Goal: Task Accomplishment & Management: Complete application form

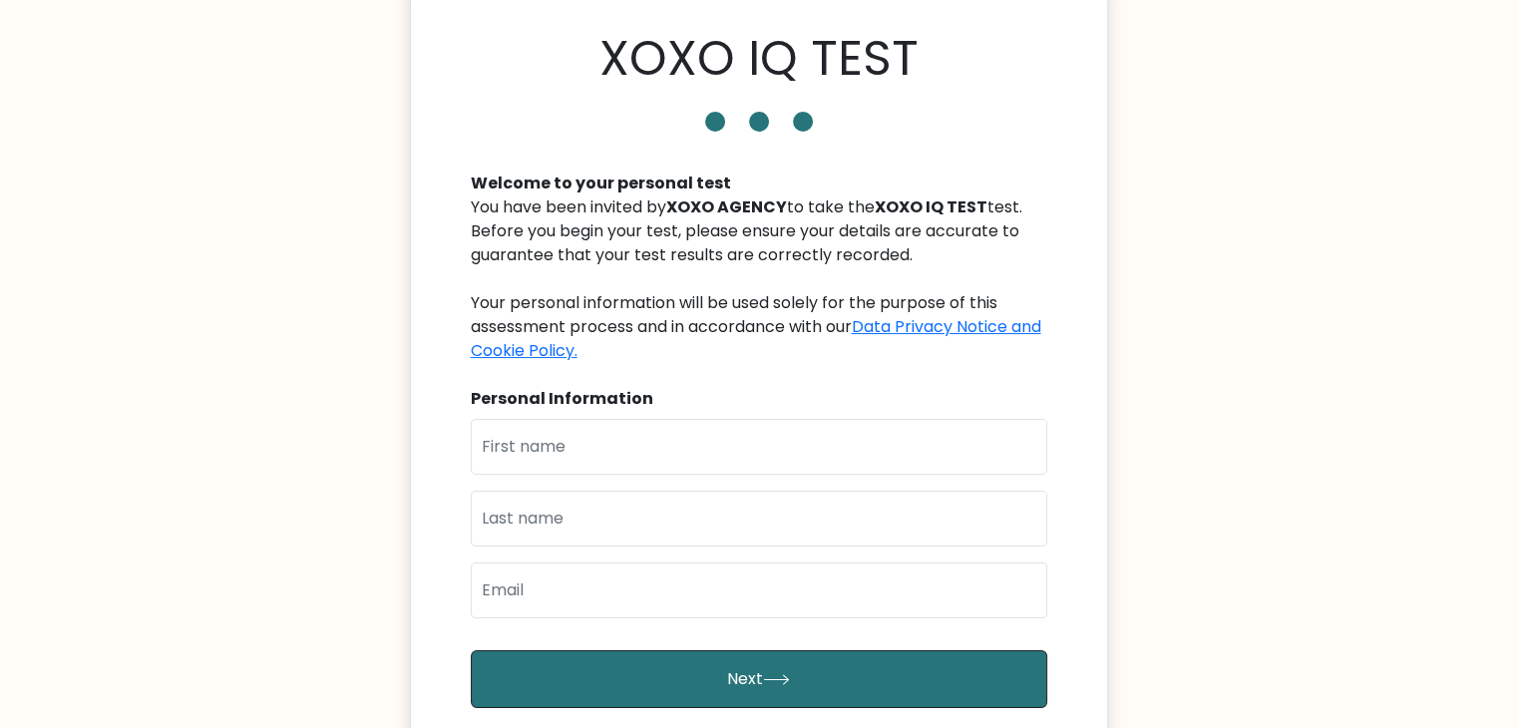
scroll to position [100, 0]
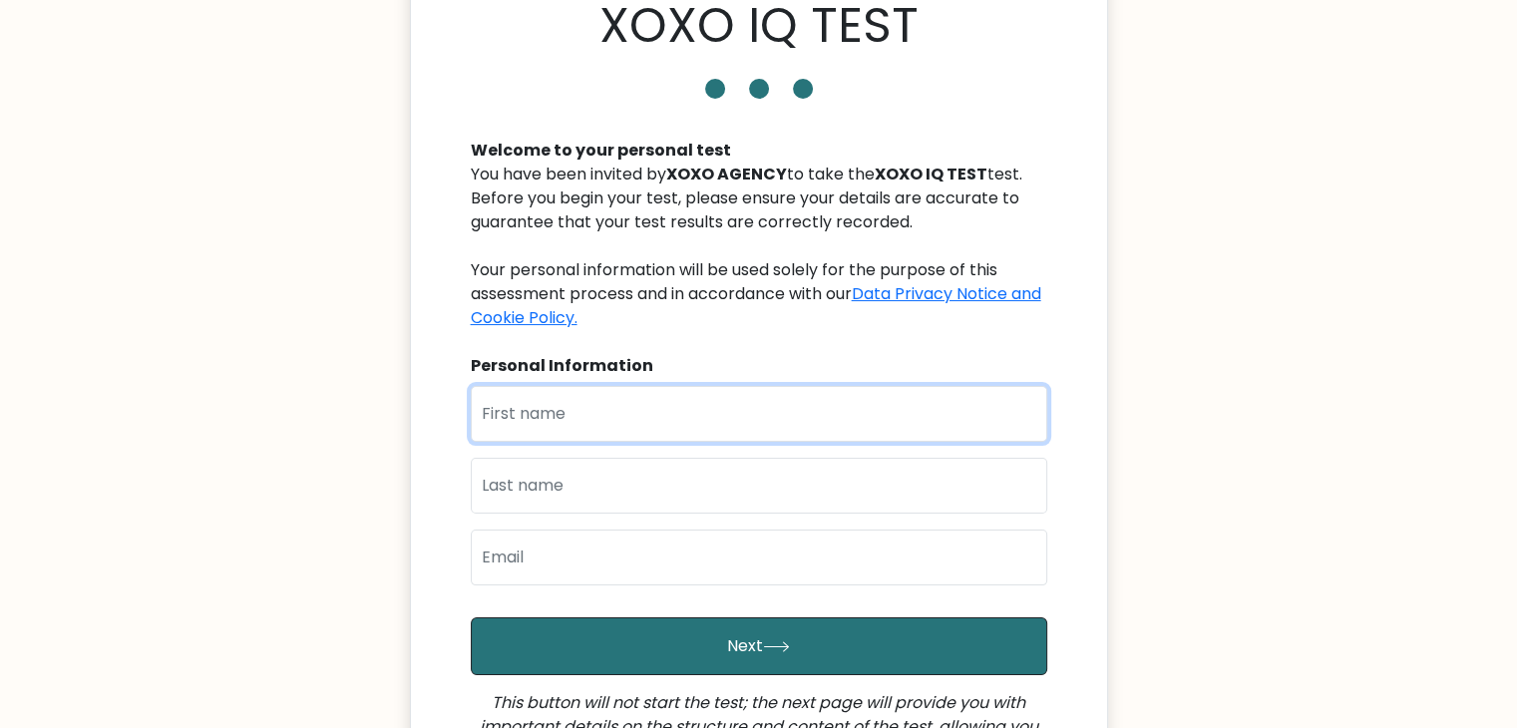
click at [658, 422] on input "text" at bounding box center [759, 414] width 577 height 56
type input "Azquiah"
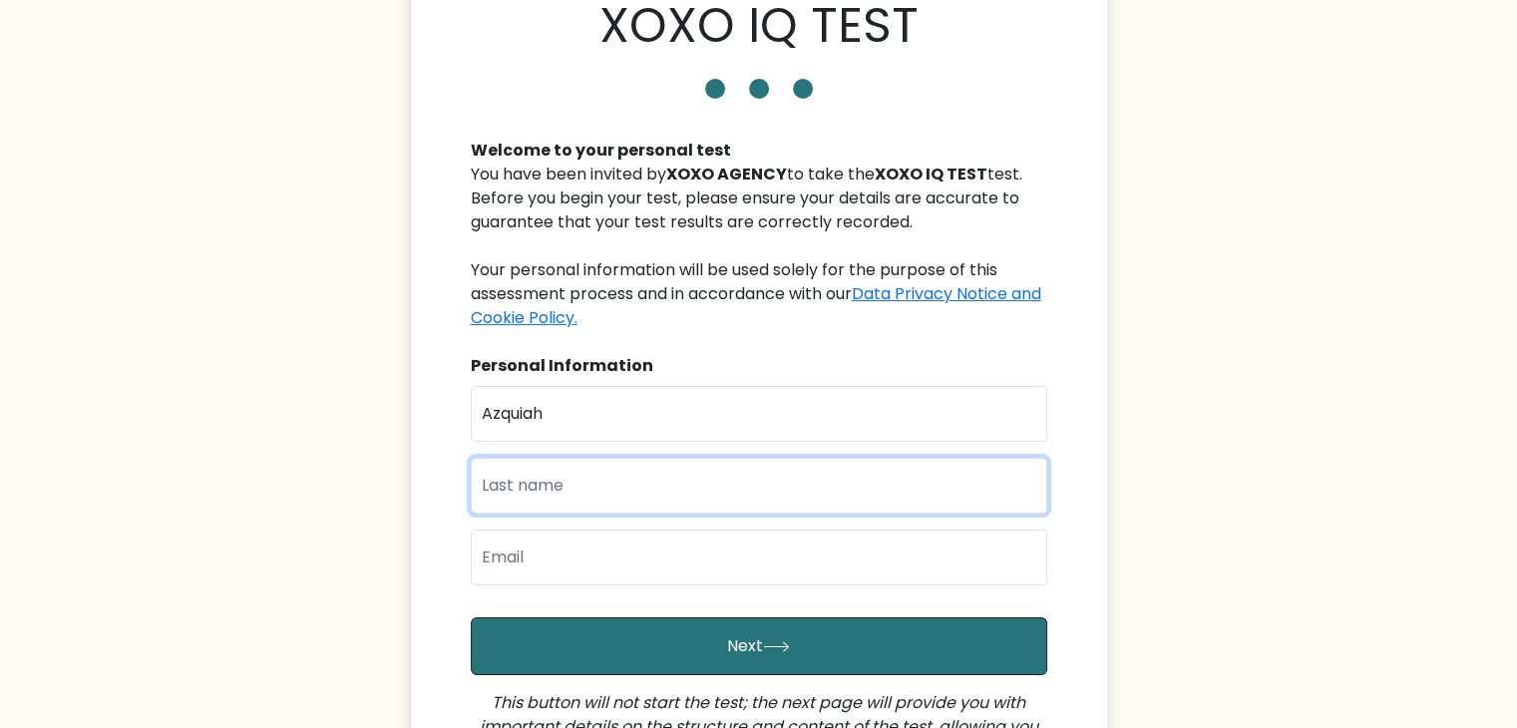
click at [603, 504] on input "text" at bounding box center [759, 486] width 577 height 56
type input "Lobido"
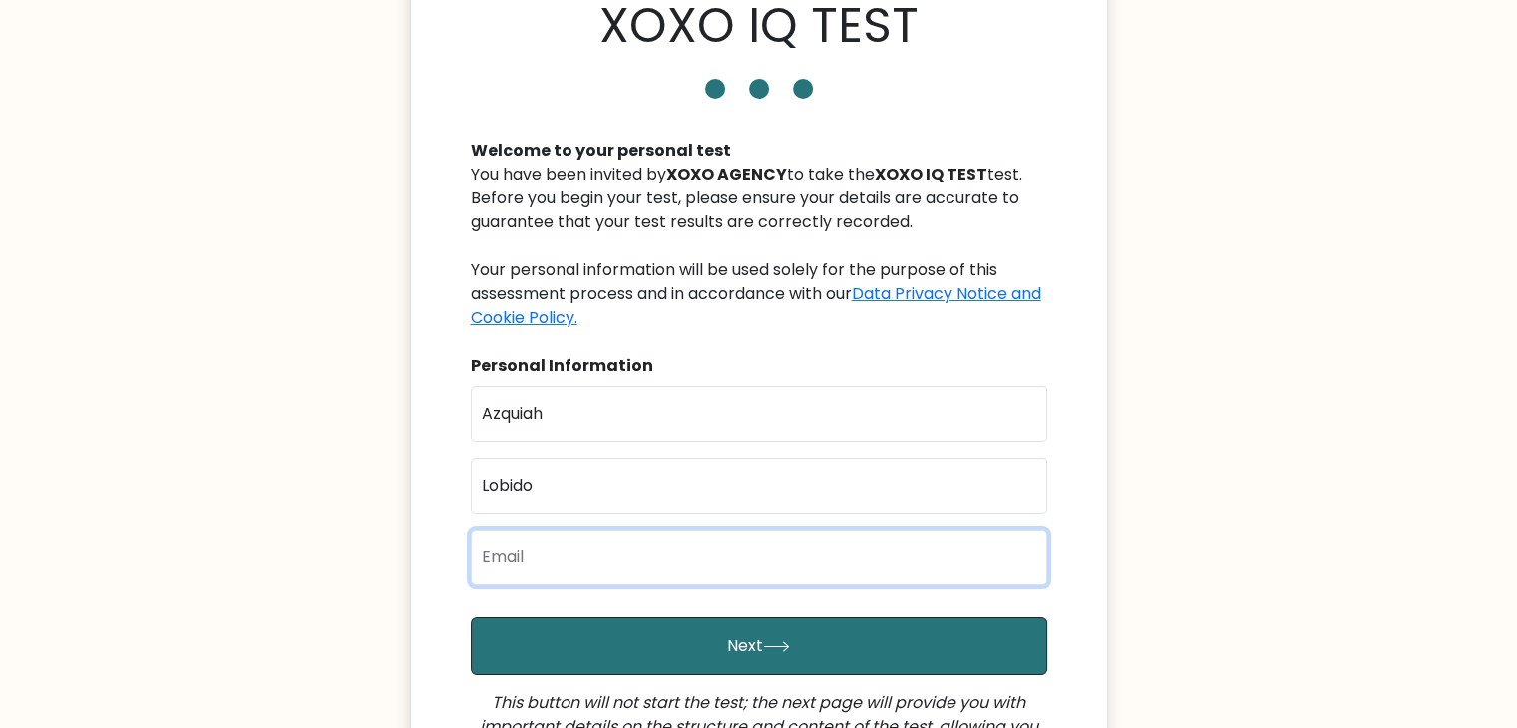
click at [586, 549] on input "email" at bounding box center [759, 558] width 577 height 56
type input "azpics1998@gmail.com"
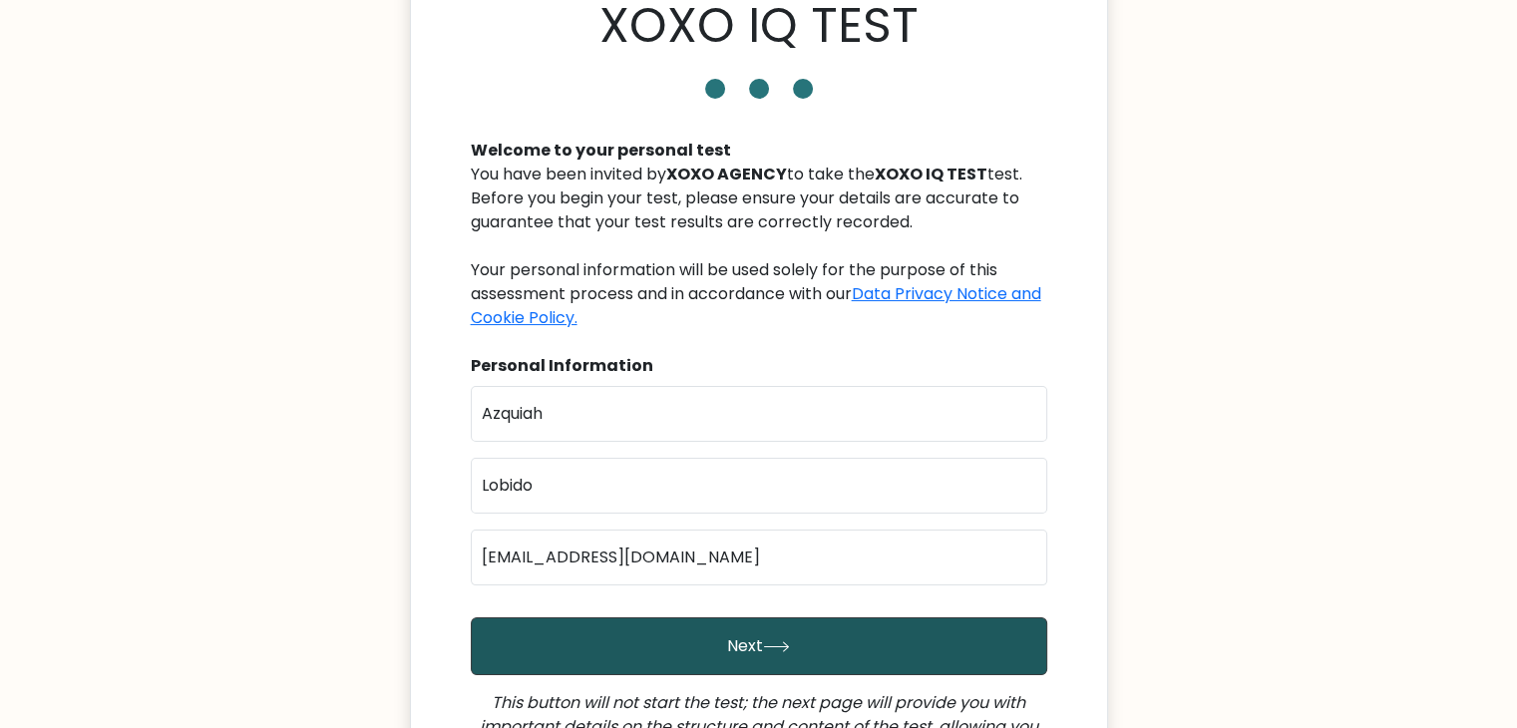
click at [683, 646] on button "Next" at bounding box center [759, 647] width 577 height 58
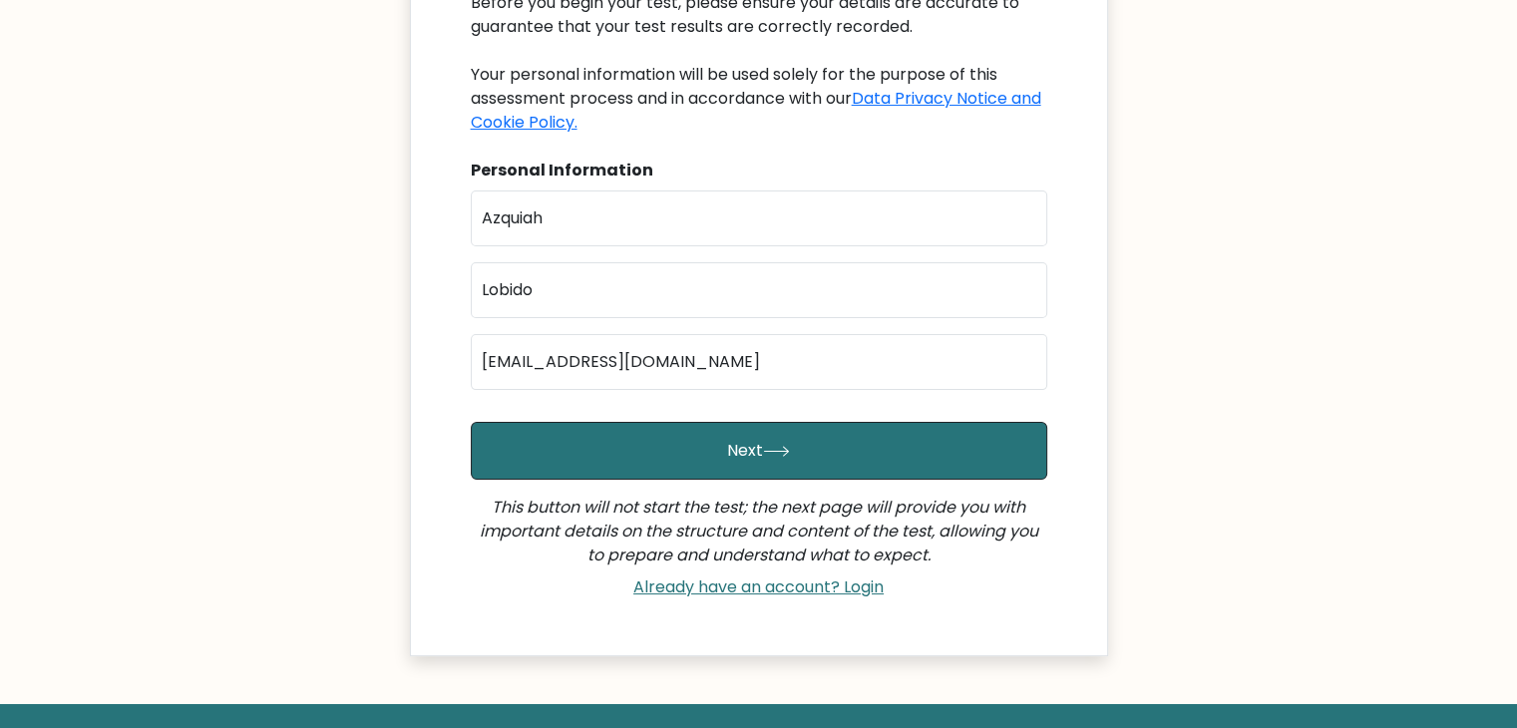
scroll to position [299, 0]
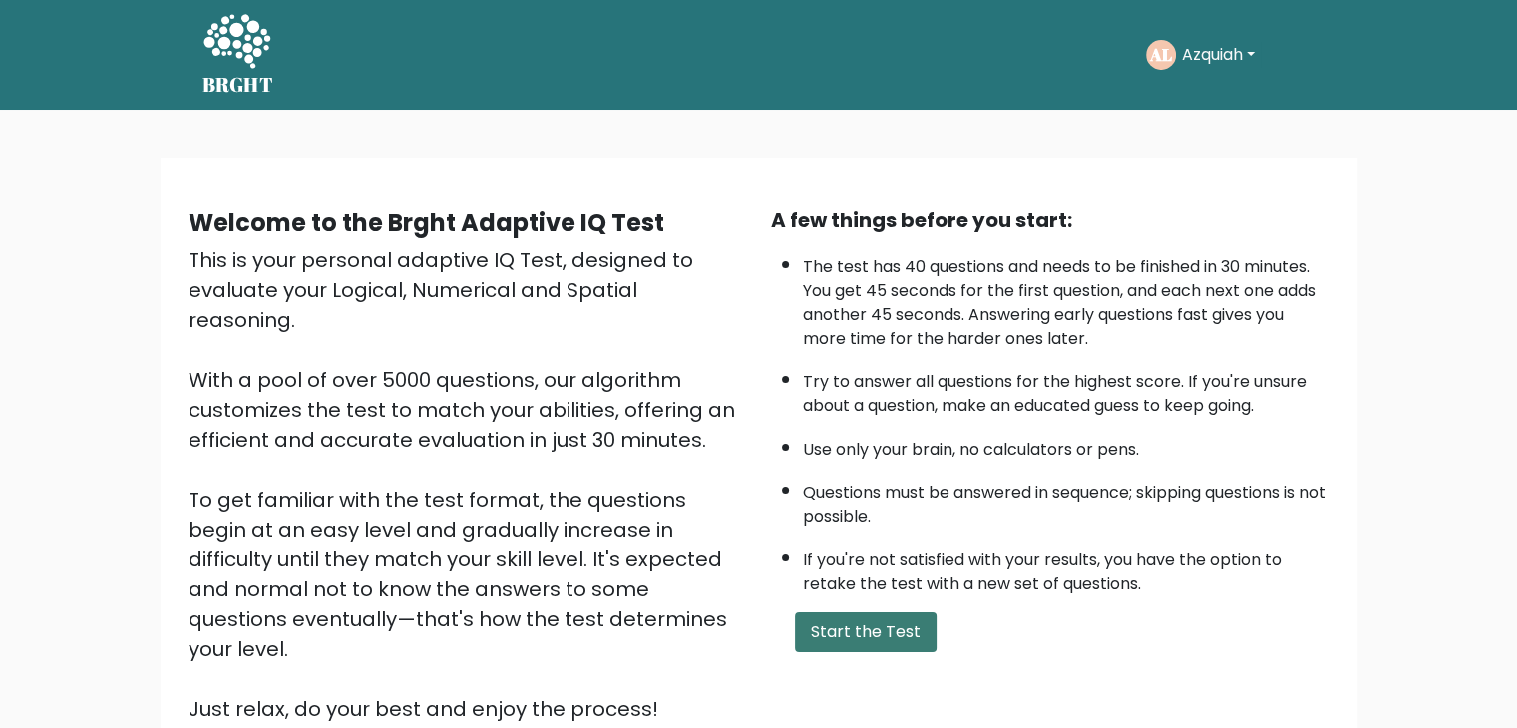
click at [918, 613] on button "Start the Test" at bounding box center [866, 633] width 142 height 40
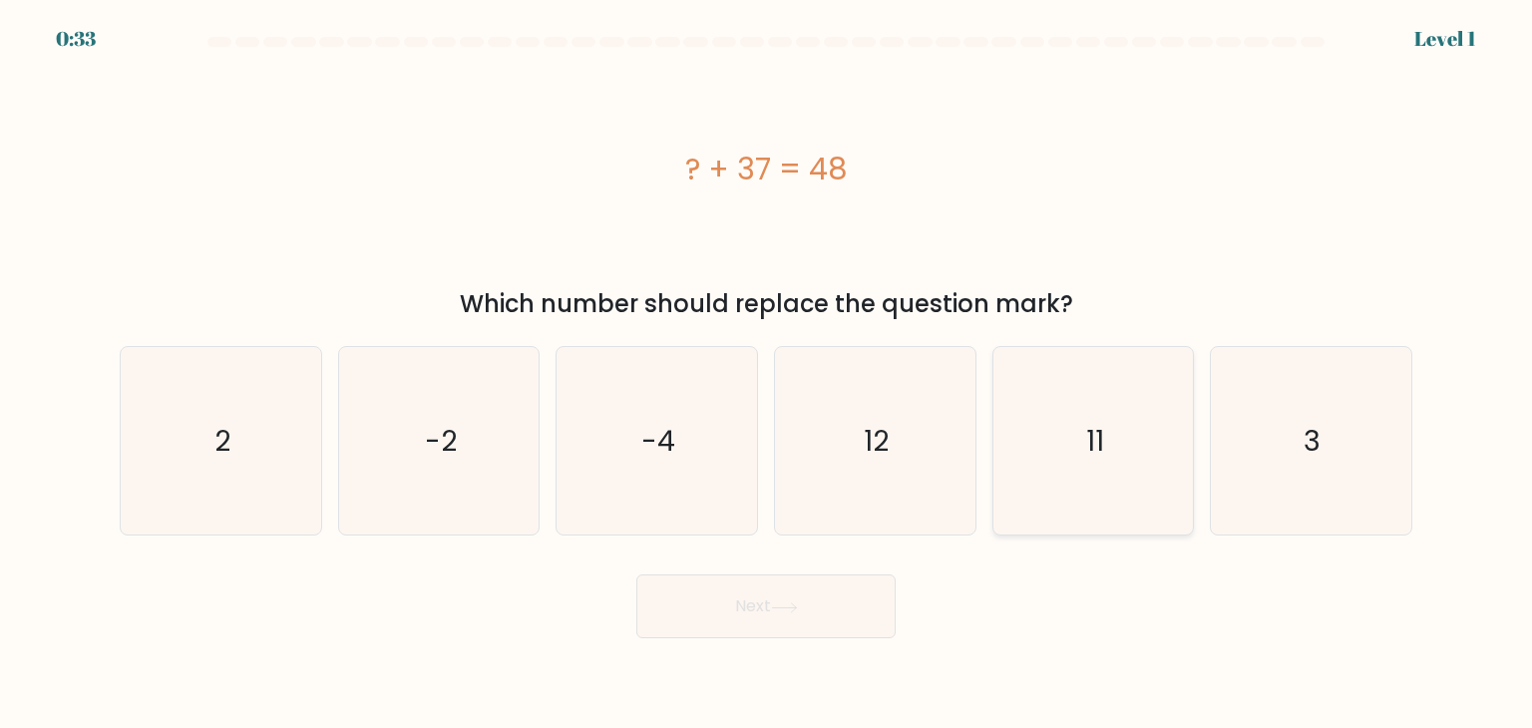
click at [1117, 513] on icon "11" at bounding box center [1094, 441] width 188 height 188
click at [767, 374] on input "e. 11" at bounding box center [766, 369] width 1 height 10
radio input "true"
click at [798, 604] on icon at bounding box center [784, 608] width 27 height 11
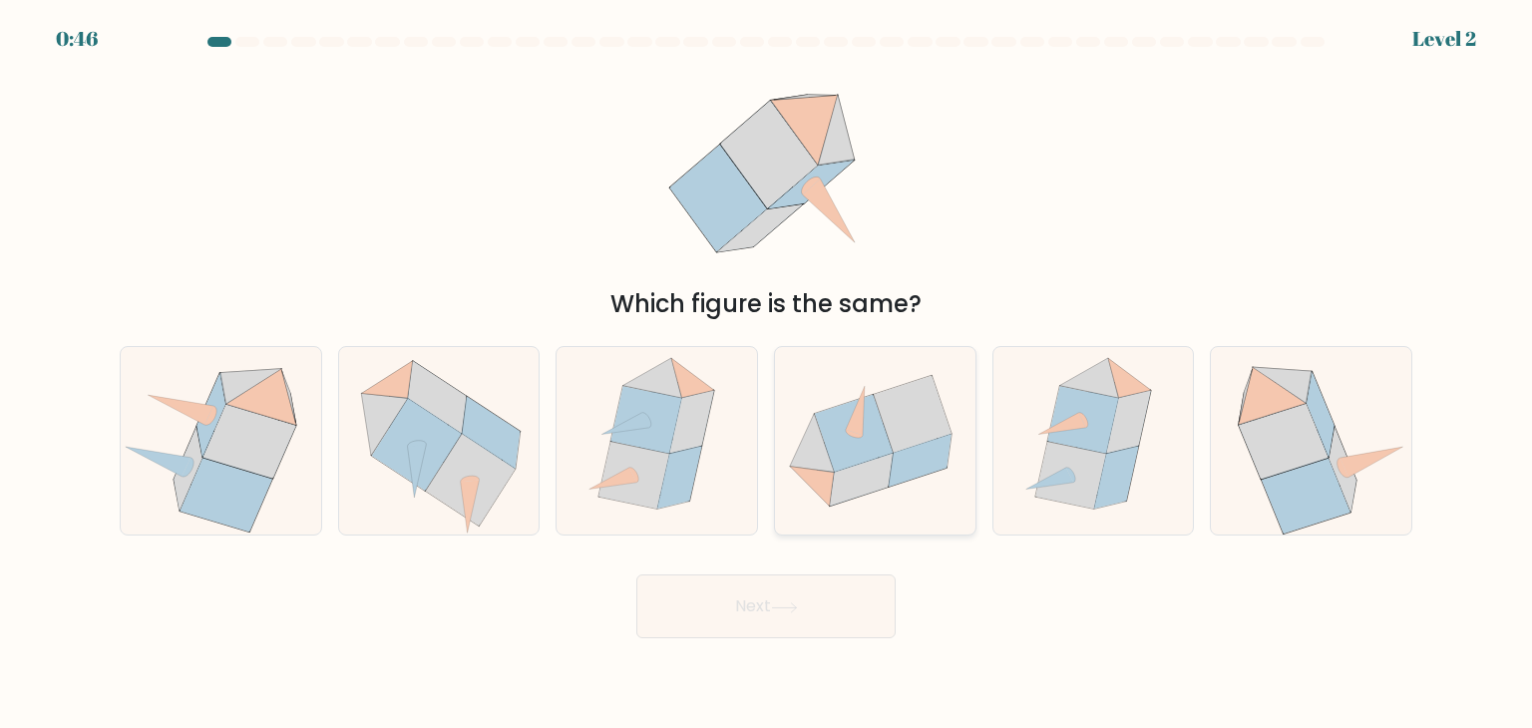
click at [868, 438] on icon at bounding box center [854, 434] width 78 height 78
click at [767, 374] on input "d." at bounding box center [766, 369] width 1 height 10
radio input "true"
click at [812, 619] on button "Next" at bounding box center [765, 607] width 259 height 64
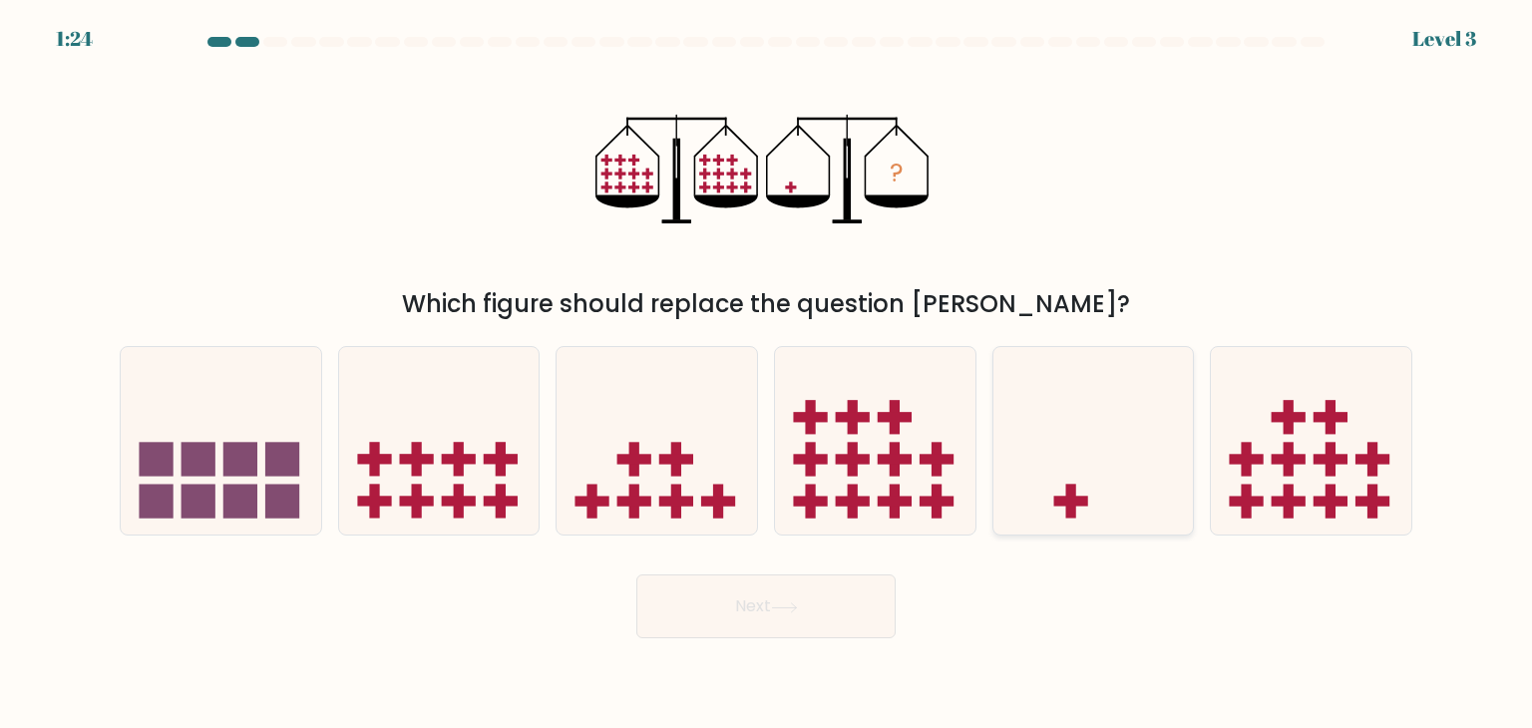
click at [1073, 428] on icon at bounding box center [1094, 441] width 201 height 166
click at [767, 374] on input "e." at bounding box center [766, 369] width 1 height 10
radio input "true"
click at [830, 597] on button "Next" at bounding box center [765, 607] width 259 height 64
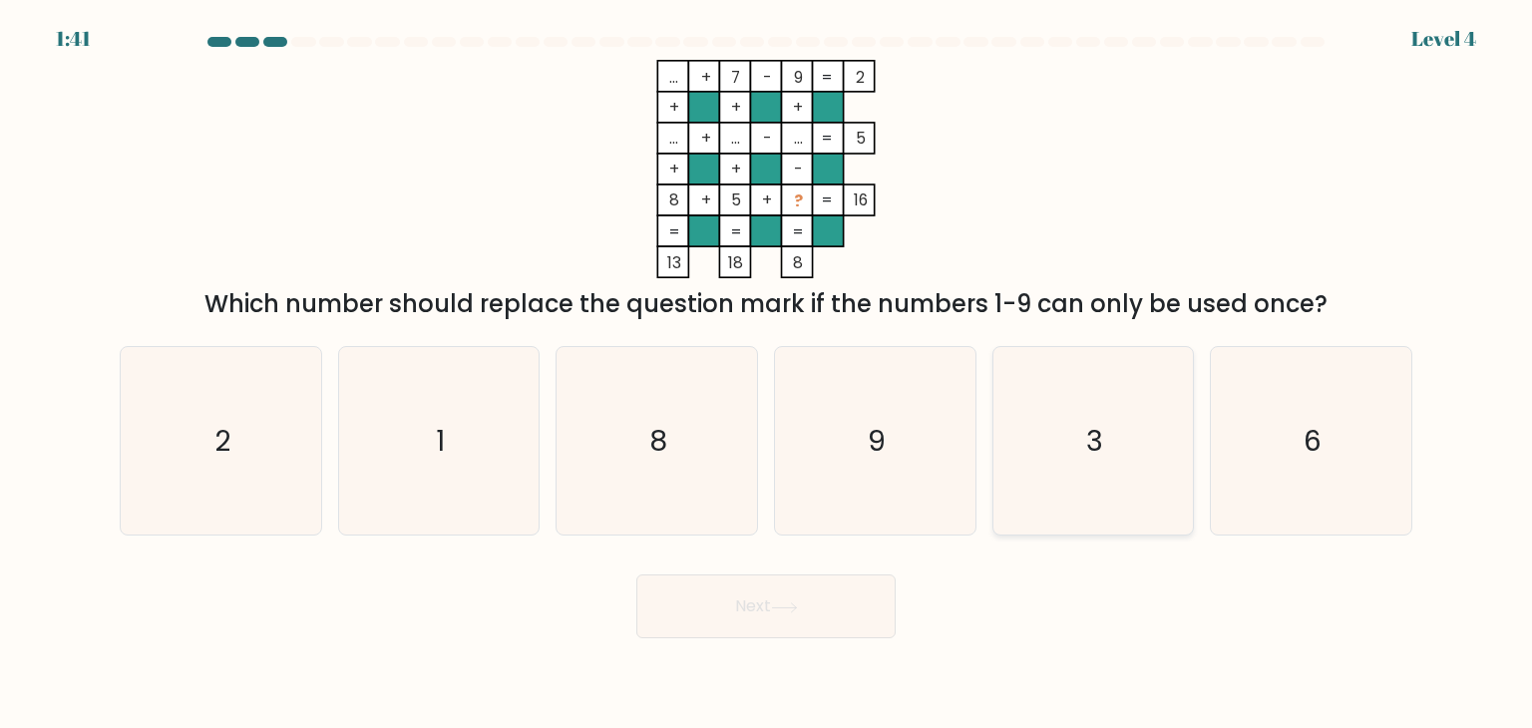
click at [1091, 446] on text "3" at bounding box center [1094, 441] width 17 height 40
click at [767, 374] on input "e. 3" at bounding box center [766, 369] width 1 height 10
radio input "true"
click at [871, 621] on button "Next" at bounding box center [765, 607] width 259 height 64
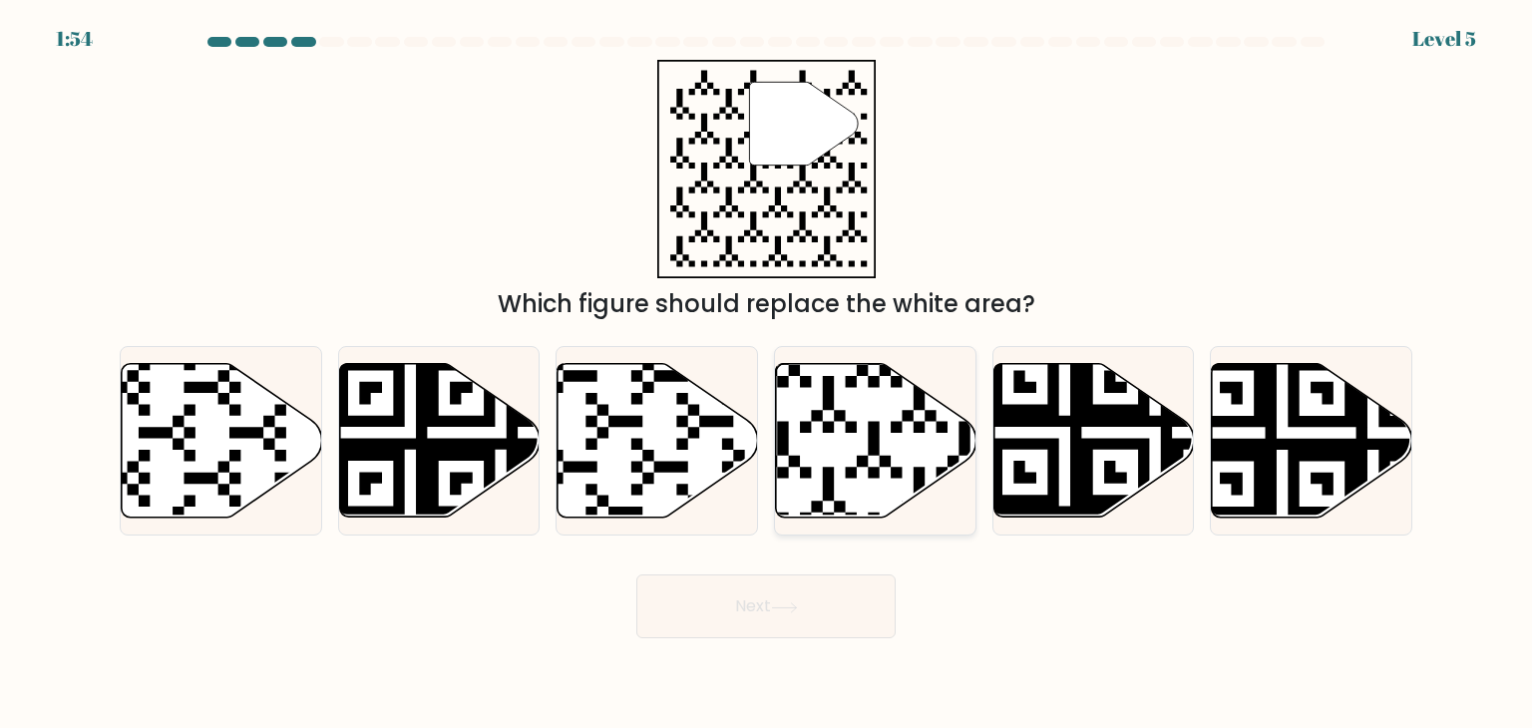
click at [874, 419] on icon at bounding box center [876, 441] width 201 height 154
click at [767, 374] on input "d." at bounding box center [766, 369] width 1 height 10
radio input "true"
click at [791, 601] on button "Next" at bounding box center [765, 607] width 259 height 64
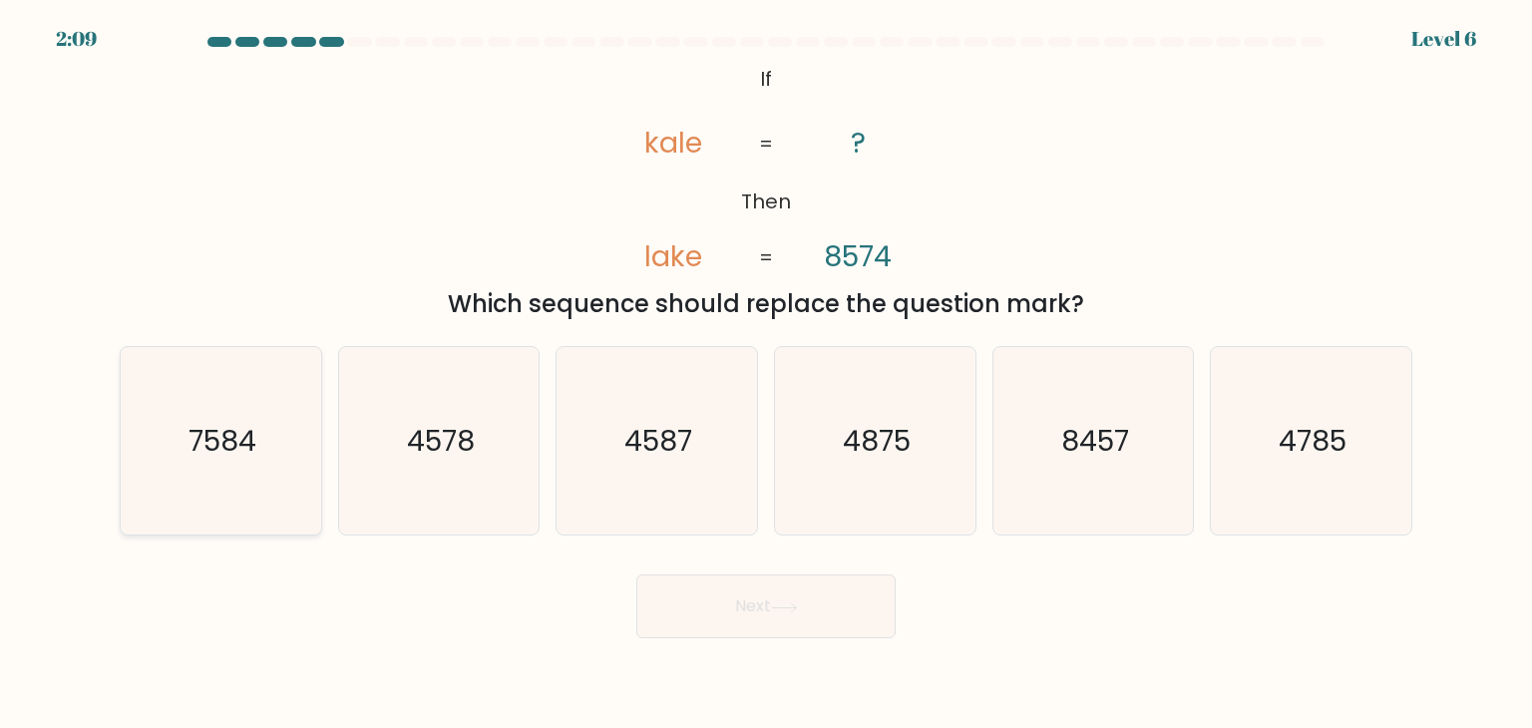
click at [240, 475] on icon "7584" at bounding box center [221, 441] width 188 height 188
click at [766, 374] on input "a. 7584" at bounding box center [766, 369] width 1 height 10
radio input "true"
click at [855, 600] on button "Next" at bounding box center [765, 607] width 259 height 64
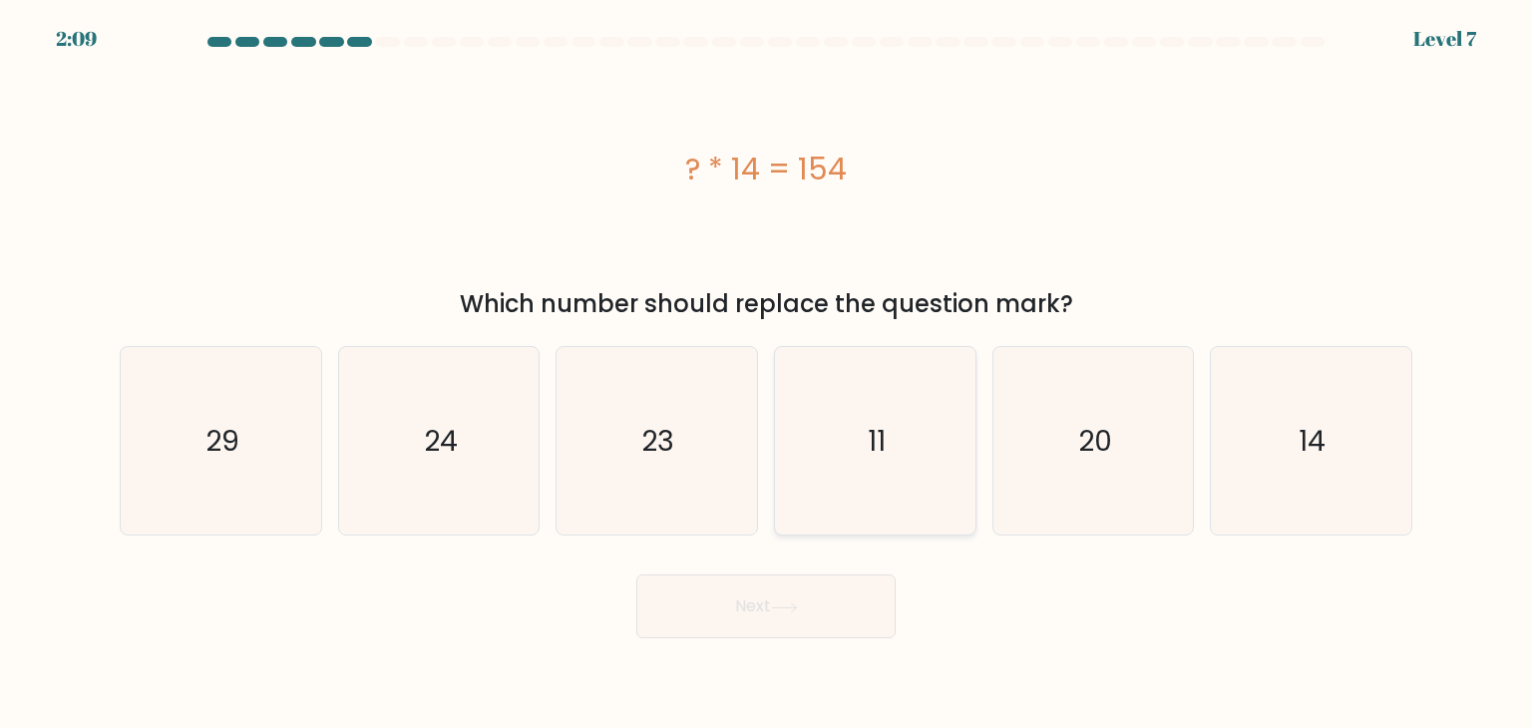
click at [894, 493] on icon "11" at bounding box center [875, 441] width 188 height 188
click at [767, 374] on input "d. 11" at bounding box center [766, 369] width 1 height 10
radio input "true"
click at [734, 603] on button "Next" at bounding box center [765, 607] width 259 height 64
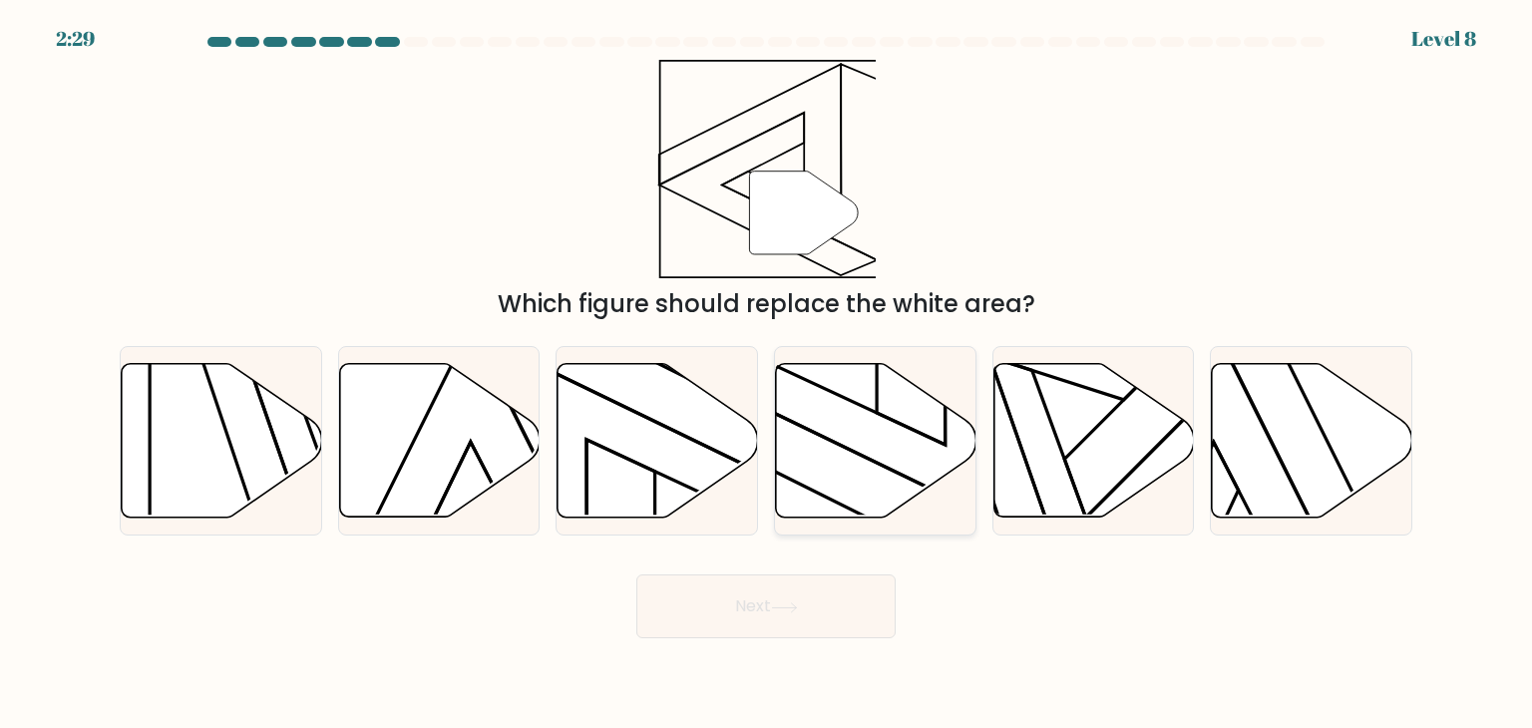
click at [858, 401] on icon at bounding box center [876, 441] width 201 height 154
click at [767, 374] on input "d." at bounding box center [766, 369] width 1 height 10
radio input "true"
click at [822, 608] on button "Next" at bounding box center [765, 607] width 259 height 64
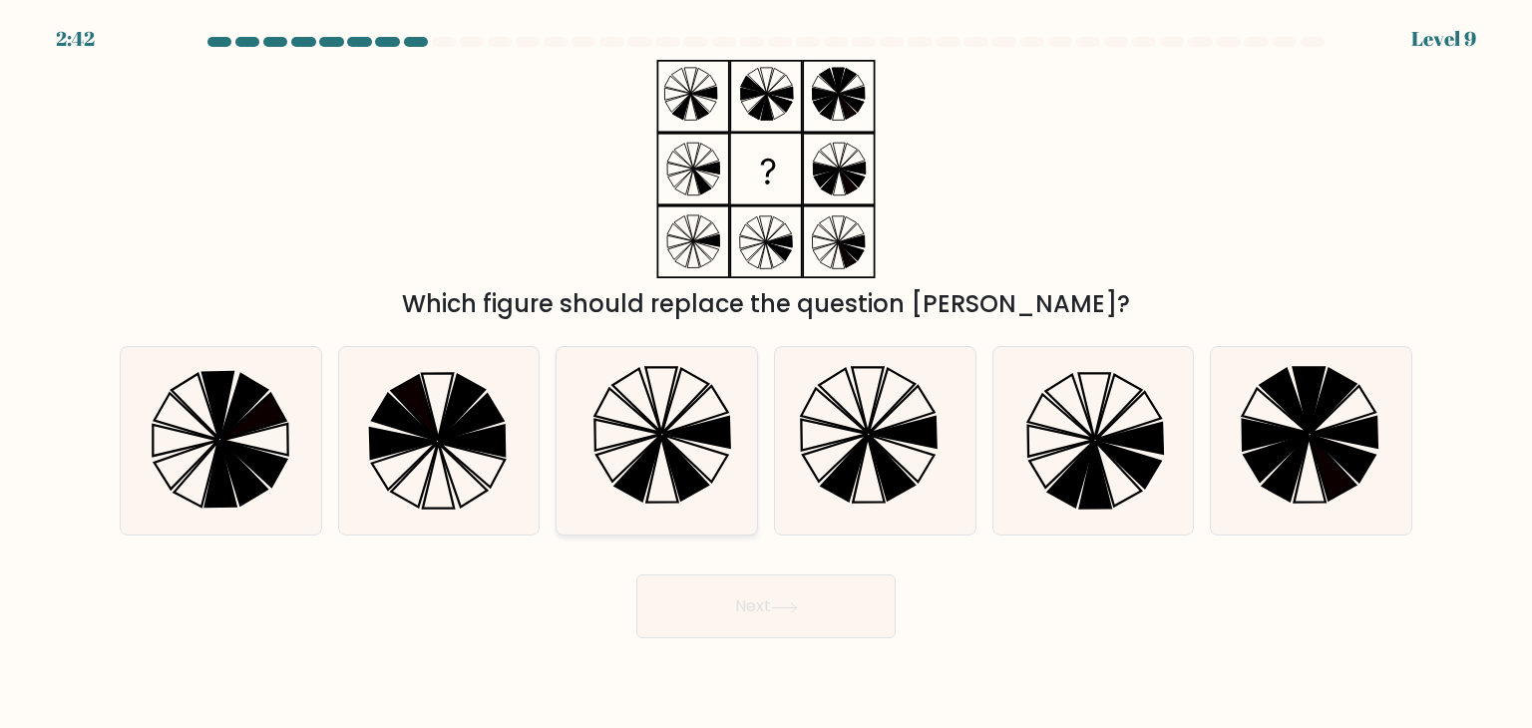
click at [644, 395] on icon at bounding box center [657, 441] width 188 height 188
click at [766, 374] on input "c." at bounding box center [766, 369] width 1 height 10
radio input "true"
click at [758, 624] on button "Next" at bounding box center [765, 607] width 259 height 64
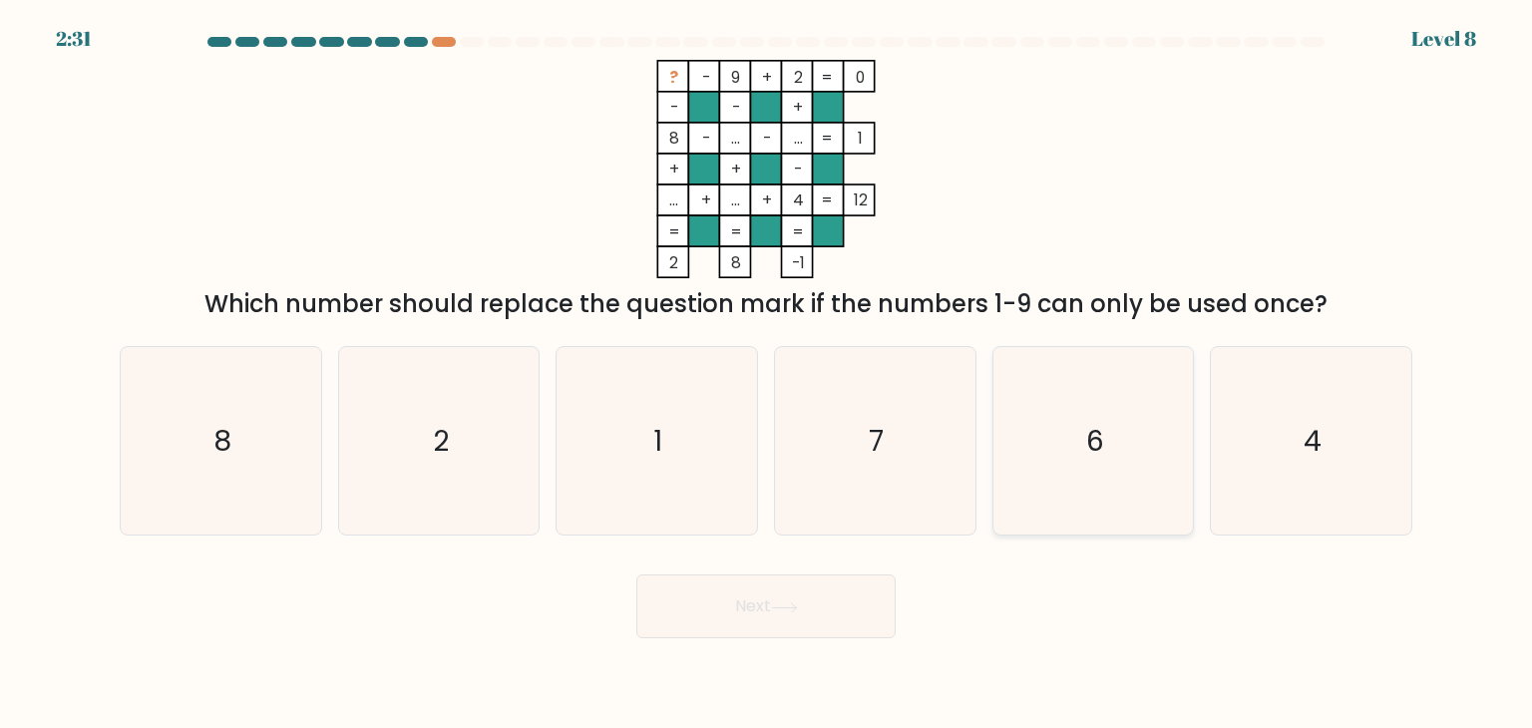
click at [1010, 440] on icon "6" at bounding box center [1094, 441] width 188 height 188
click at [767, 374] on input "e. 6" at bounding box center [766, 369] width 1 height 10
radio input "true"
click at [925, 440] on icon "7" at bounding box center [875, 441] width 188 height 188
click at [767, 374] on input "d. 7" at bounding box center [766, 369] width 1 height 10
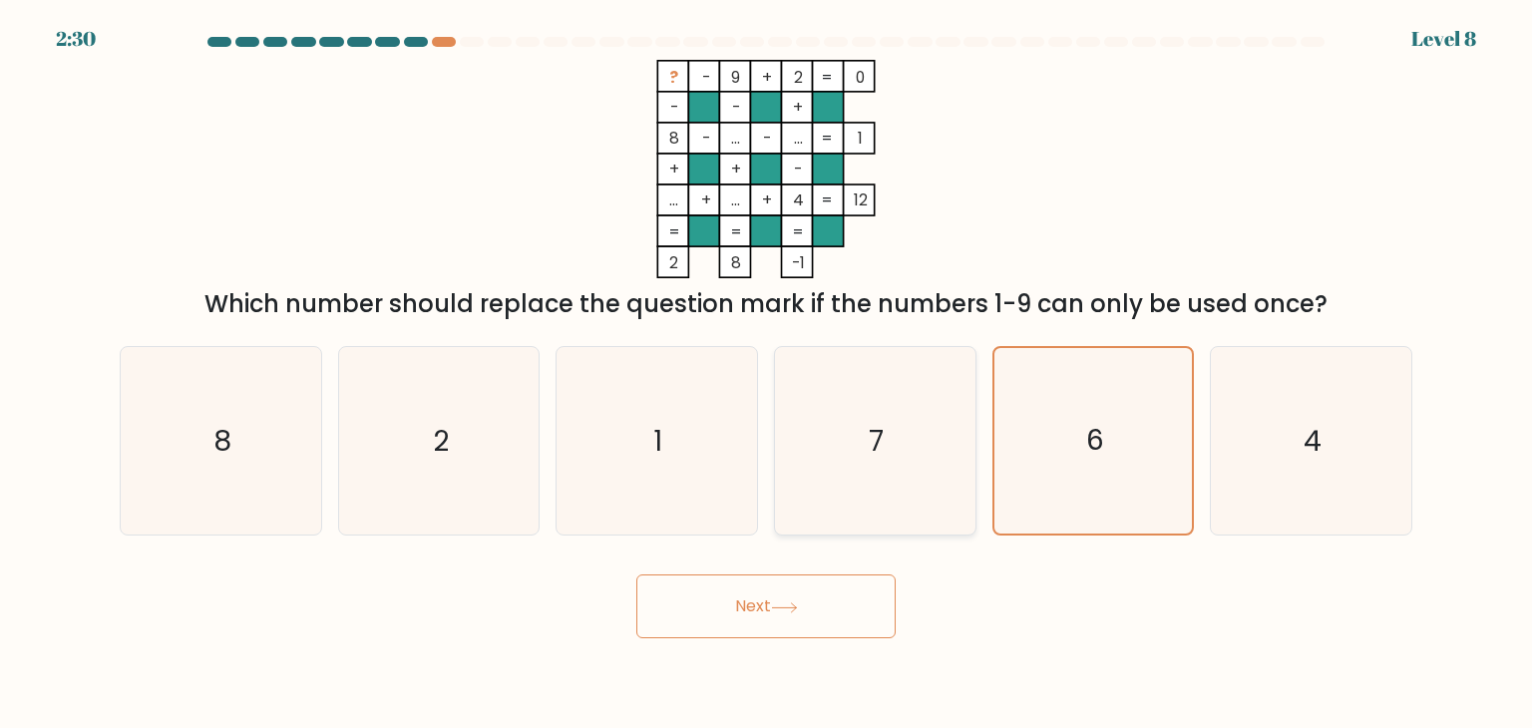
radio input "true"
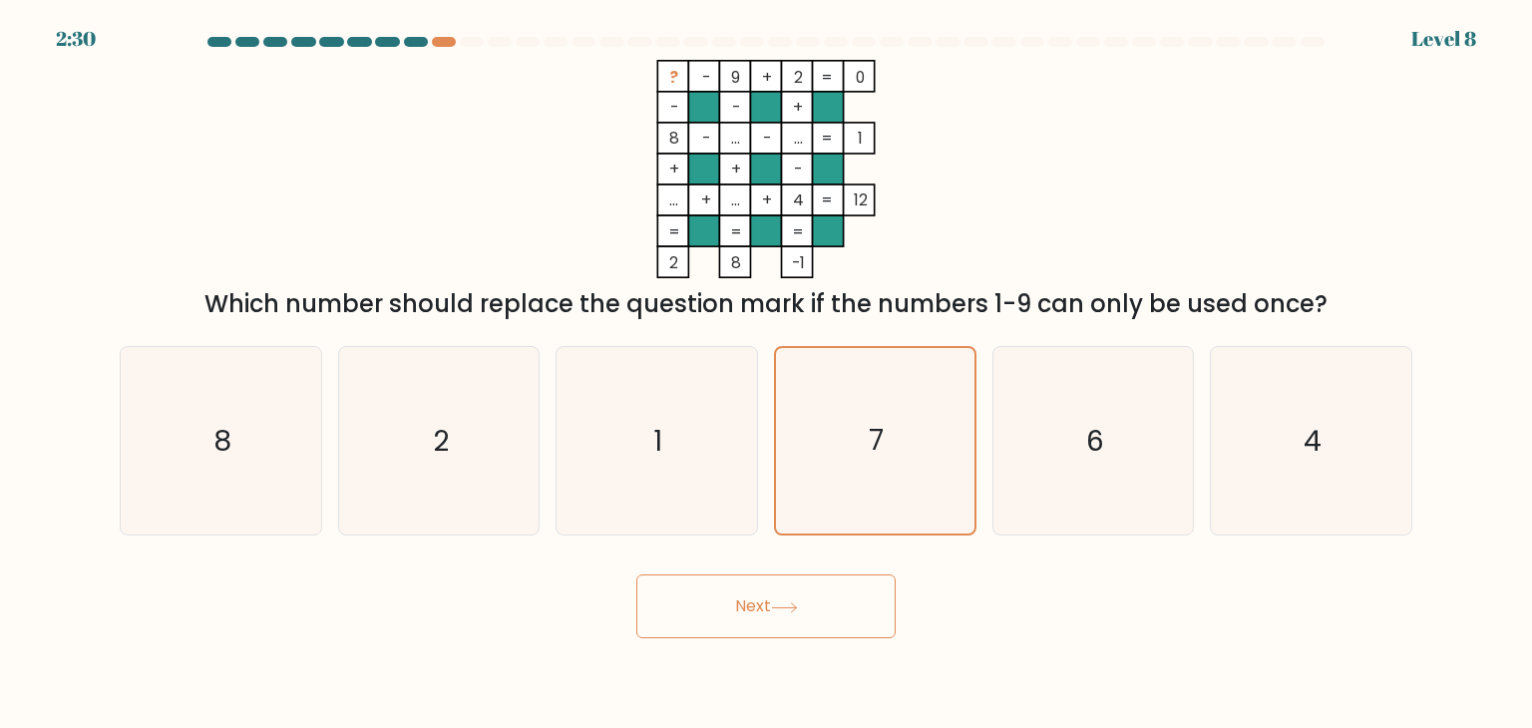
click at [850, 622] on button "Next" at bounding box center [765, 607] width 259 height 64
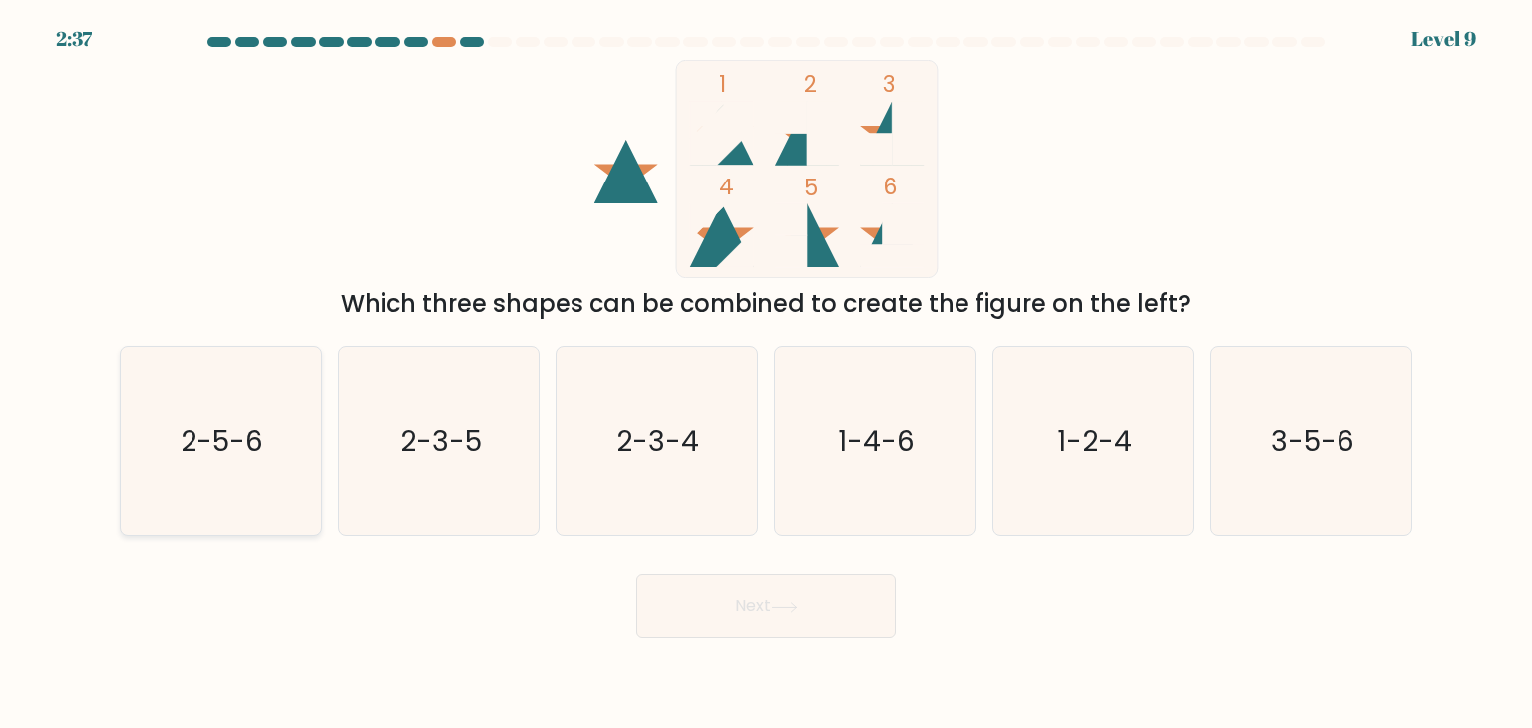
click at [167, 400] on icon "2-5-6" at bounding box center [221, 441] width 188 height 188
click at [766, 374] on input "a. 2-5-6" at bounding box center [766, 369] width 1 height 10
radio input "true"
click at [456, 413] on icon "2-3-5" at bounding box center [439, 441] width 188 height 188
click at [766, 374] on input "b. 2-3-5" at bounding box center [766, 369] width 1 height 10
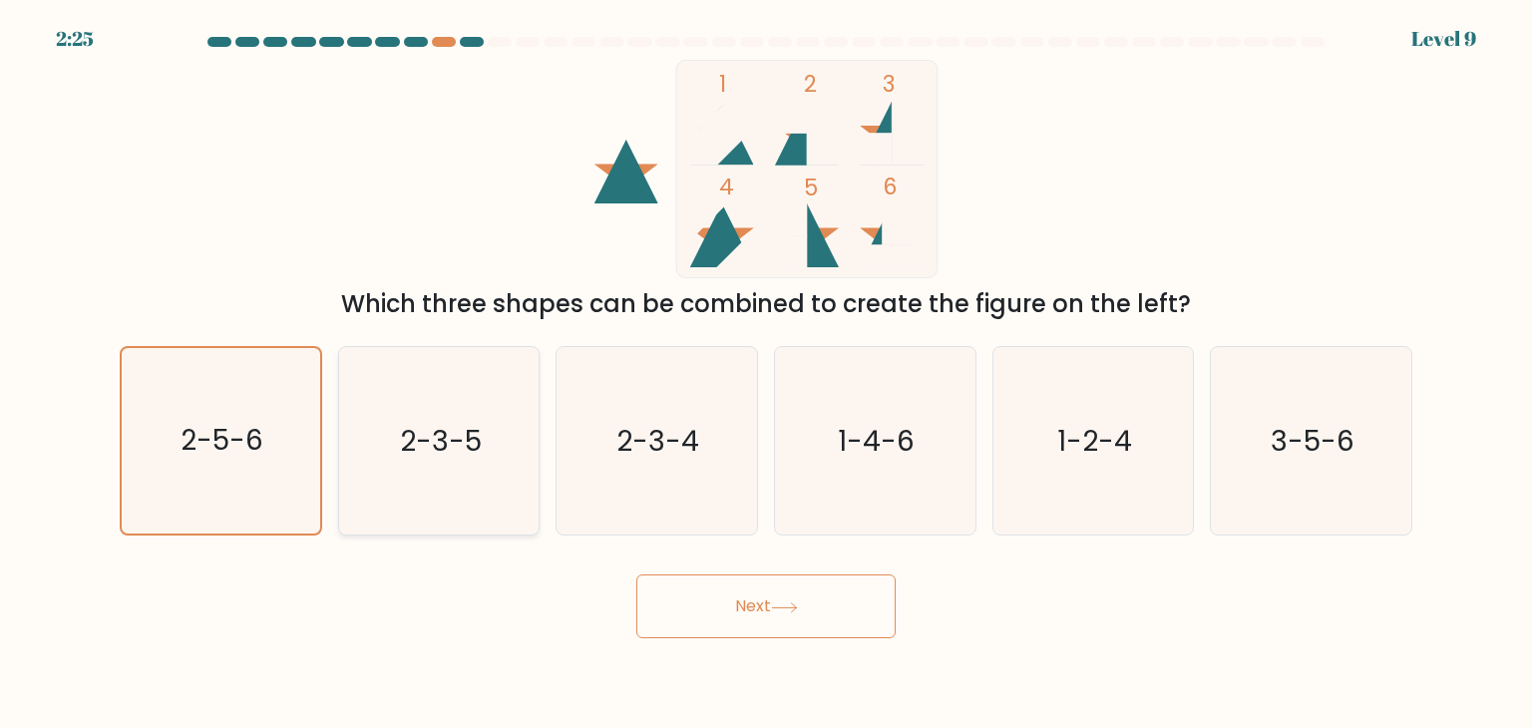
radio input "true"
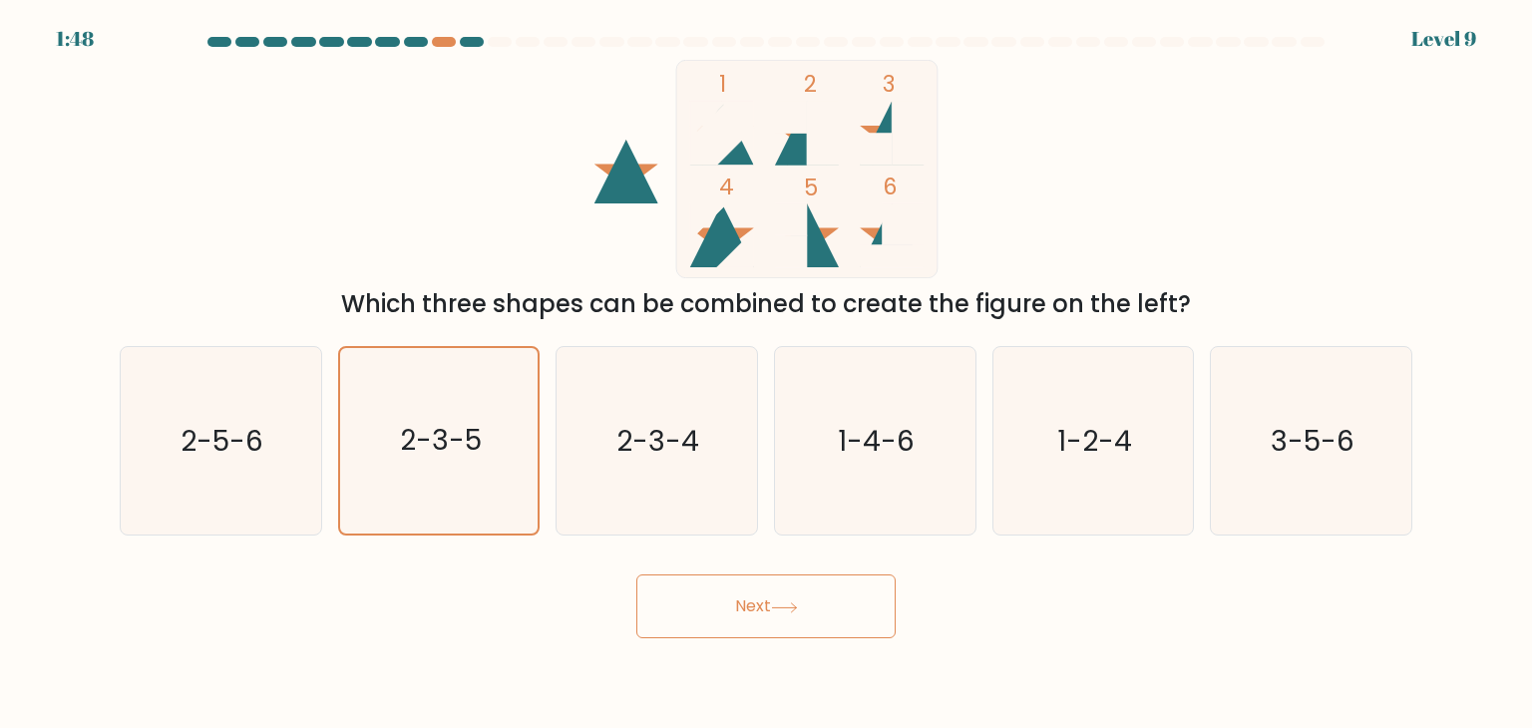
click at [778, 608] on icon at bounding box center [784, 608] width 27 height 11
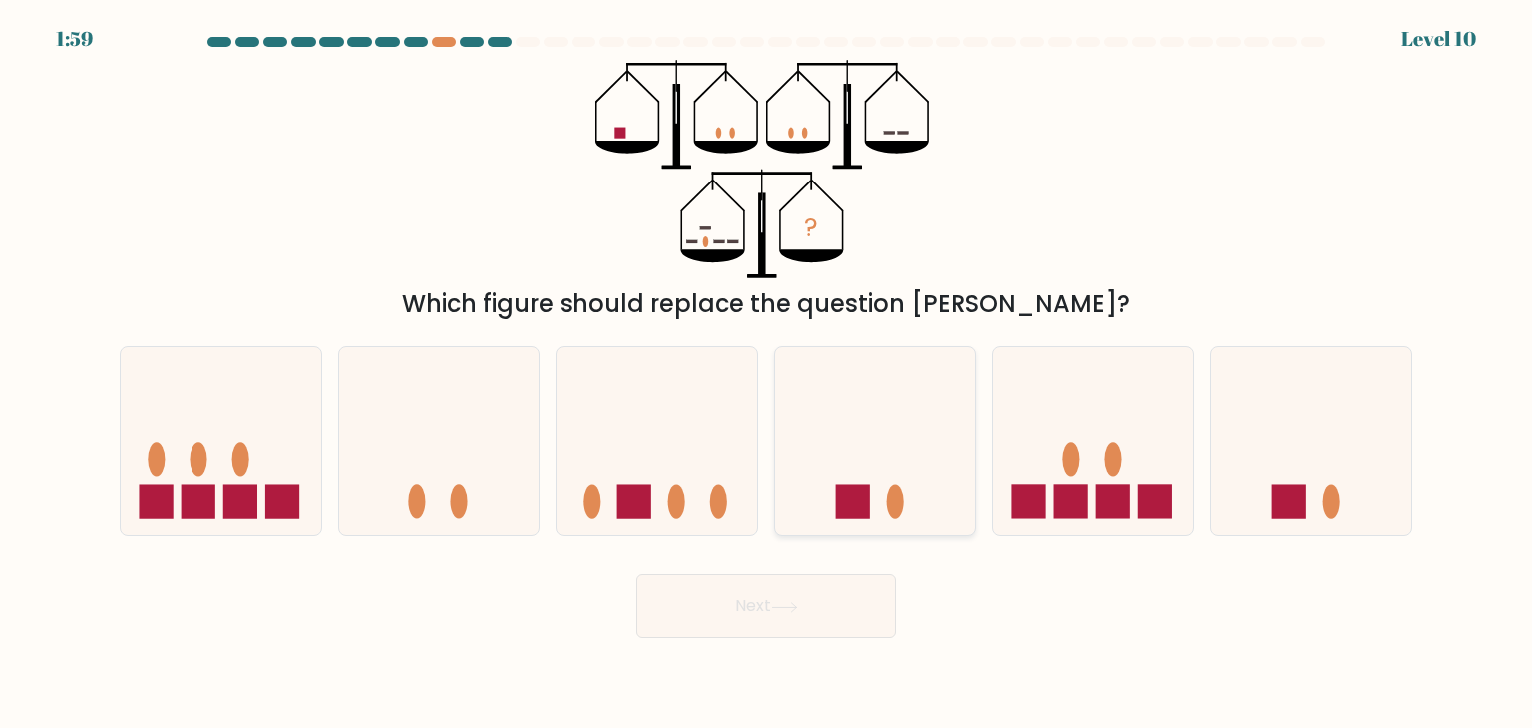
click at [806, 448] on icon at bounding box center [875, 441] width 201 height 166
click at [767, 374] on input "d." at bounding box center [766, 369] width 1 height 10
radio input "true"
click at [834, 580] on button "Next" at bounding box center [765, 607] width 259 height 64
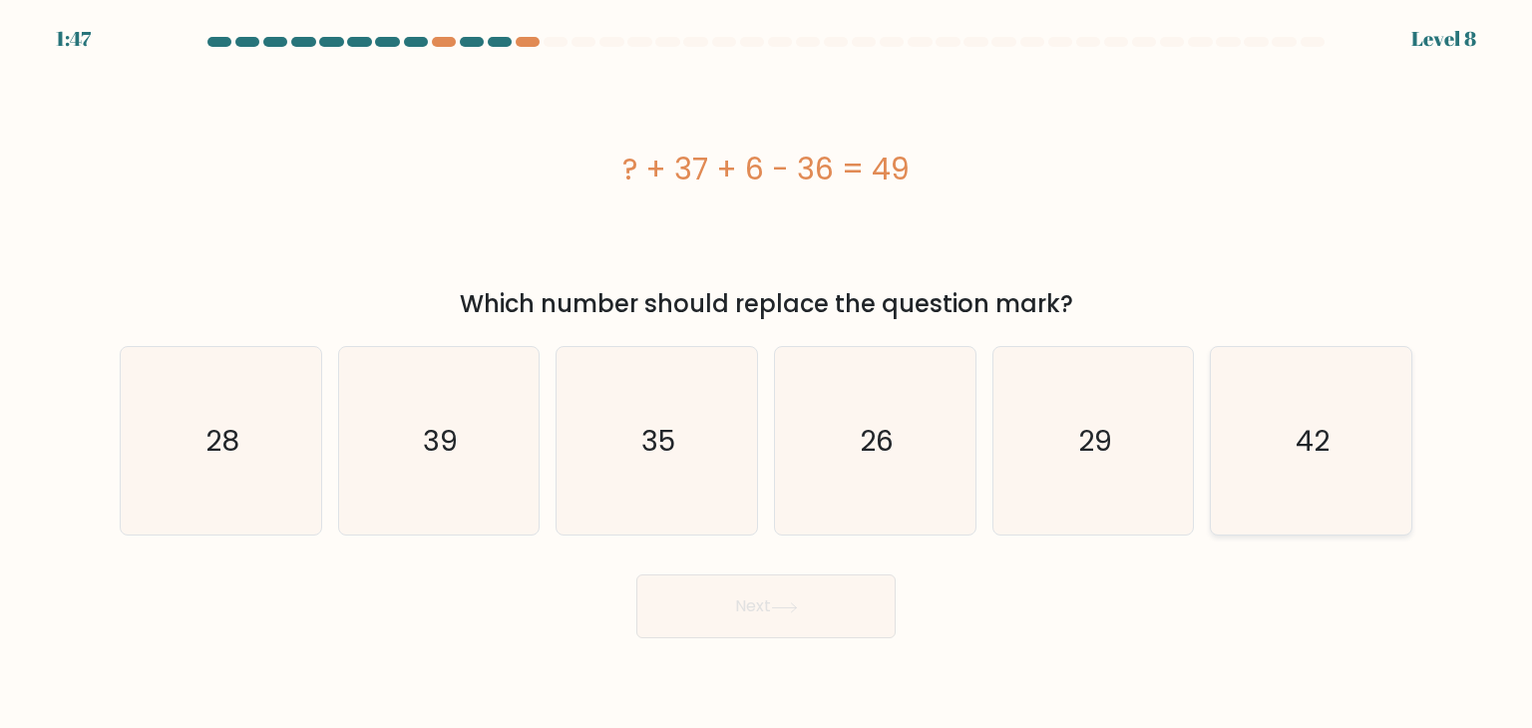
click at [1291, 454] on icon "42" at bounding box center [1311, 441] width 188 height 188
click at [767, 374] on input "f. 42" at bounding box center [766, 369] width 1 height 10
radio input "true"
click at [816, 622] on button "Next" at bounding box center [765, 607] width 259 height 64
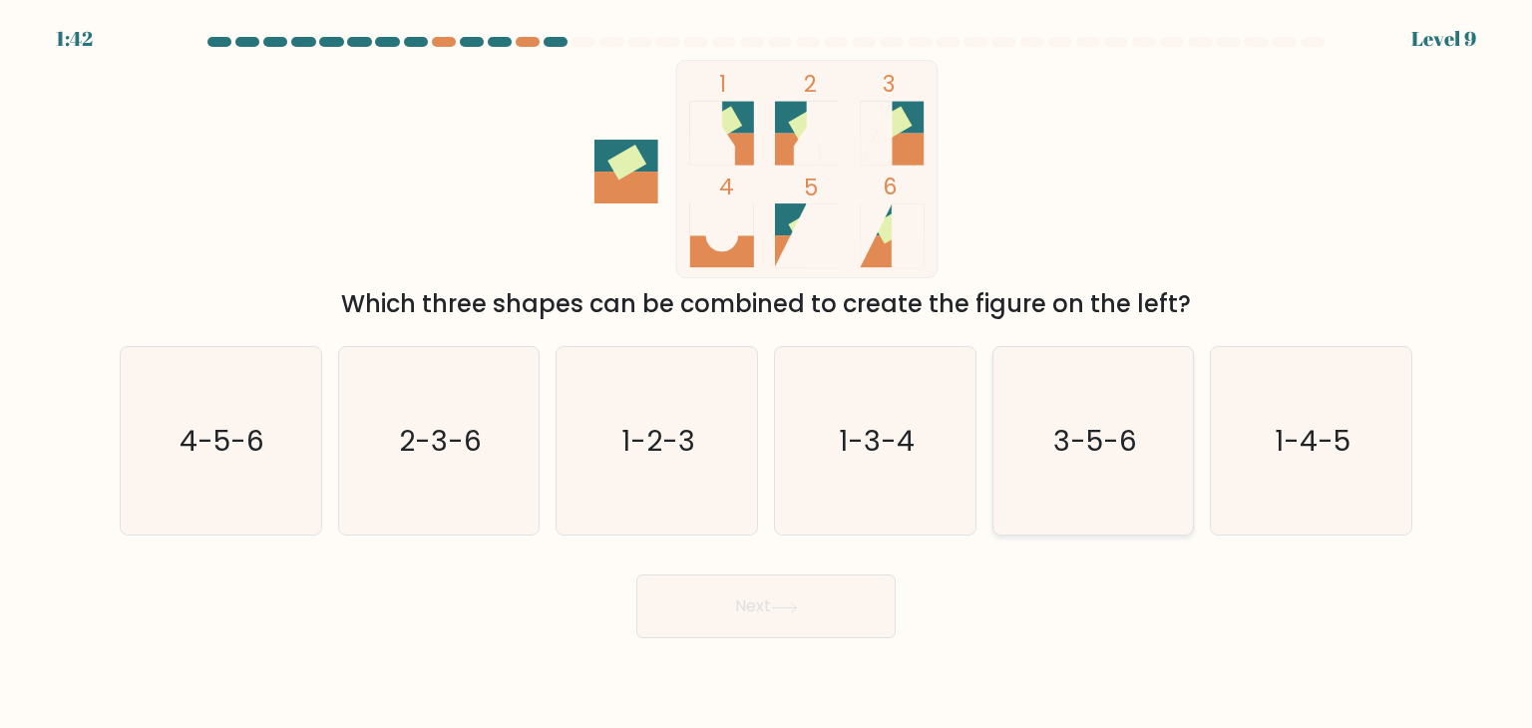
click at [1041, 401] on icon "3-5-6" at bounding box center [1094, 441] width 188 height 188
click at [767, 374] on input "e. 3-5-6" at bounding box center [766, 369] width 1 height 10
radio input "true"
click at [861, 578] on button "Next" at bounding box center [765, 607] width 259 height 64
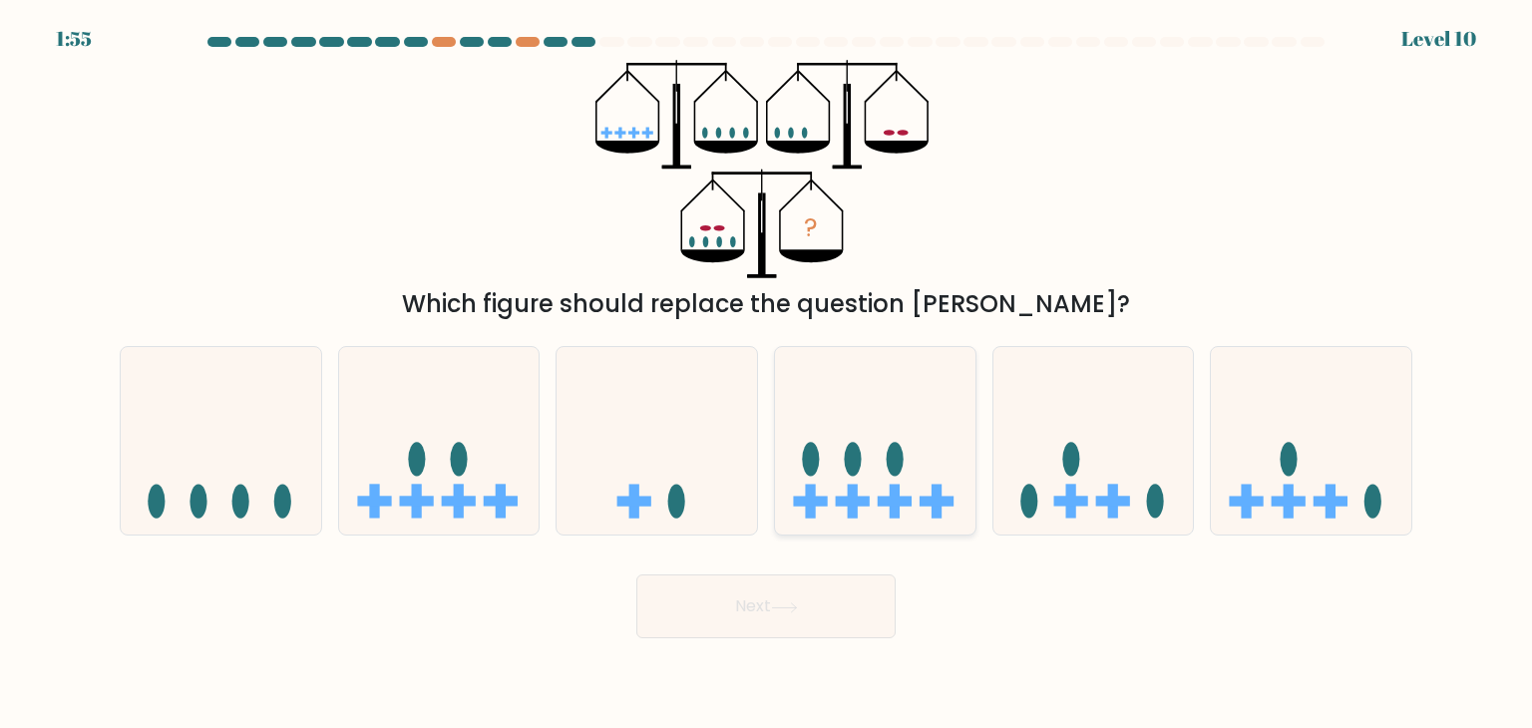
click at [853, 462] on ellipse at bounding box center [853, 460] width 17 height 34
click at [767, 374] on input "d." at bounding box center [766, 369] width 1 height 10
radio input "true"
click at [792, 609] on icon at bounding box center [784, 608] width 27 height 11
click at [806, 611] on button "Next" at bounding box center [765, 607] width 259 height 64
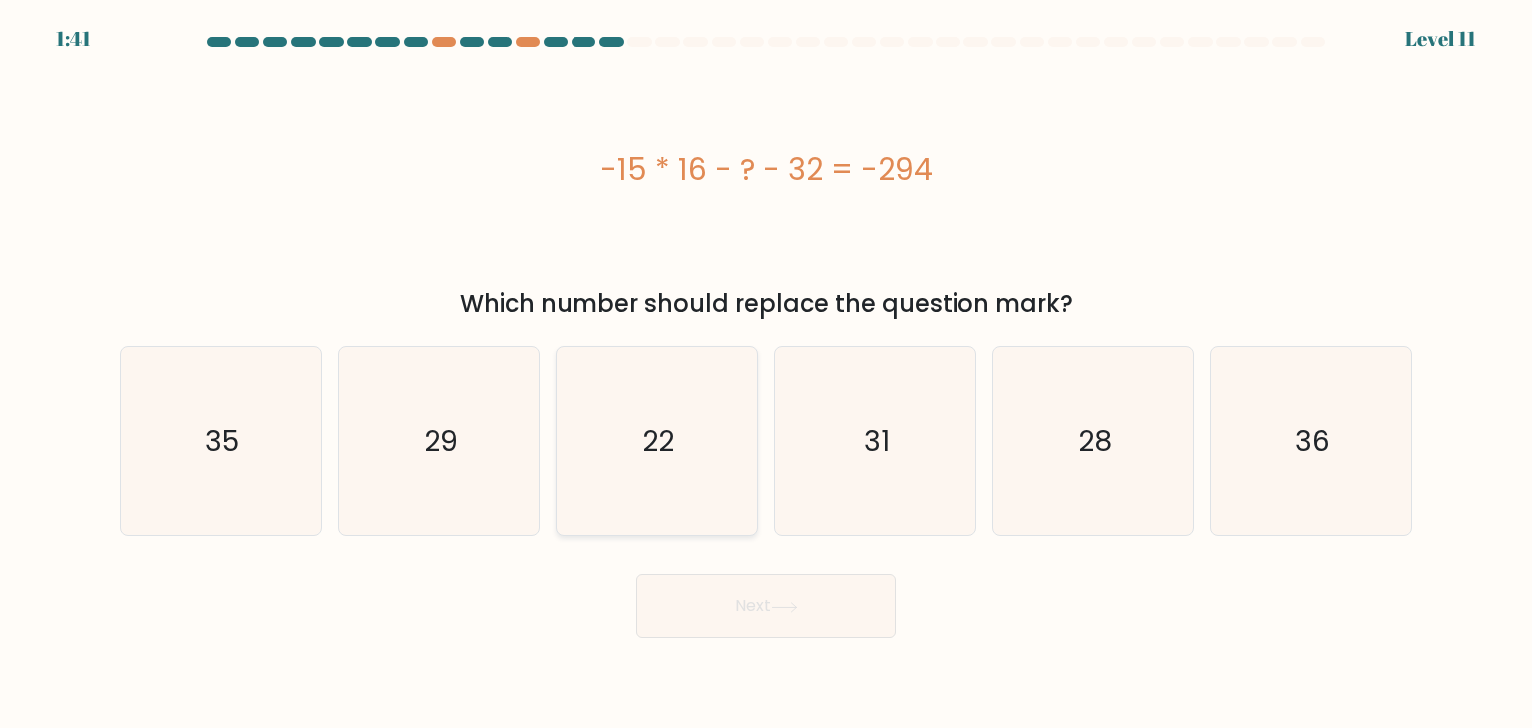
click at [616, 466] on icon "22" at bounding box center [657, 441] width 188 height 188
click at [766, 374] on input "c. 22" at bounding box center [766, 369] width 1 height 10
radio input "true"
click at [754, 617] on button "Next" at bounding box center [765, 607] width 259 height 64
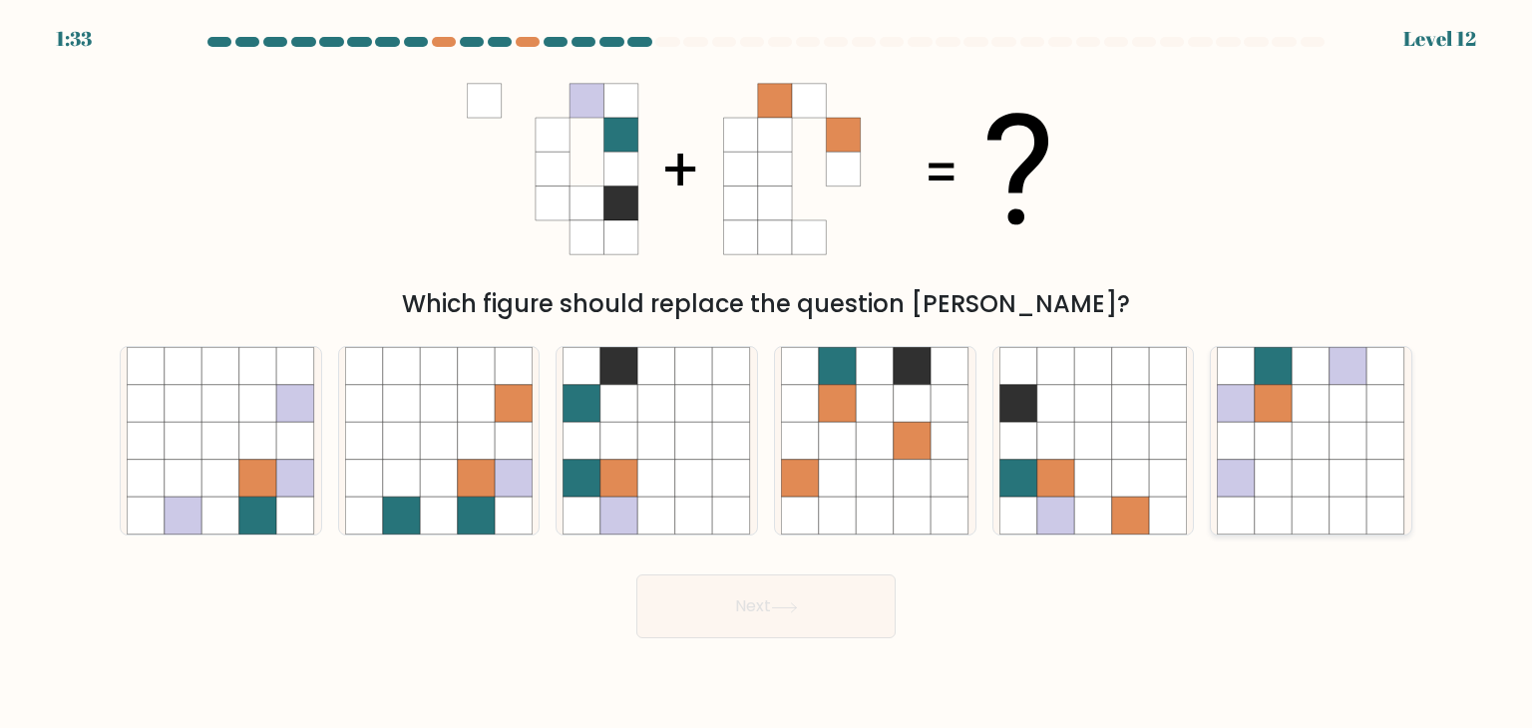
click at [1310, 490] on icon at bounding box center [1312, 479] width 38 height 38
click at [767, 374] on input "f." at bounding box center [766, 369] width 1 height 10
radio input "true"
click at [778, 588] on button "Next" at bounding box center [765, 607] width 259 height 64
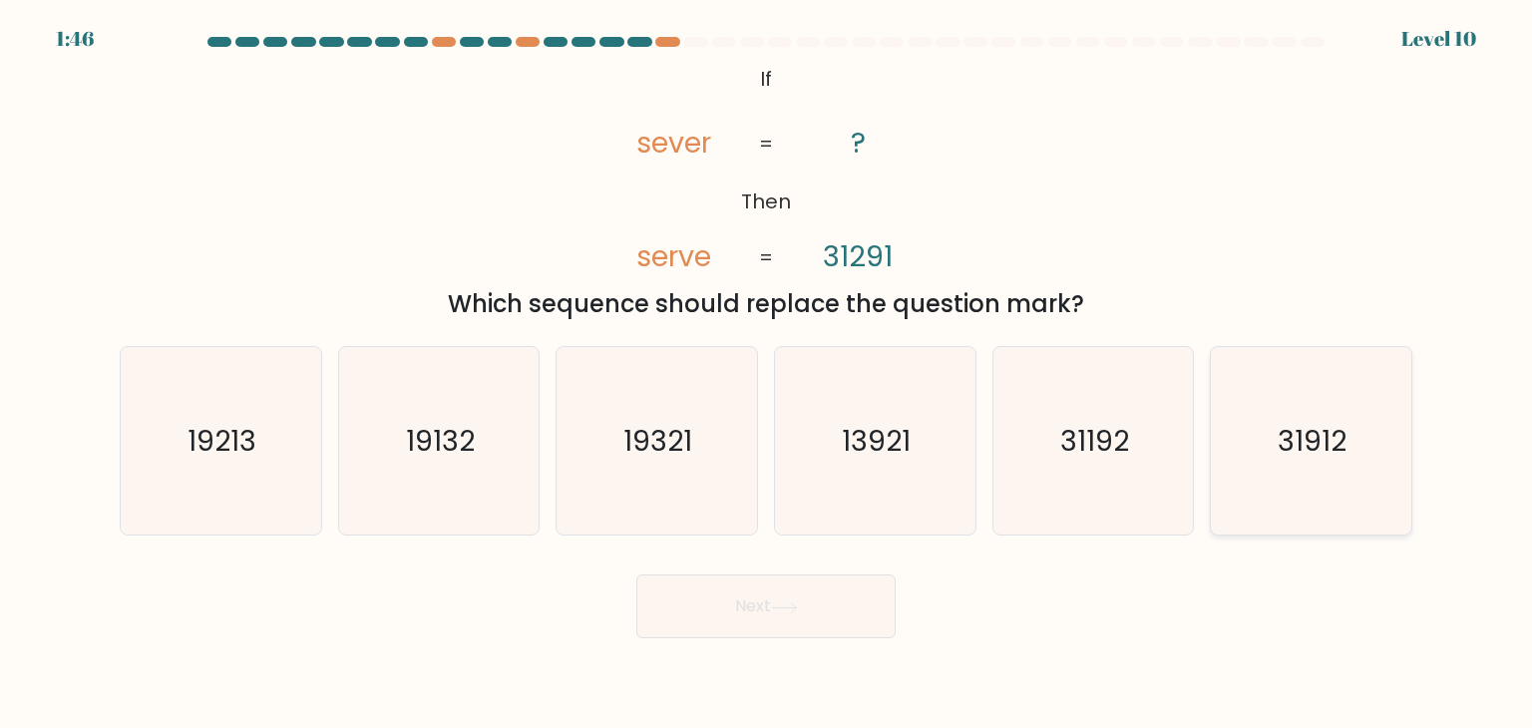
click at [1288, 480] on icon "31912" at bounding box center [1311, 441] width 188 height 188
click at [767, 374] on input "f. 31912" at bounding box center [766, 369] width 1 height 10
radio input "true"
click at [806, 627] on button "Next" at bounding box center [765, 607] width 259 height 64
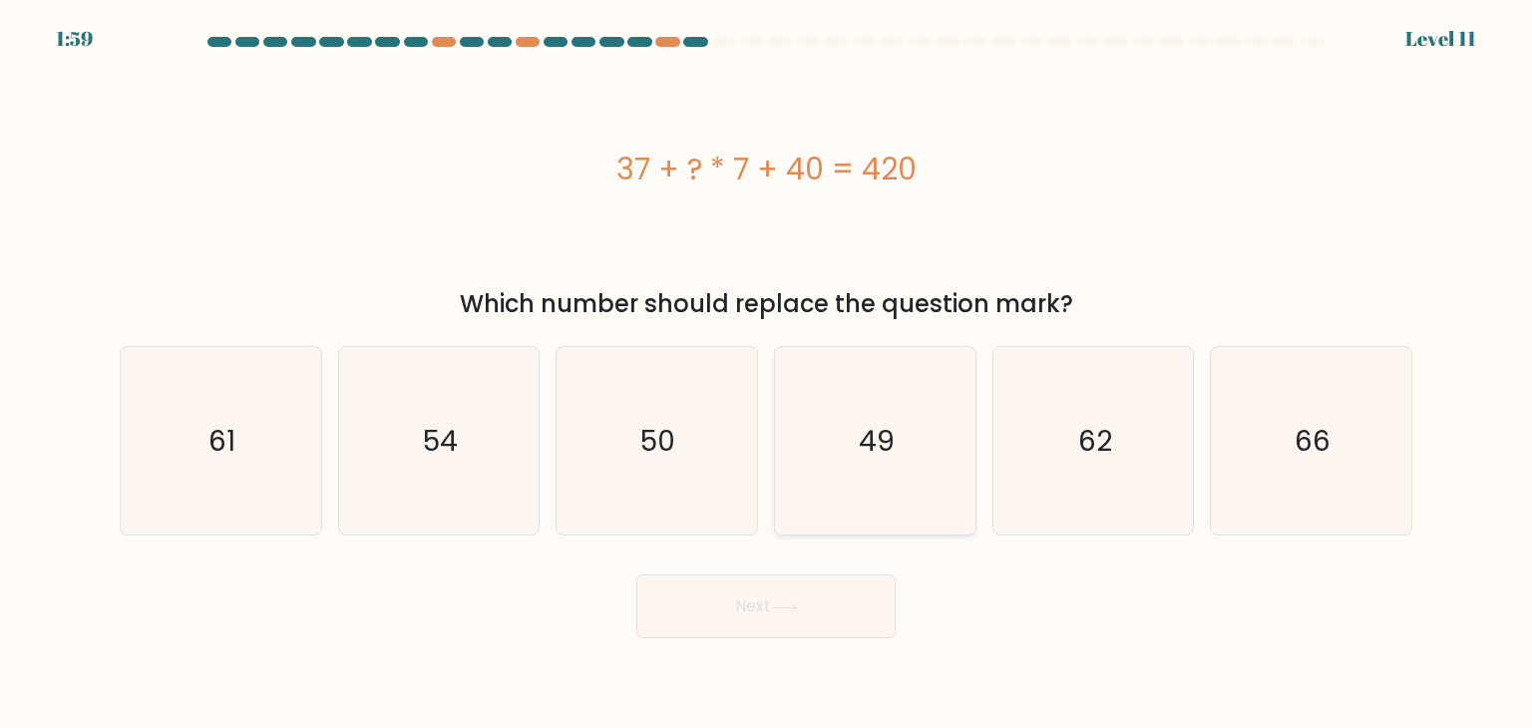
click at [898, 385] on icon "49" at bounding box center [875, 441] width 188 height 188
click at [767, 374] on input "d. 49" at bounding box center [766, 369] width 1 height 10
radio input "true"
click at [764, 597] on button "Next" at bounding box center [765, 607] width 259 height 64
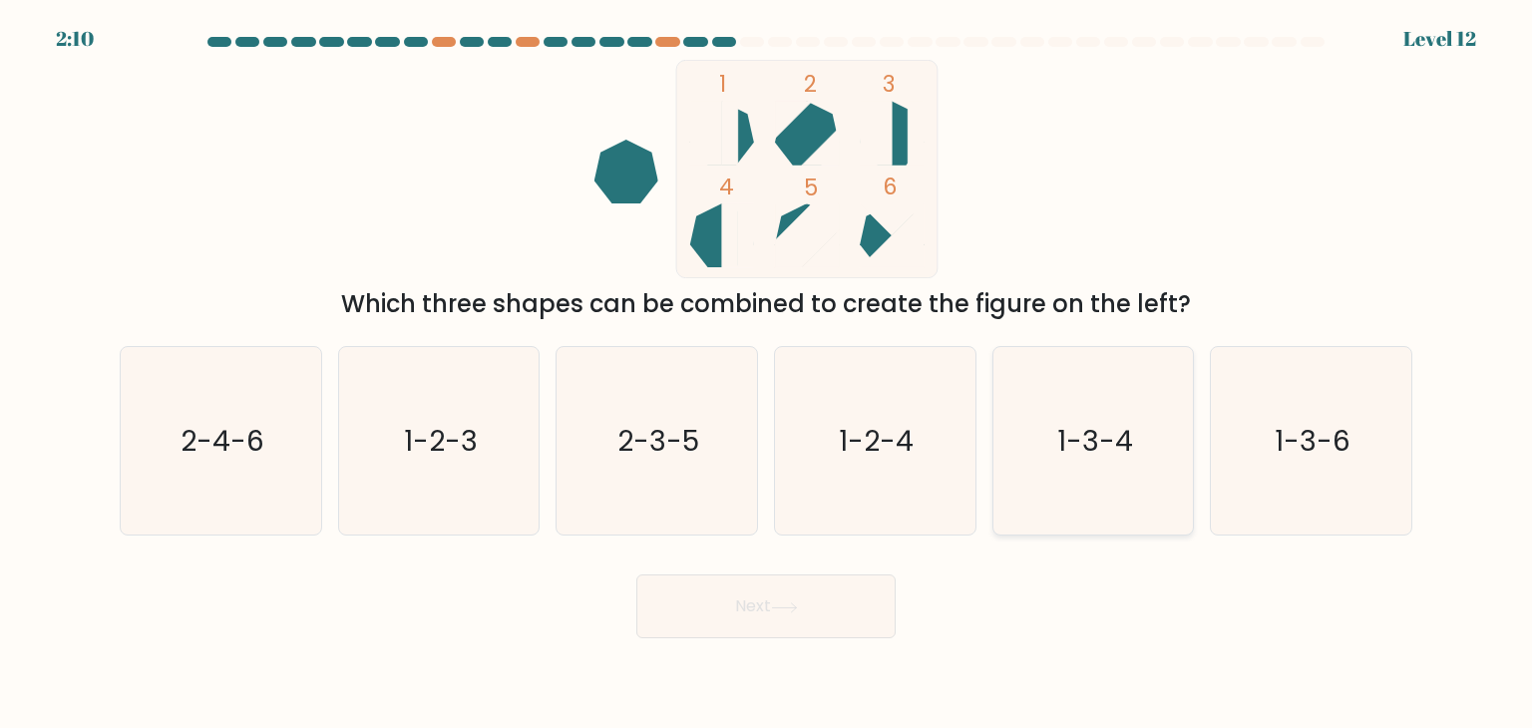
click at [1077, 472] on icon "1-3-4" at bounding box center [1094, 441] width 188 height 188
click at [767, 374] on input "e. 1-3-4" at bounding box center [766, 369] width 1 height 10
radio input "true"
click at [802, 584] on button "Next" at bounding box center [765, 607] width 259 height 64
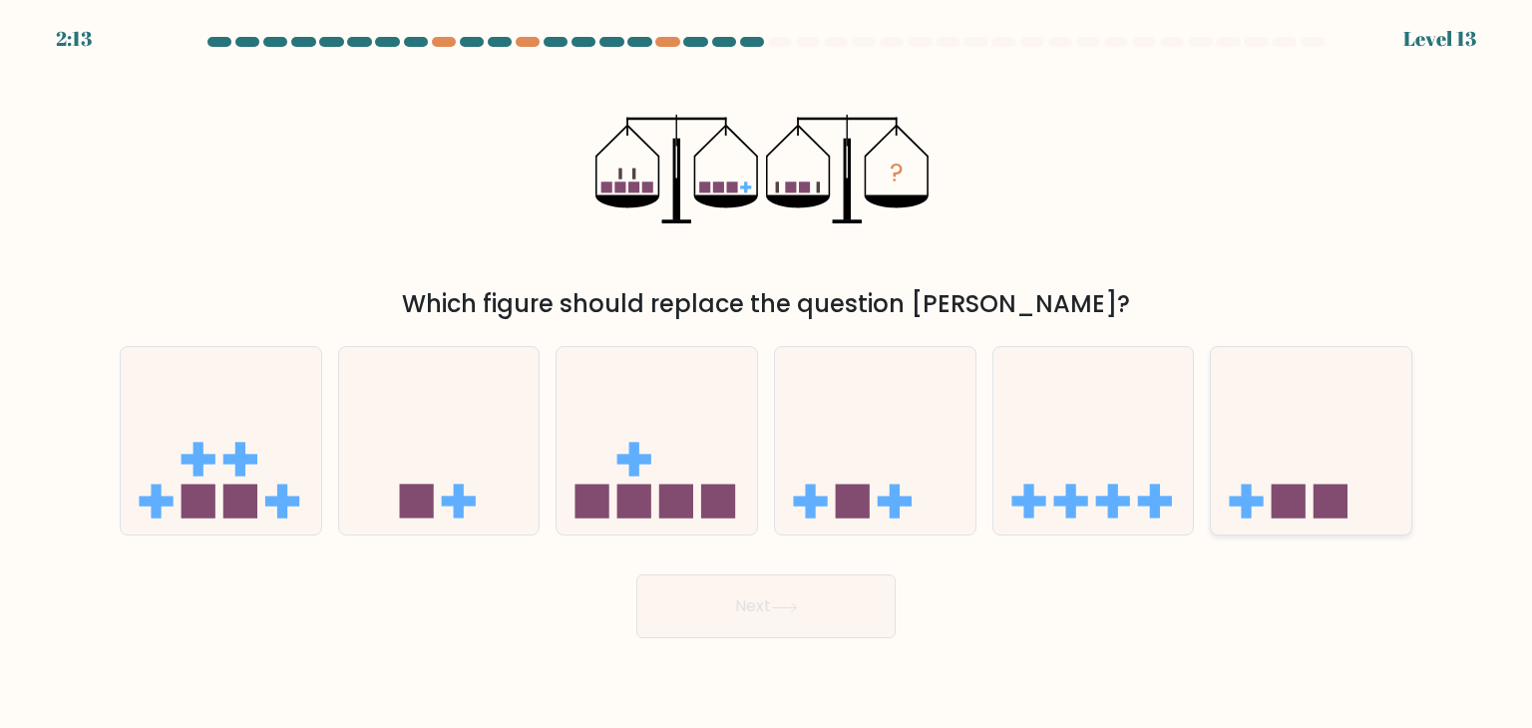
click at [1347, 402] on icon at bounding box center [1311, 441] width 201 height 166
click at [767, 374] on input "f." at bounding box center [766, 369] width 1 height 10
radio input "true"
click at [741, 601] on button "Next" at bounding box center [765, 607] width 259 height 64
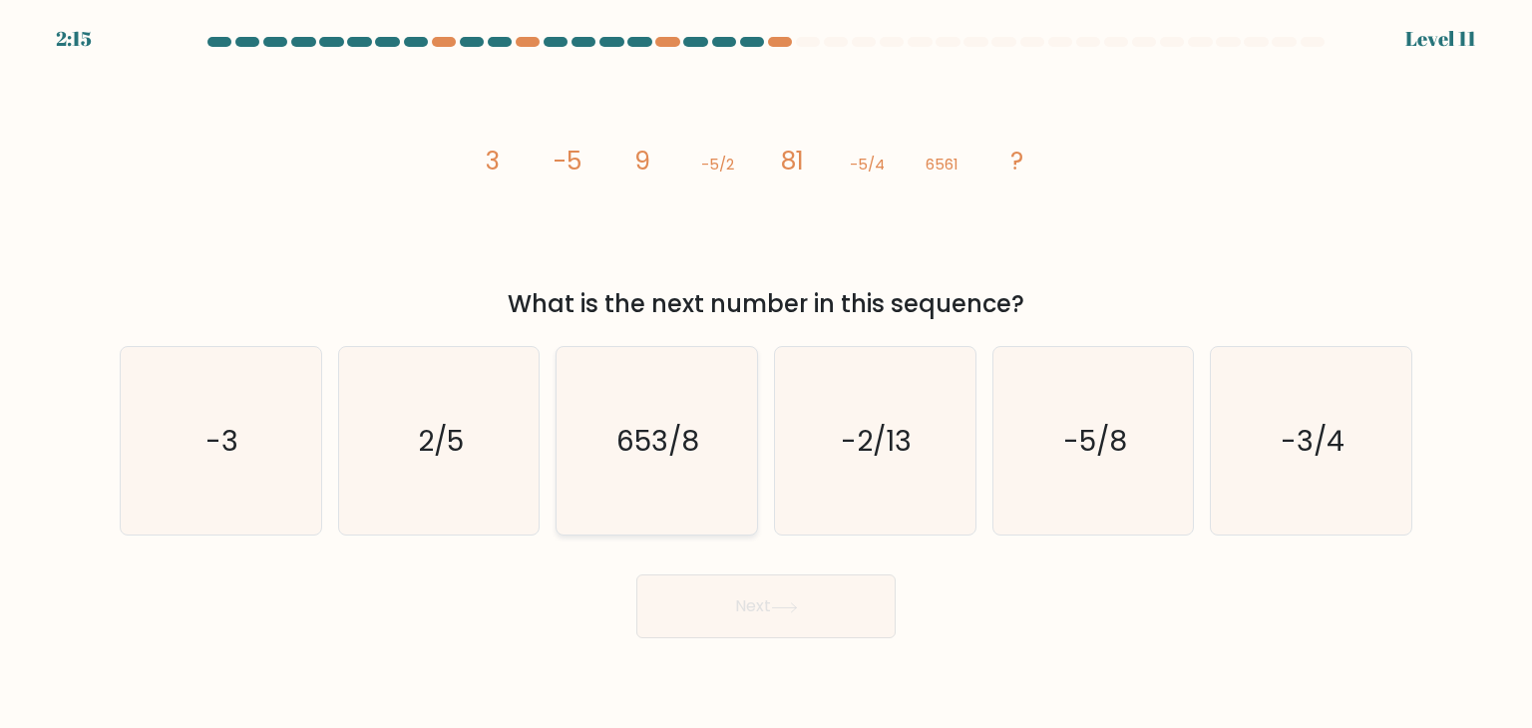
click at [695, 436] on text "653/8" at bounding box center [659, 441] width 83 height 40
click at [766, 374] on input "c. 653/8" at bounding box center [766, 369] width 1 height 10
radio input "true"
click at [752, 600] on button "Next" at bounding box center [765, 607] width 259 height 64
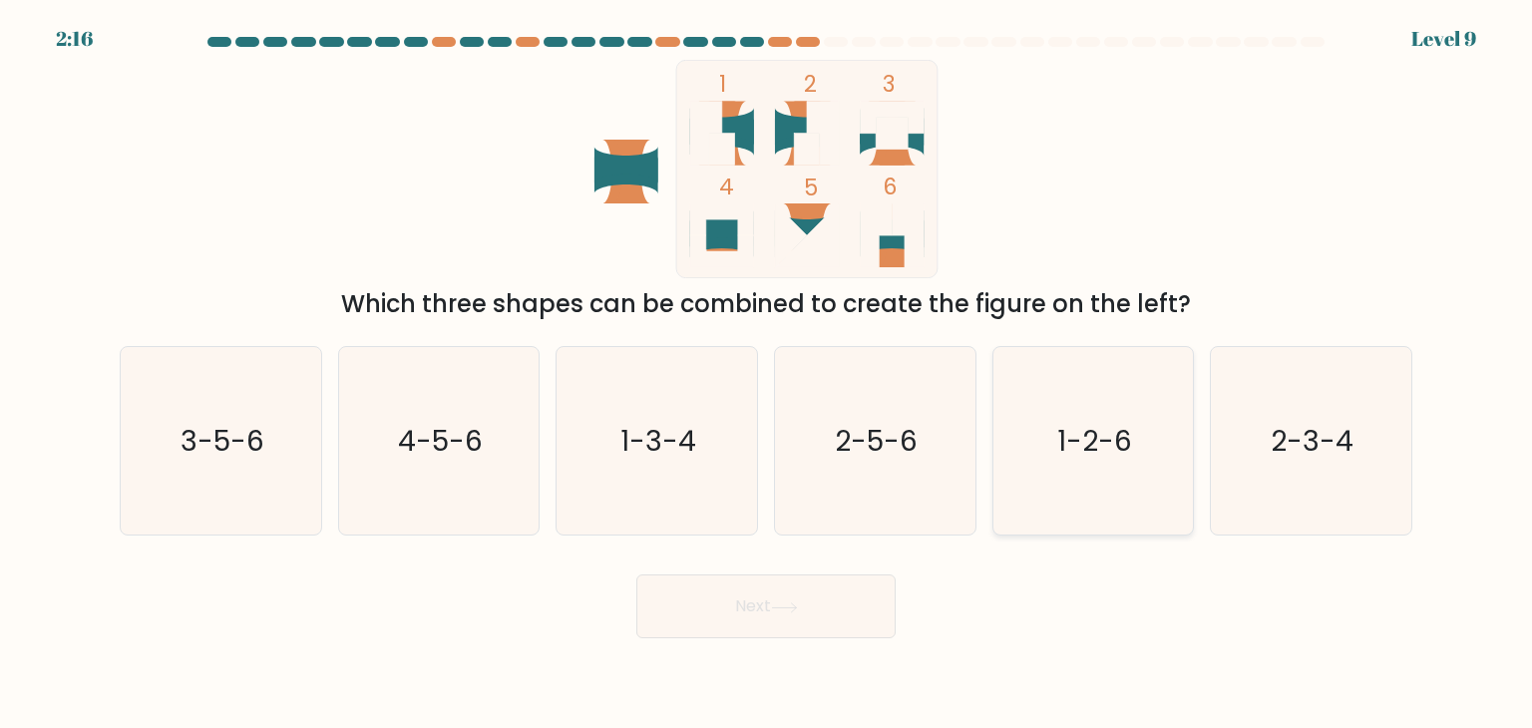
click at [1176, 484] on icon "1-2-6" at bounding box center [1094, 441] width 188 height 188
click at [767, 374] on input "e. 1-2-6" at bounding box center [766, 369] width 1 height 10
radio input "true"
click at [798, 609] on icon at bounding box center [784, 608] width 27 height 11
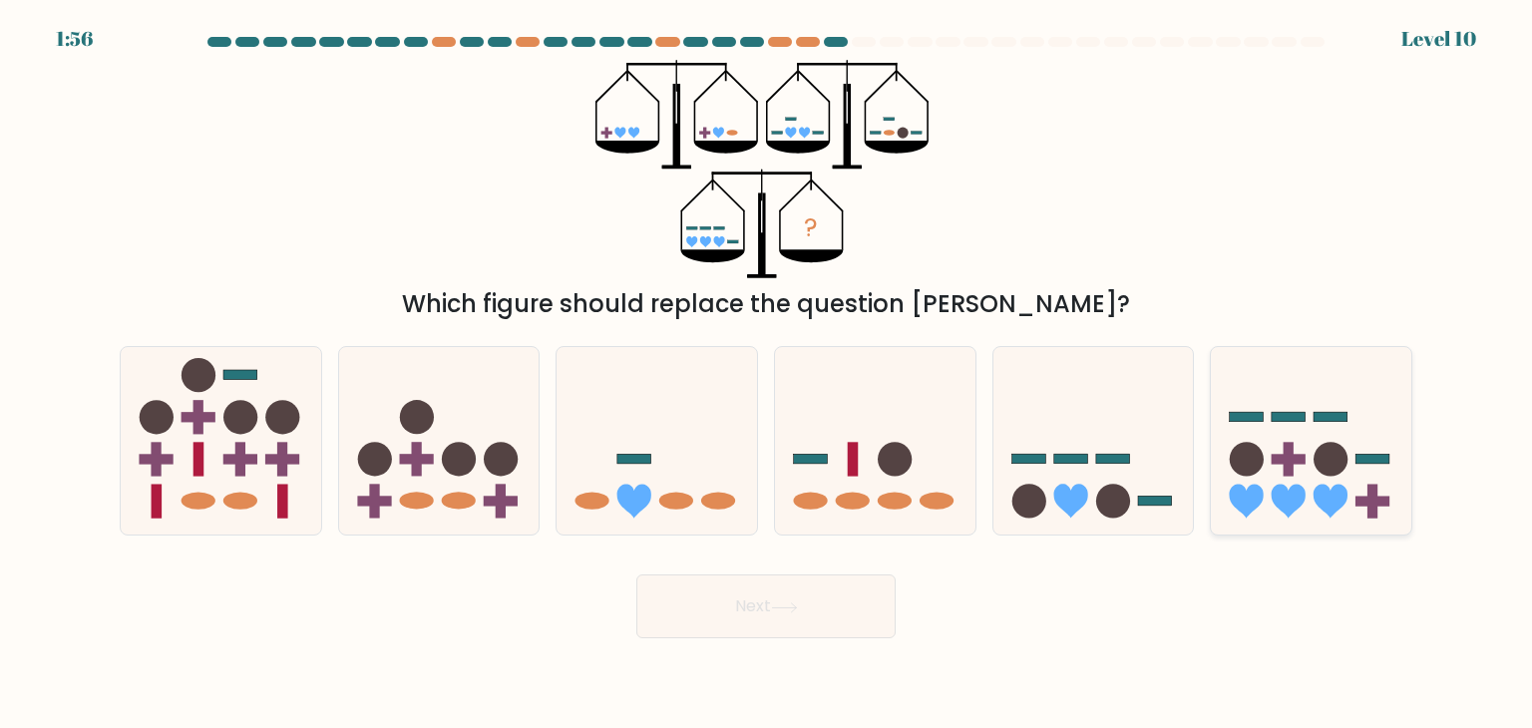
click at [1297, 442] on icon at bounding box center [1311, 441] width 201 height 166
click at [767, 374] on input "f." at bounding box center [766, 369] width 1 height 10
radio input "true"
click at [823, 600] on button "Next" at bounding box center [765, 607] width 259 height 64
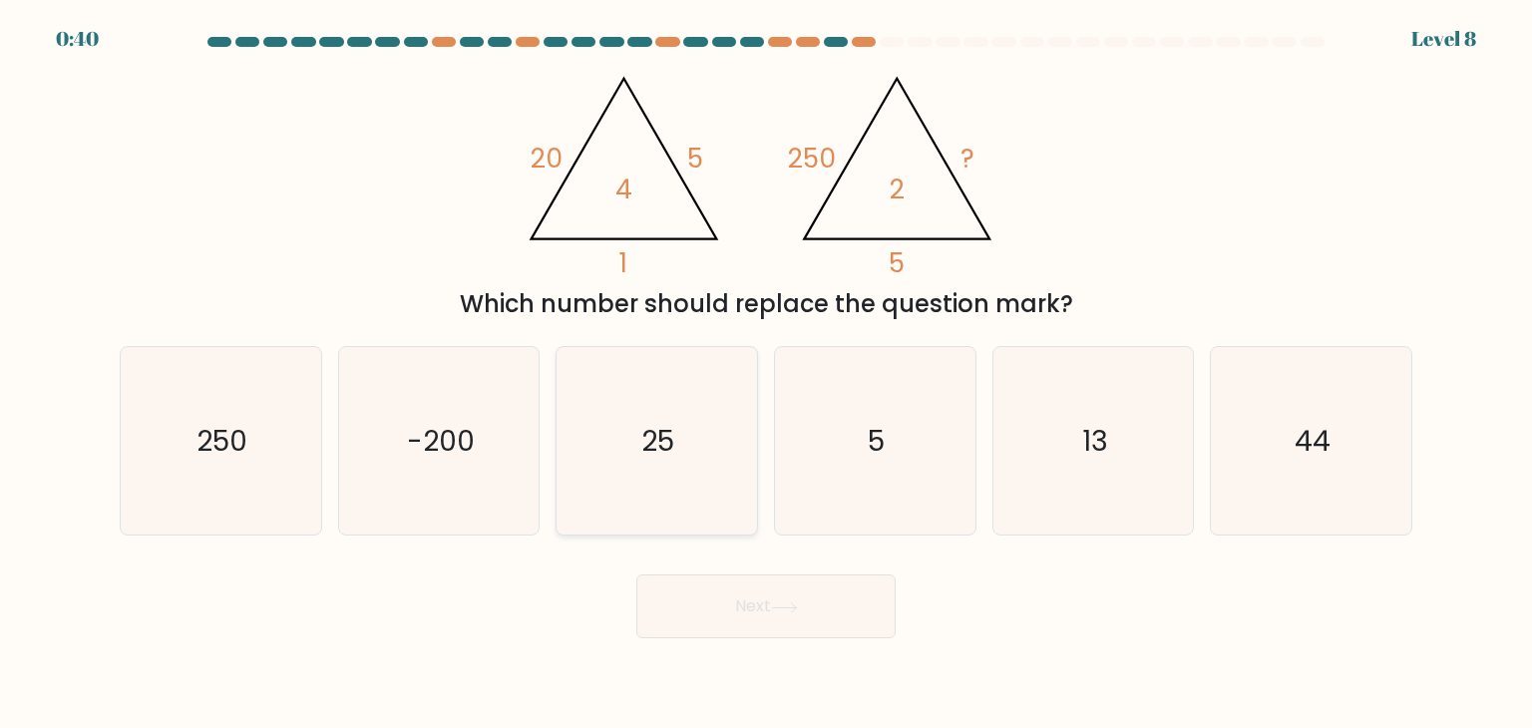
click at [722, 504] on icon "25" at bounding box center [657, 441] width 188 height 188
click at [766, 374] on input "c. 25" at bounding box center [766, 369] width 1 height 10
radio input "true"
click at [809, 644] on body "0:40 Level 8" at bounding box center [766, 364] width 1532 height 728
click at [828, 614] on button "Next" at bounding box center [765, 607] width 259 height 64
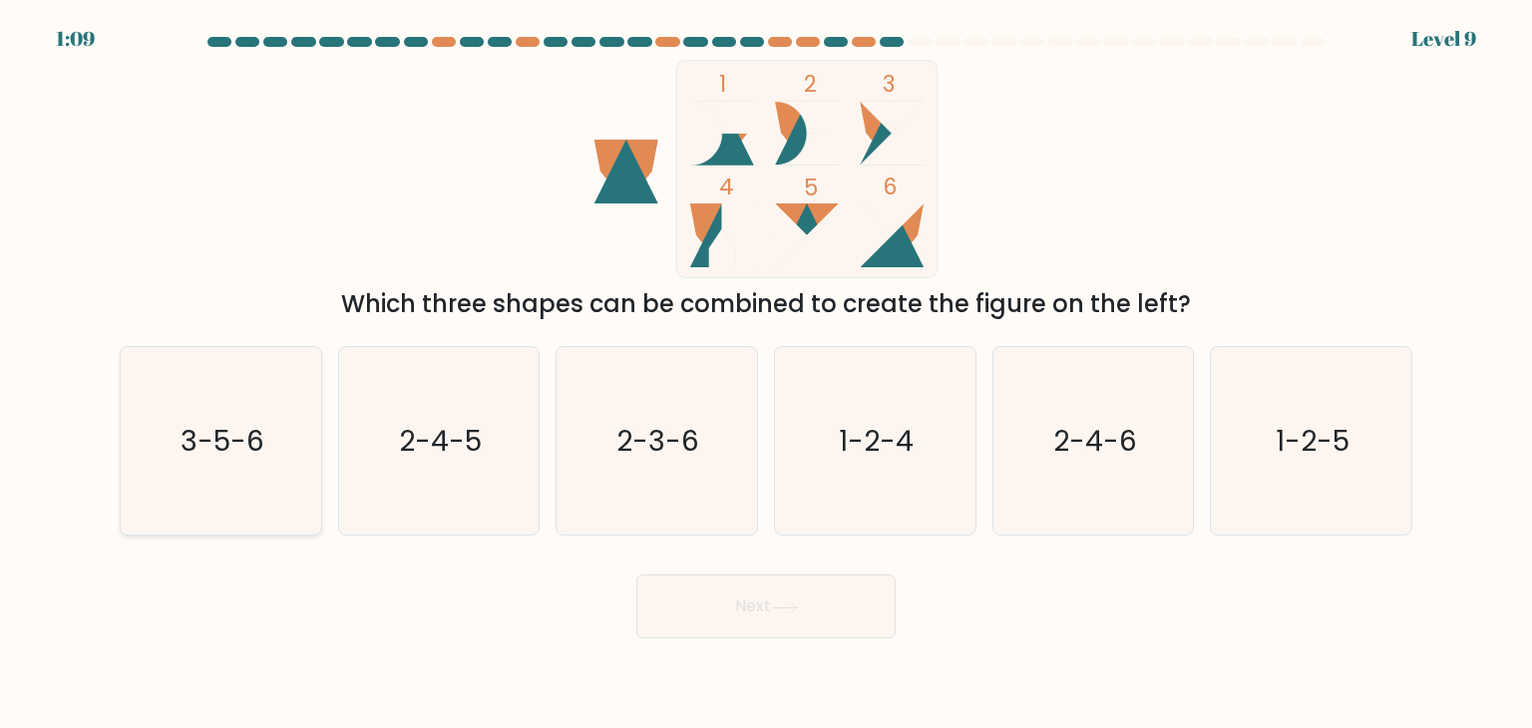
click at [274, 464] on icon "3-5-6" at bounding box center [221, 441] width 188 height 188
click at [766, 374] on input "a. 3-5-6" at bounding box center [766, 369] width 1 height 10
radio input "true"
click at [739, 608] on button "Next" at bounding box center [765, 607] width 259 height 64
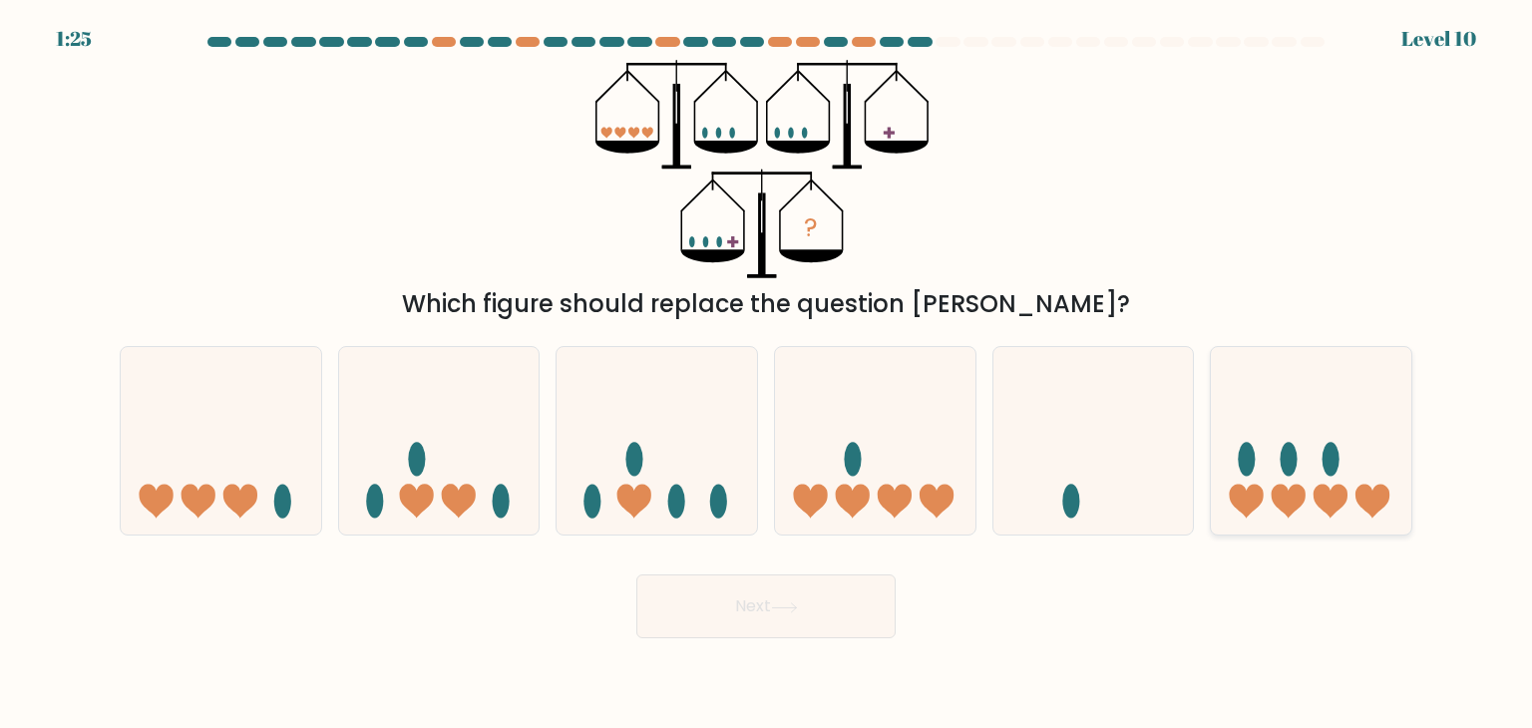
click at [1254, 418] on icon at bounding box center [1311, 441] width 201 height 166
click at [767, 374] on input "f." at bounding box center [766, 369] width 1 height 10
radio input "true"
click at [794, 623] on button "Next" at bounding box center [765, 607] width 259 height 64
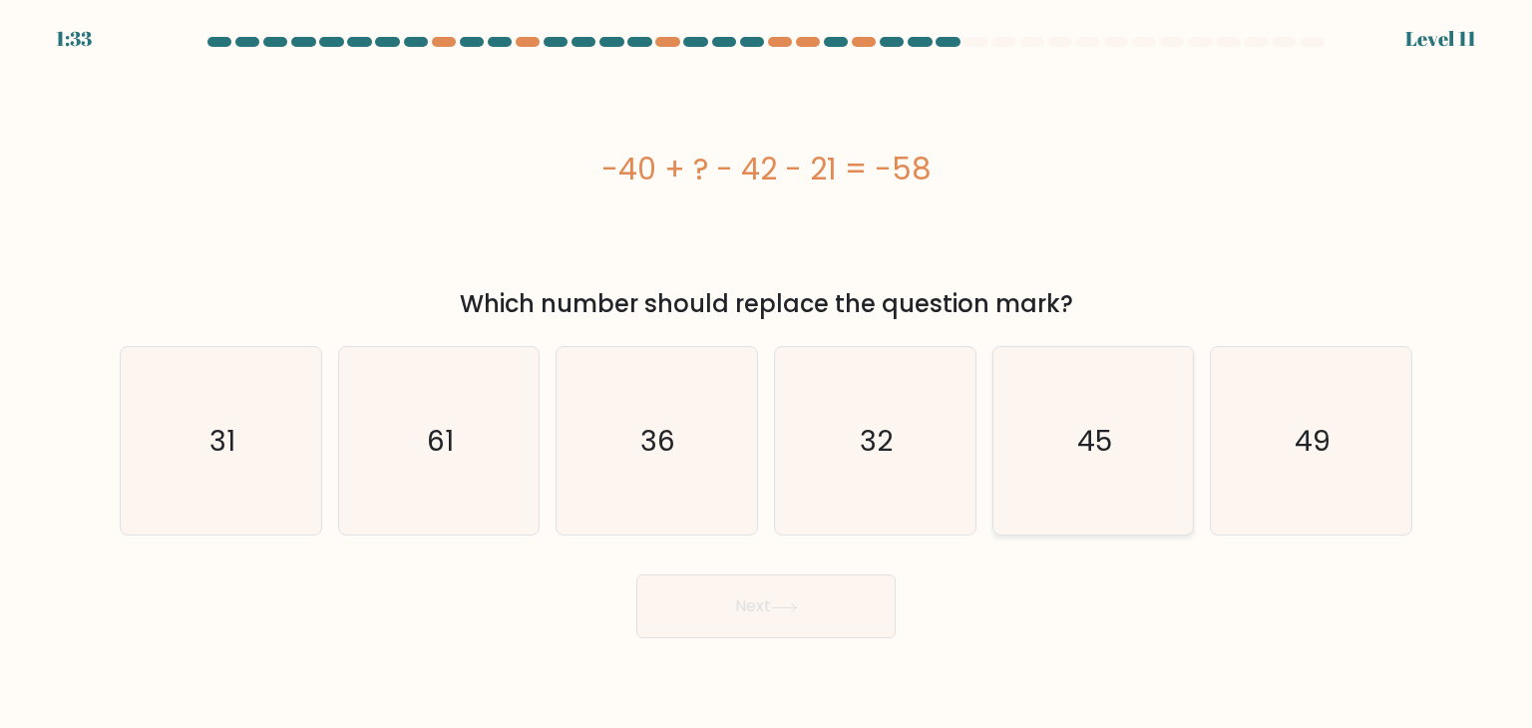
click at [1125, 435] on icon "45" at bounding box center [1094, 441] width 188 height 188
click at [767, 374] on input "e. 45" at bounding box center [766, 369] width 1 height 10
radio input "true"
click at [838, 608] on button "Next" at bounding box center [765, 607] width 259 height 64
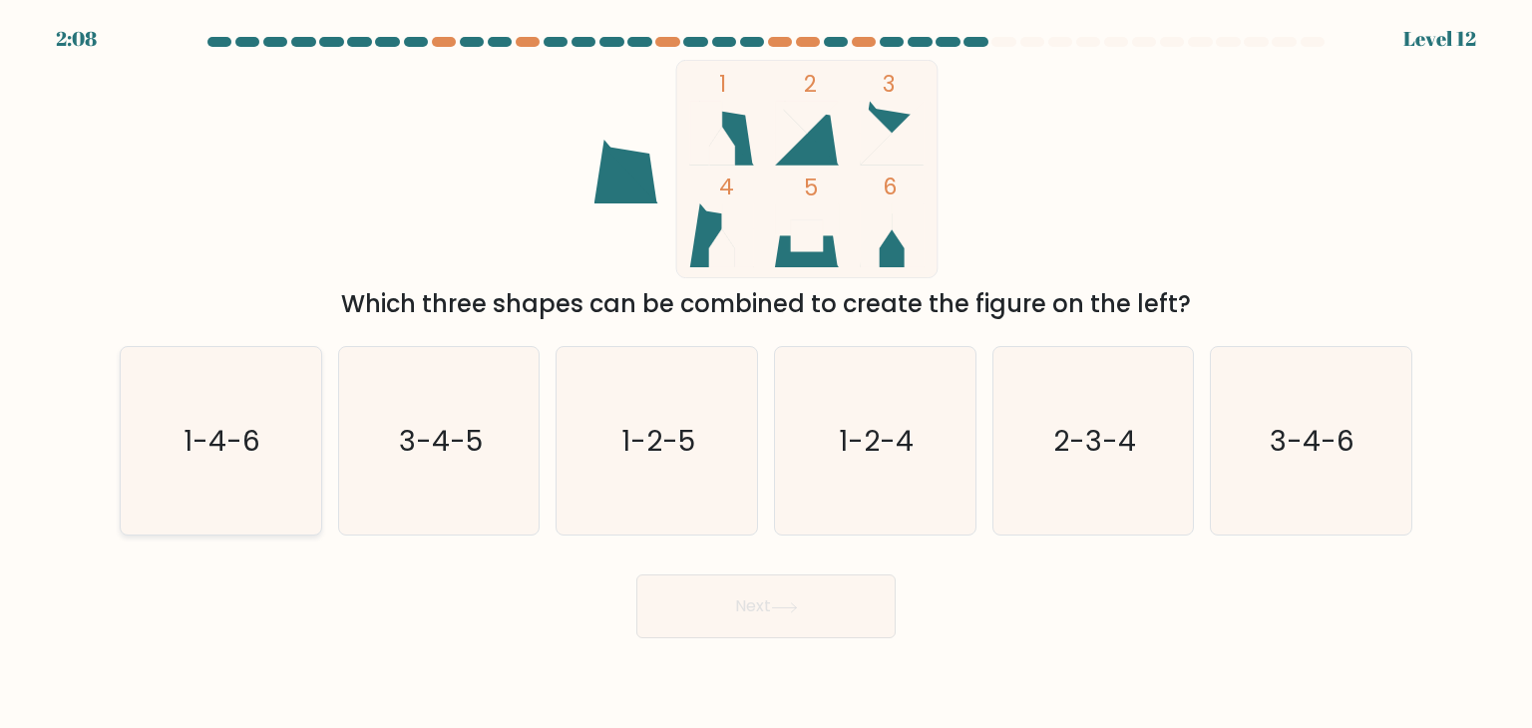
click at [275, 432] on icon "1-4-6" at bounding box center [221, 441] width 188 height 188
click at [766, 374] on input "a. 1-4-6" at bounding box center [766, 369] width 1 height 10
radio input "true"
click at [713, 615] on button "Next" at bounding box center [765, 607] width 259 height 64
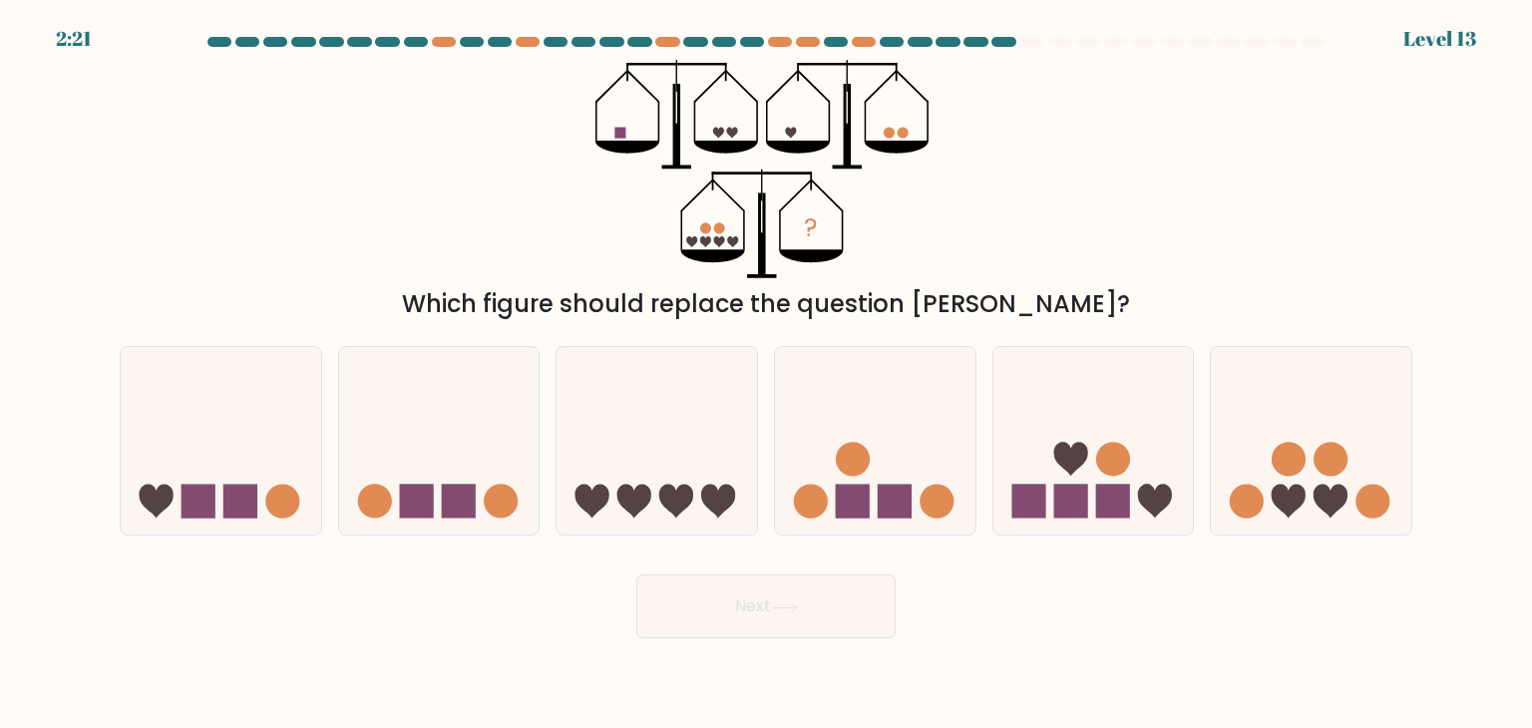
drag, startPoint x: 175, startPoint y: 463, endPoint x: 674, endPoint y: 568, distance: 510.7
click at [176, 461] on icon at bounding box center [221, 441] width 201 height 166
click at [766, 374] on input "a." at bounding box center [766, 369] width 1 height 10
radio input "true"
click at [806, 616] on button "Next" at bounding box center [765, 607] width 259 height 64
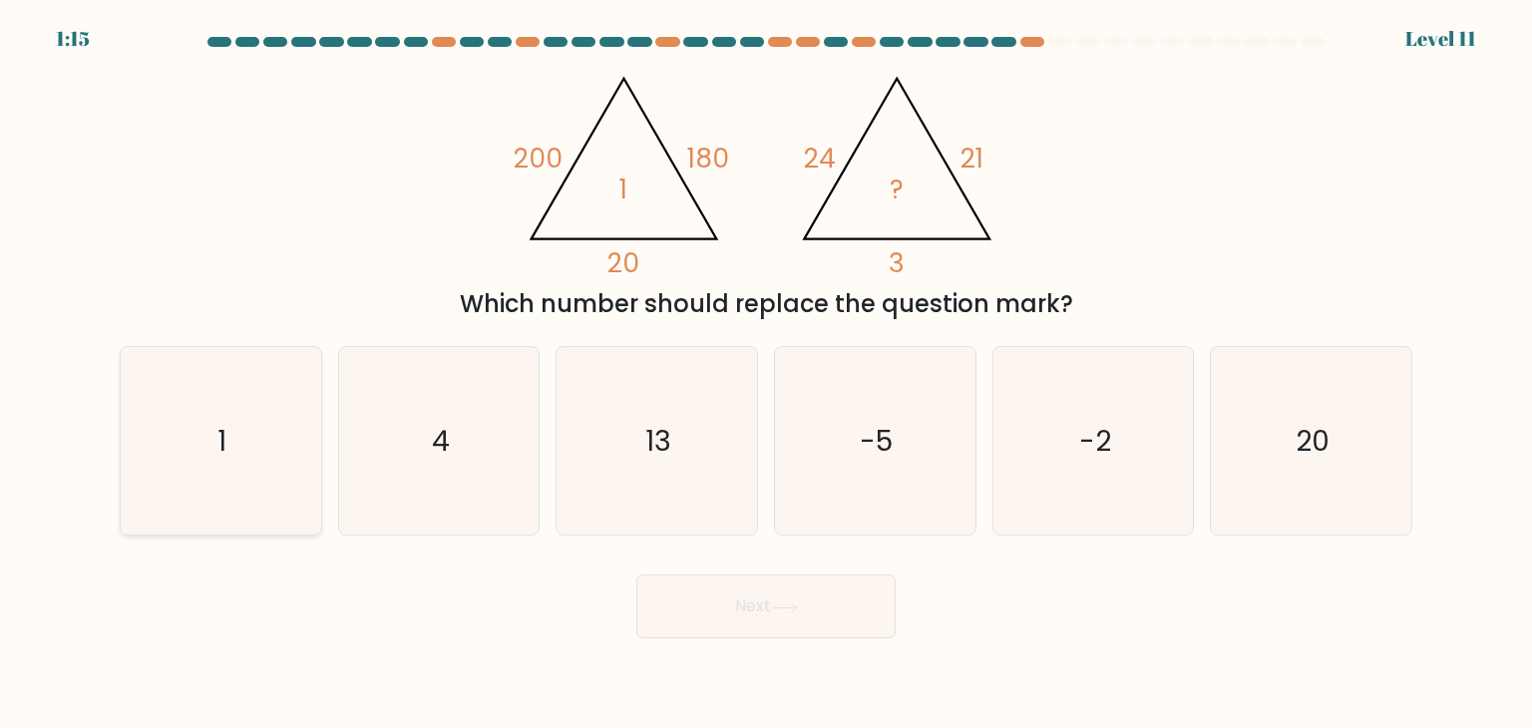
click at [183, 420] on icon "1" at bounding box center [221, 441] width 188 height 188
click at [766, 374] on input "a. 1" at bounding box center [766, 369] width 1 height 10
radio input "true"
click at [694, 603] on button "Next" at bounding box center [765, 607] width 259 height 64
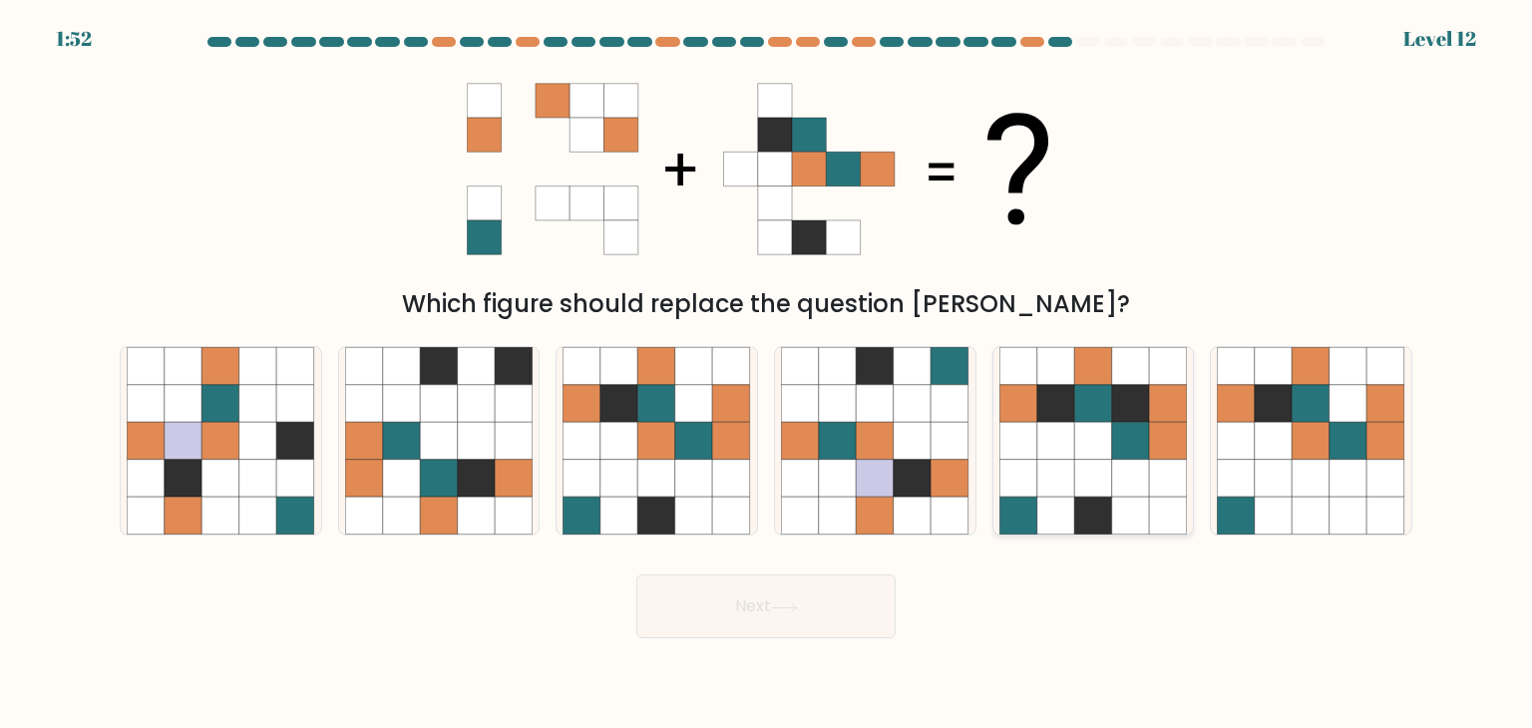
click at [1042, 449] on icon at bounding box center [1057, 441] width 38 height 38
click at [767, 374] on input "e." at bounding box center [766, 369] width 1 height 10
radio input "true"
click at [1302, 389] on icon at bounding box center [1312, 404] width 38 height 38
click at [767, 374] on input "f." at bounding box center [766, 369] width 1 height 10
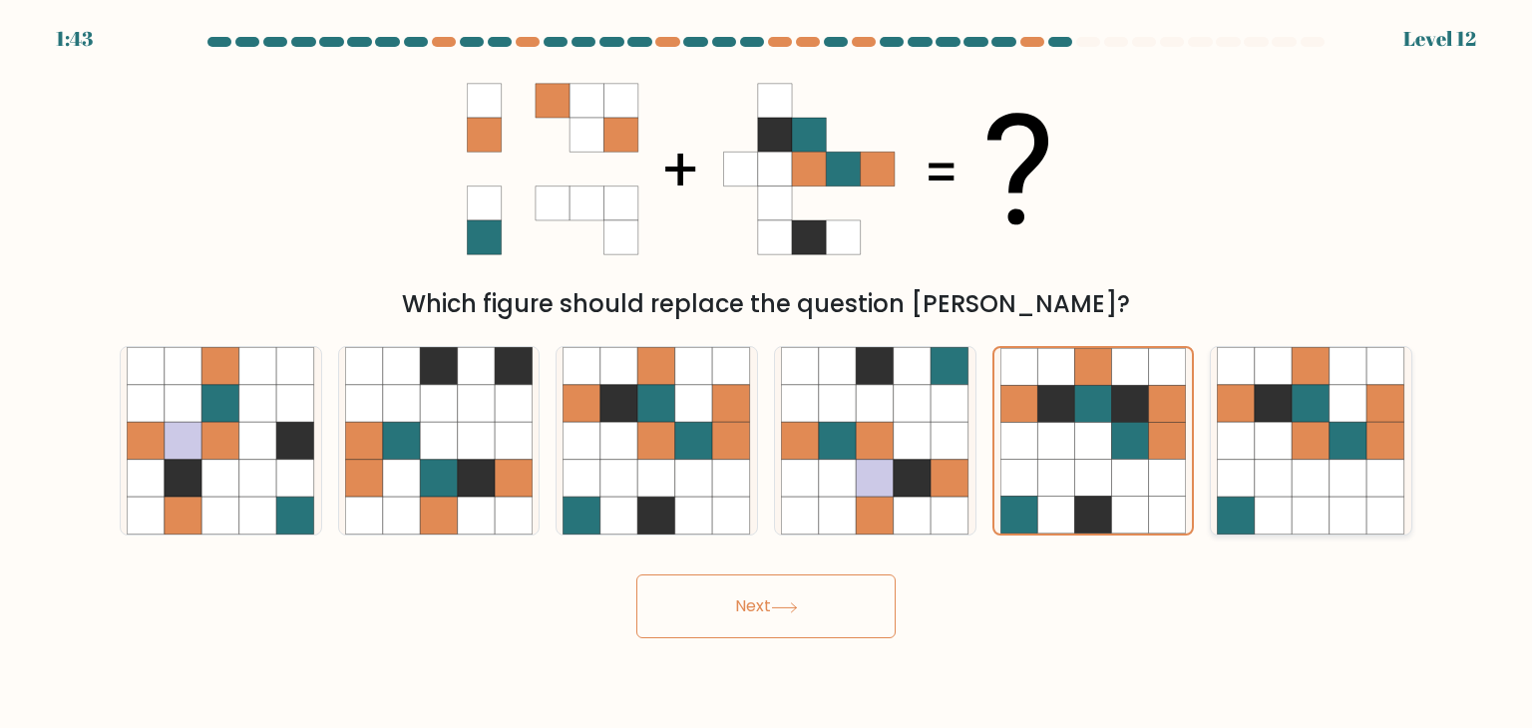
radio input "true"
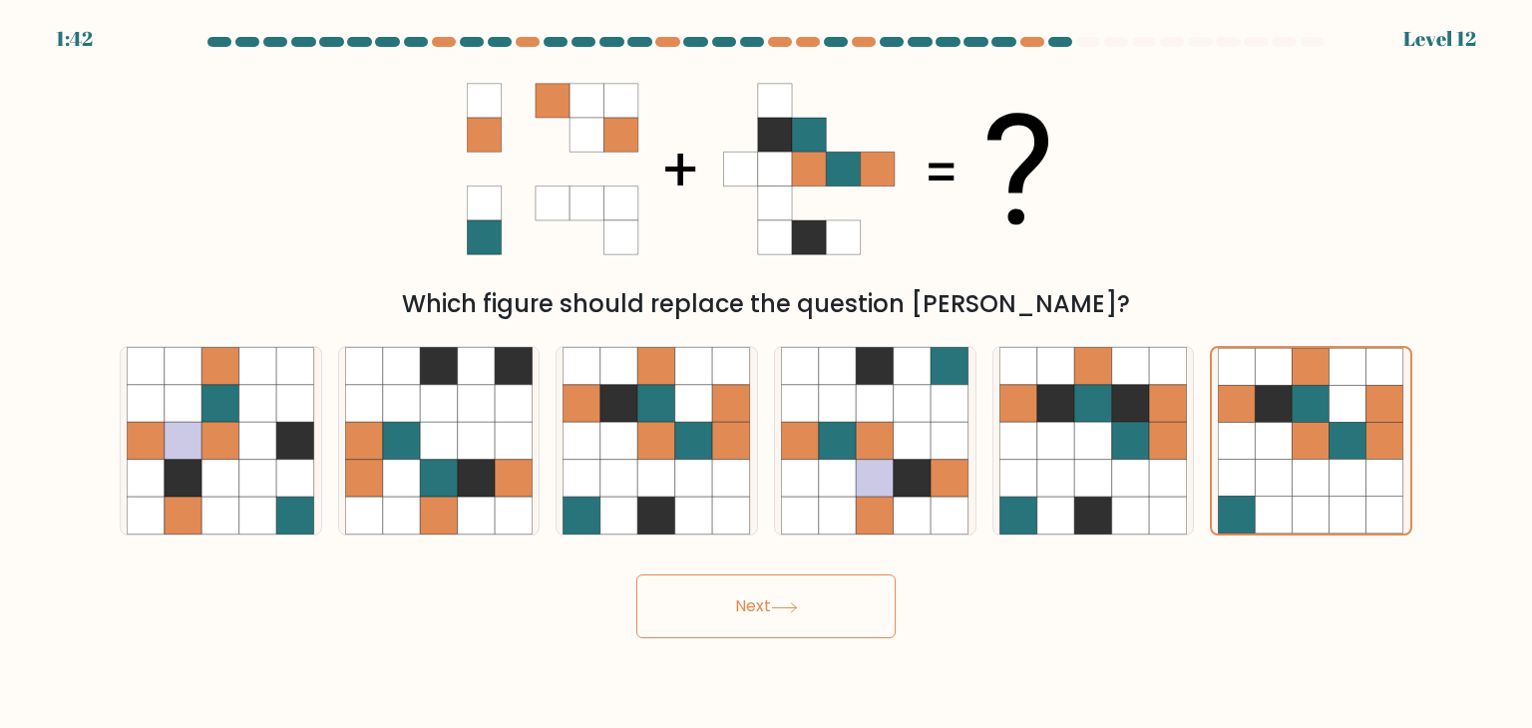
click at [838, 633] on button "Next" at bounding box center [765, 607] width 259 height 64
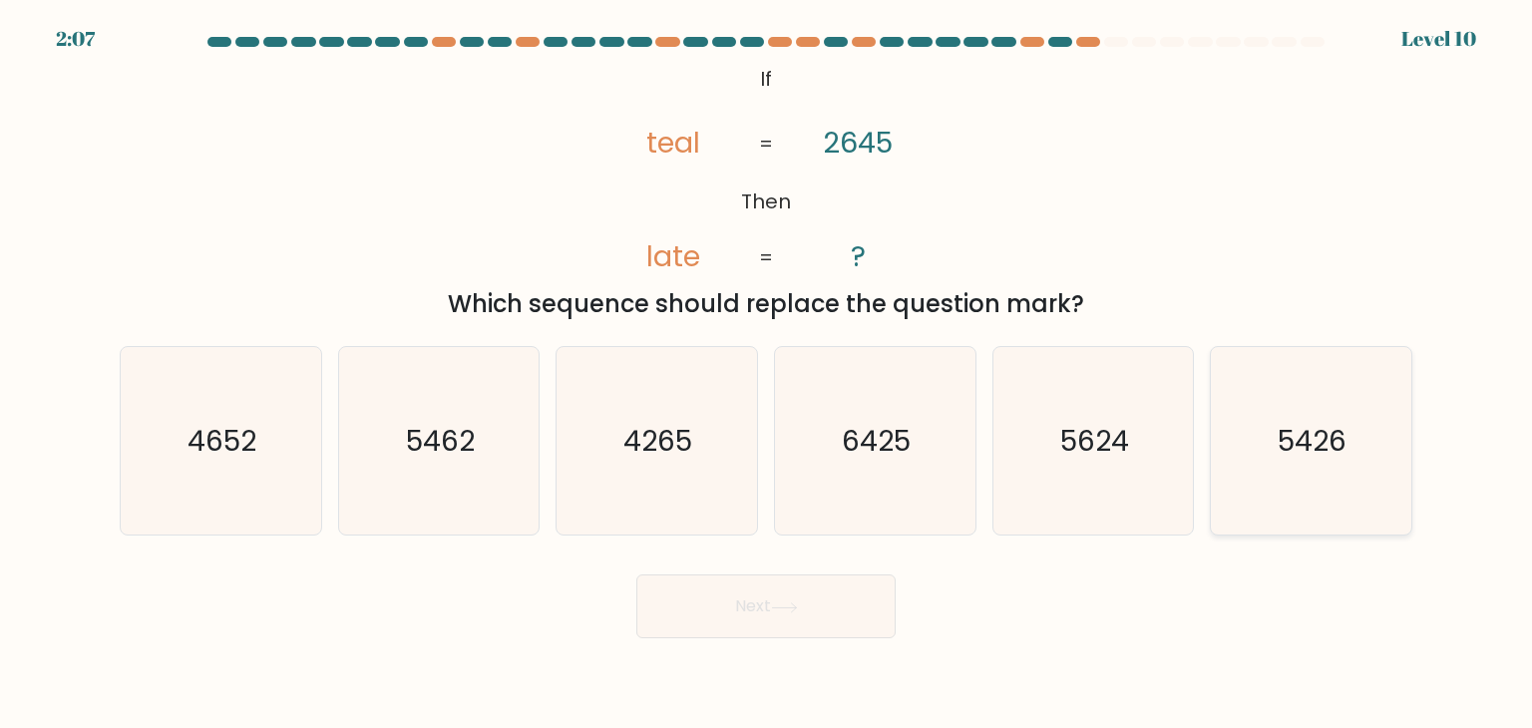
click at [1243, 472] on icon "5426" at bounding box center [1311, 441] width 188 height 188
click at [767, 374] on input "f. 5426" at bounding box center [766, 369] width 1 height 10
radio input "true"
click at [841, 611] on button "Next" at bounding box center [765, 607] width 259 height 64
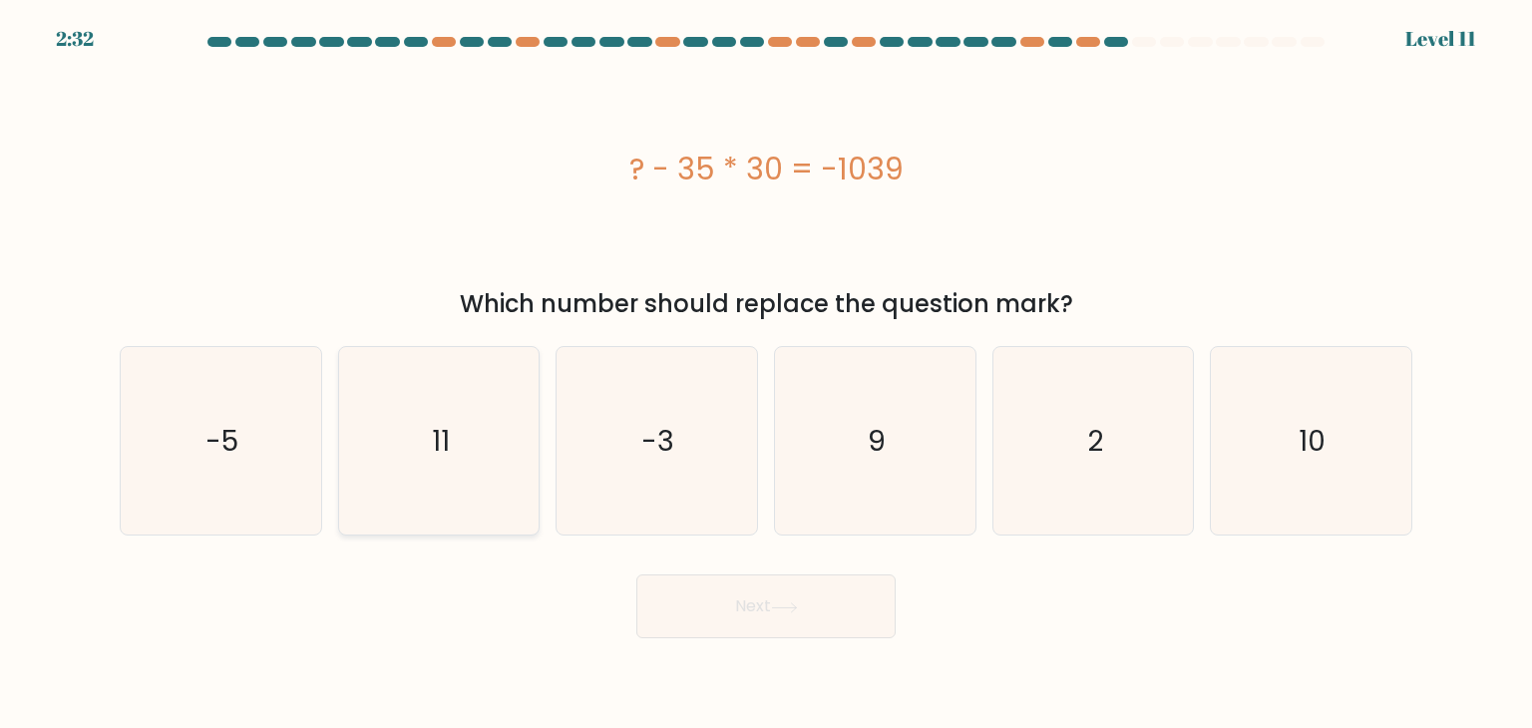
click at [510, 480] on icon "11" at bounding box center [439, 441] width 188 height 188
click at [766, 374] on input "b. 11" at bounding box center [766, 369] width 1 height 10
radio input "true"
click at [811, 602] on button "Next" at bounding box center [765, 607] width 259 height 64
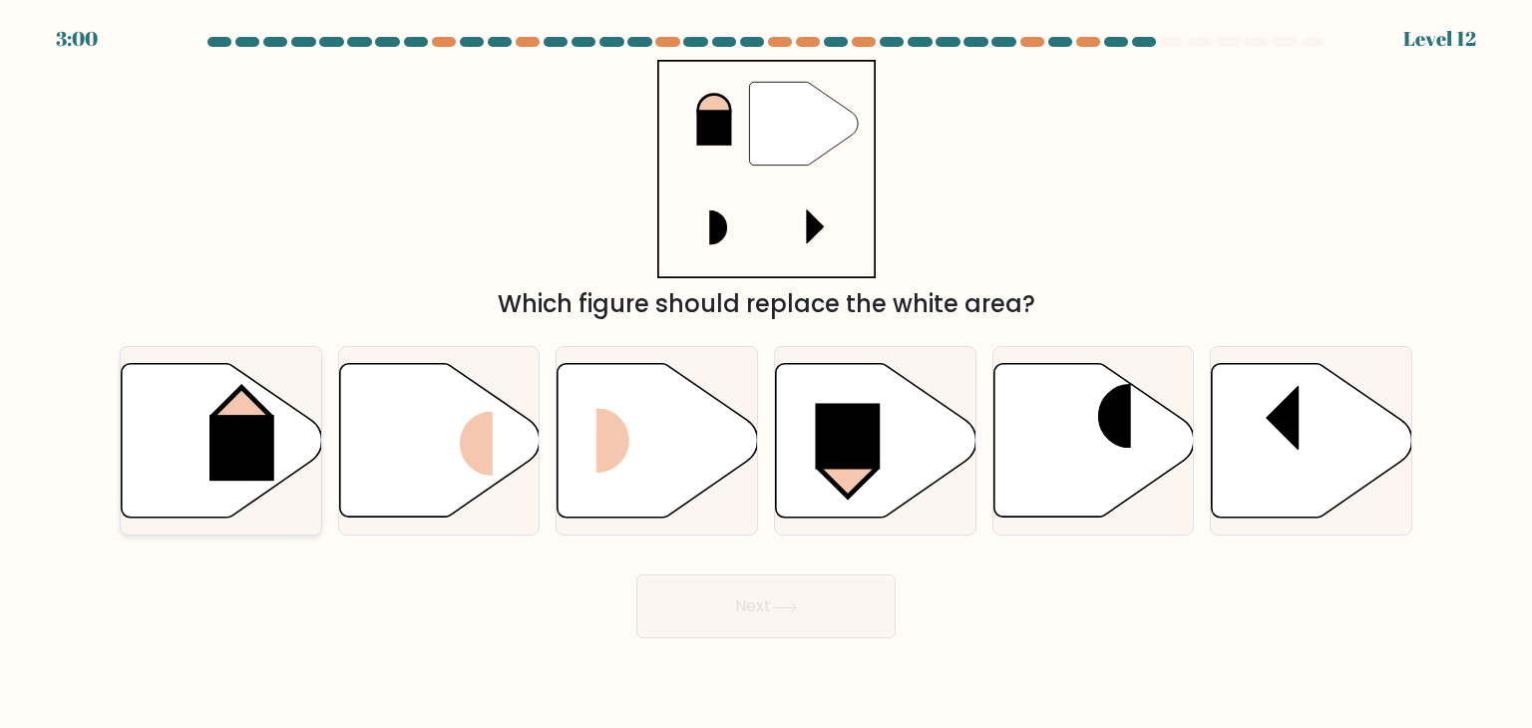
click at [241, 424] on rect at bounding box center [241, 448] width 65 height 66
click at [766, 374] on input "a." at bounding box center [766, 369] width 1 height 10
radio input "true"
click at [825, 584] on button "Next" at bounding box center [765, 607] width 259 height 64
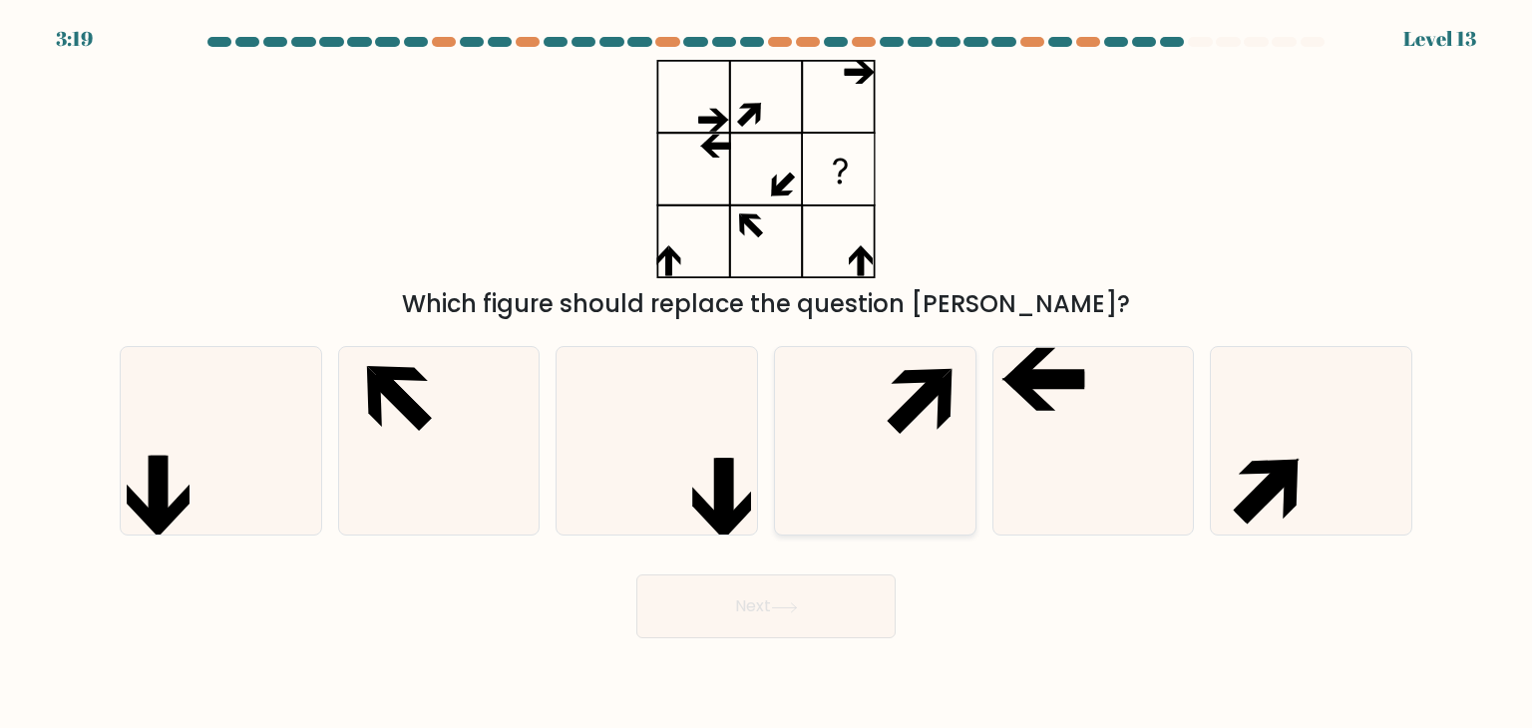
click at [919, 366] on icon at bounding box center [875, 441] width 188 height 188
click at [767, 366] on input "d." at bounding box center [766, 369] width 1 height 10
radio input "true"
click at [766, 609] on button "Next" at bounding box center [765, 607] width 259 height 64
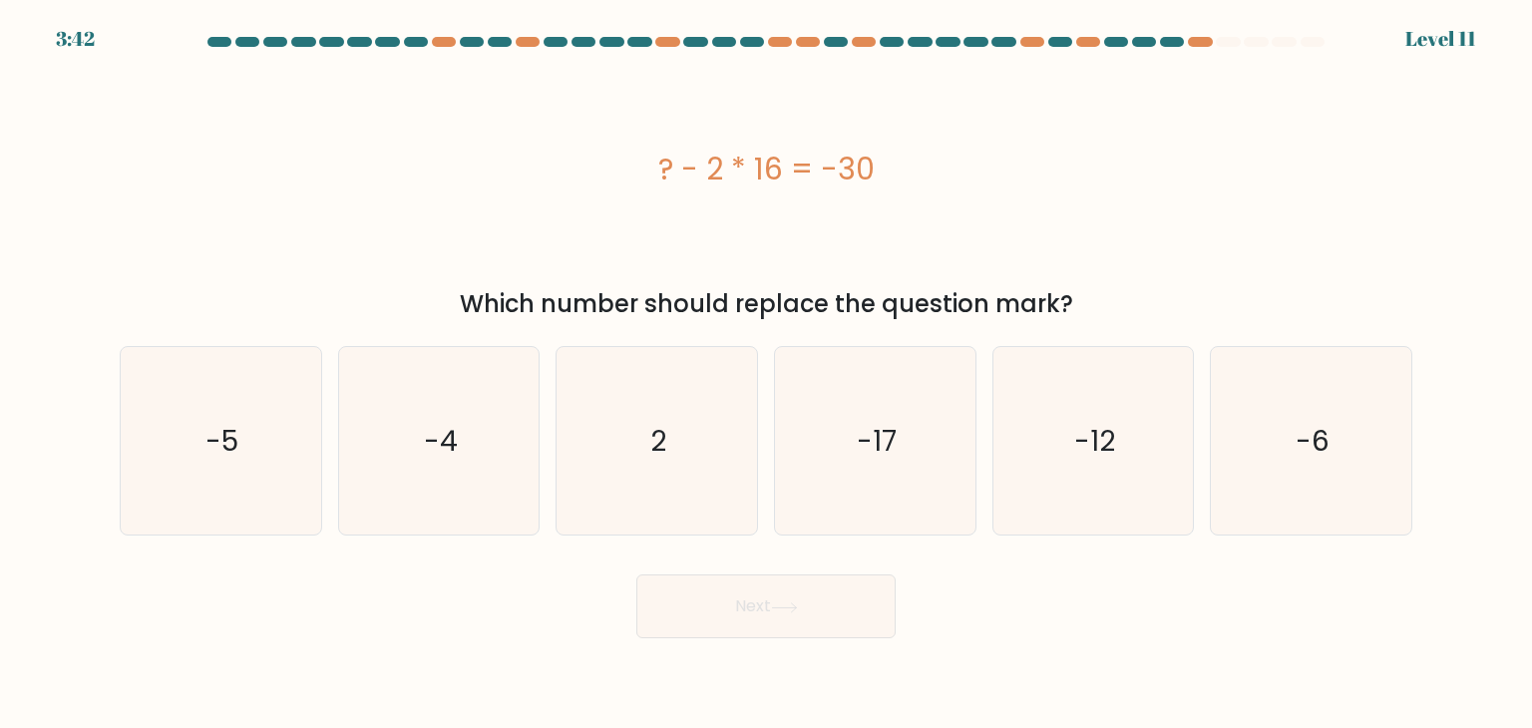
click at [765, 427] on div "a. -5 b. -4 c." at bounding box center [766, 433] width 1309 height 206
click at [710, 479] on icon "2" at bounding box center [657, 441] width 188 height 188
click at [766, 374] on input "c. 2" at bounding box center [766, 369] width 1 height 10
radio input "true"
click at [751, 604] on button "Next" at bounding box center [765, 607] width 259 height 64
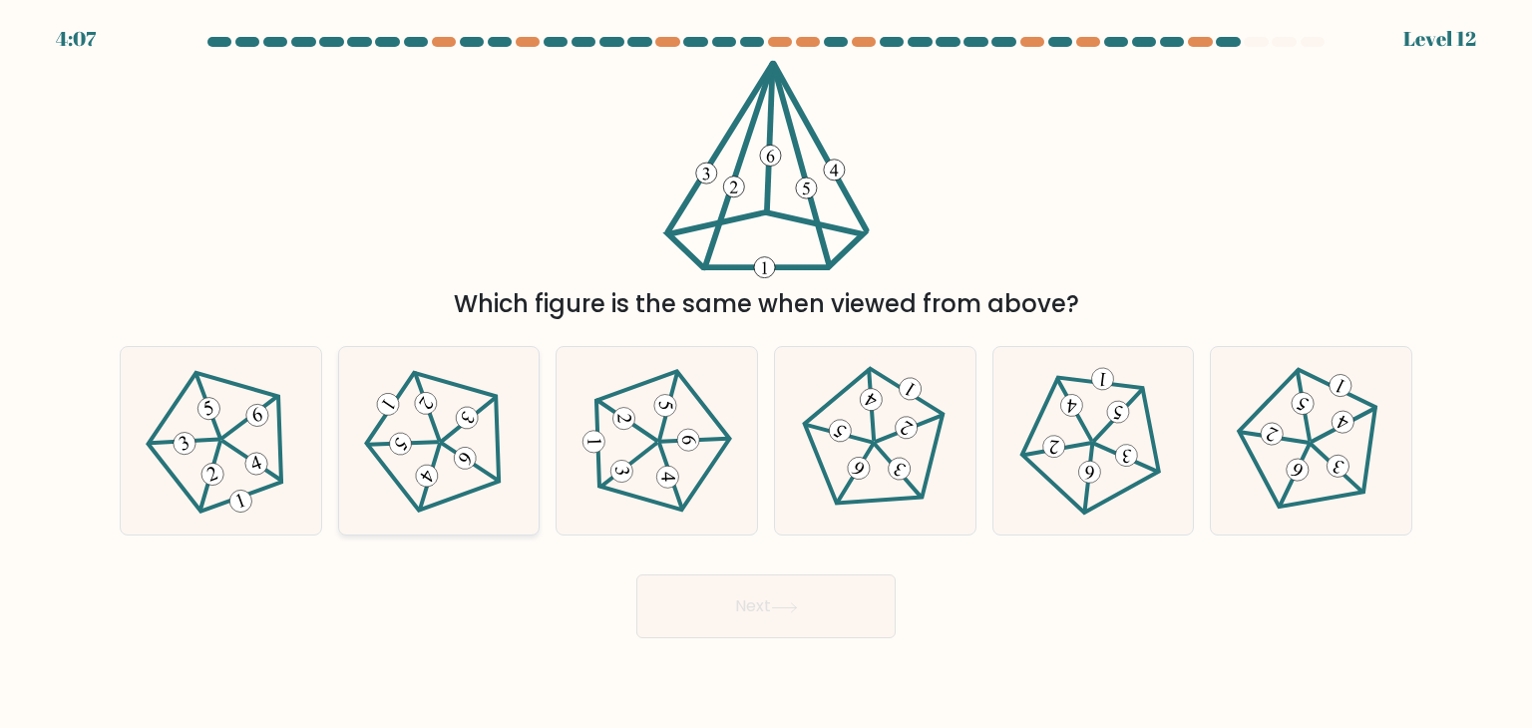
click at [446, 390] on icon at bounding box center [439, 441] width 151 height 151
click at [766, 374] on input "b." at bounding box center [766, 369] width 1 height 10
radio input "true"
click at [764, 617] on button "Next" at bounding box center [765, 607] width 259 height 64
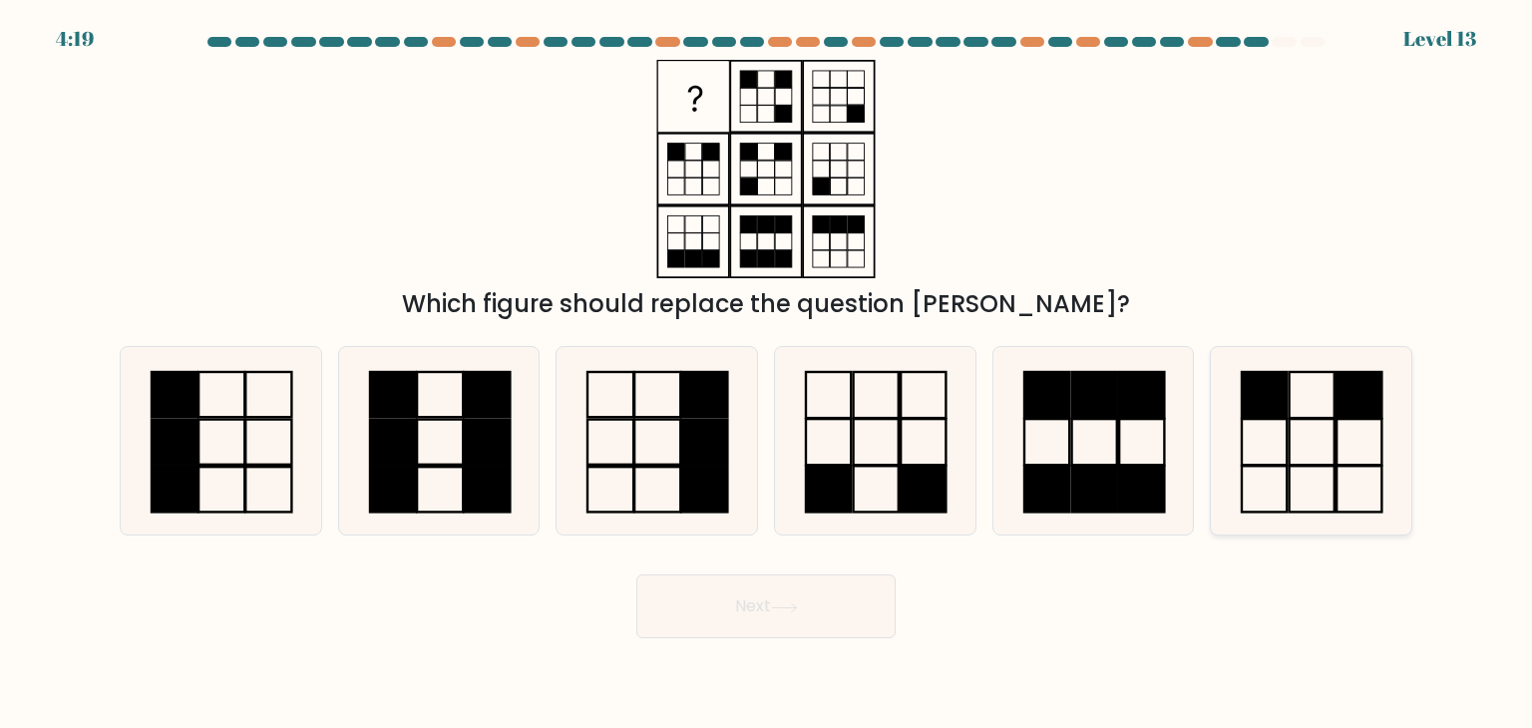
click at [1268, 420] on rect at bounding box center [1264, 442] width 45 height 46
click at [767, 374] on input "f." at bounding box center [766, 369] width 1 height 10
radio input "true"
click at [799, 595] on button "Next" at bounding box center [765, 607] width 259 height 64
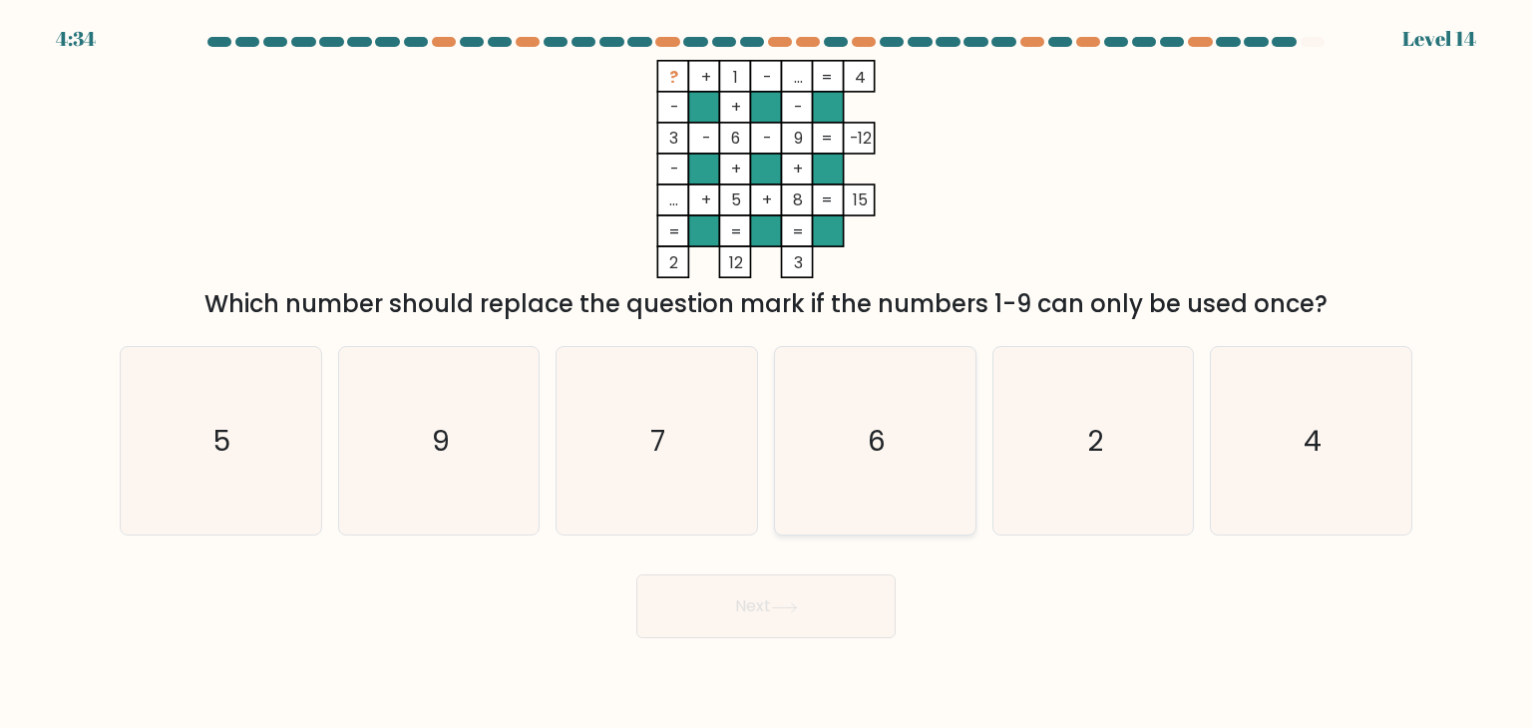
click at [944, 456] on icon "6" at bounding box center [875, 441] width 188 height 188
click at [767, 374] on input "d. 6" at bounding box center [766, 369] width 1 height 10
radio input "true"
click at [830, 587] on button "Next" at bounding box center [765, 607] width 259 height 64
click at [809, 588] on button "Next" at bounding box center [765, 607] width 259 height 64
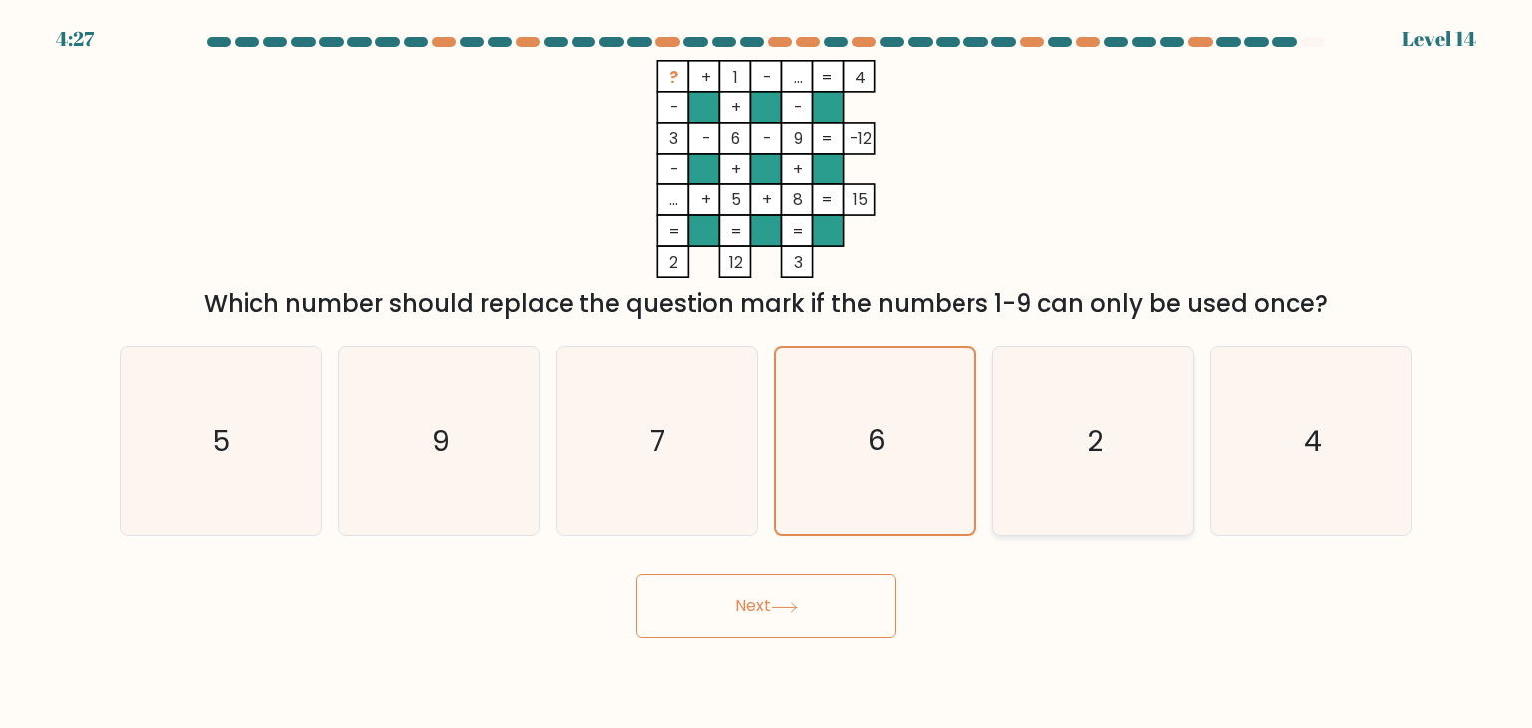
click at [1104, 419] on icon "2" at bounding box center [1094, 441] width 188 height 188
click at [767, 374] on input "e. 2" at bounding box center [766, 369] width 1 height 10
radio input "true"
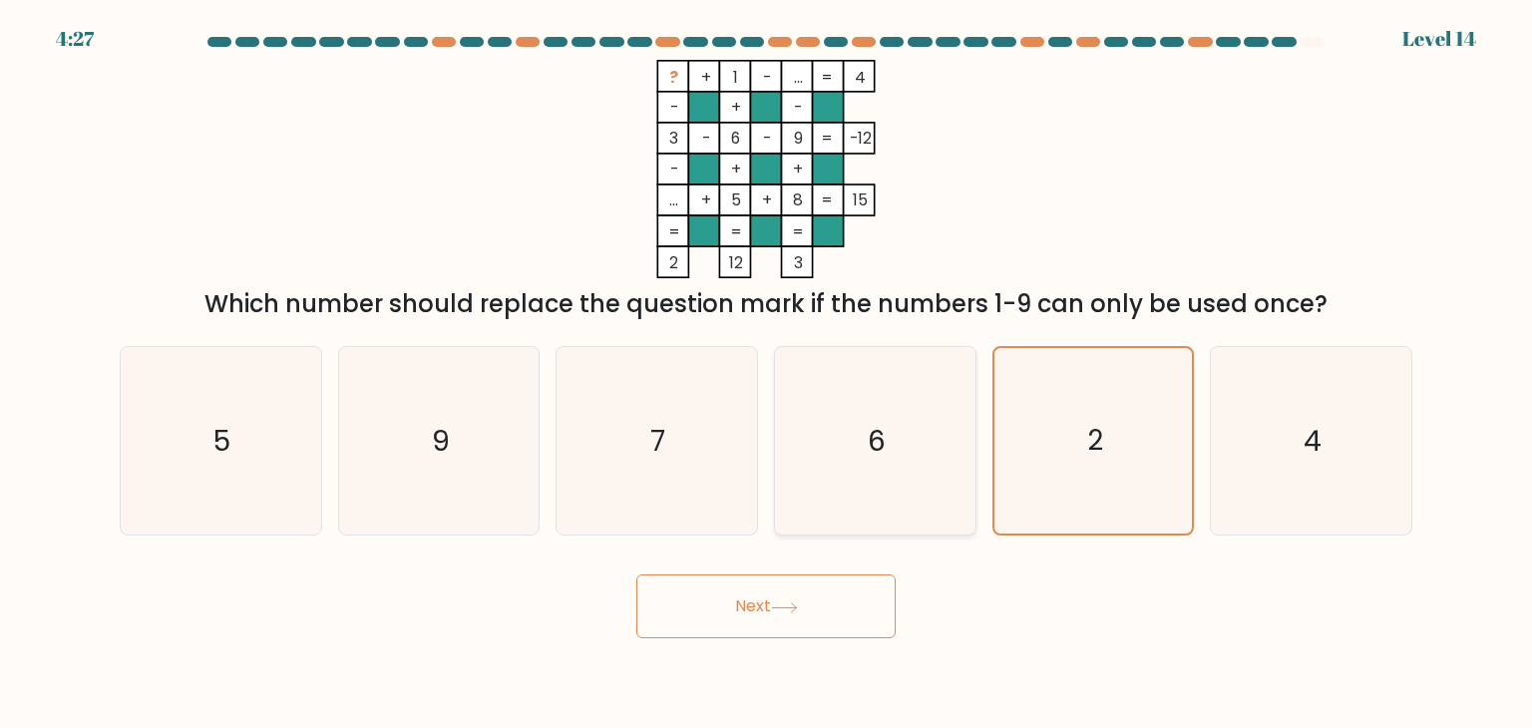
click at [922, 423] on icon "6" at bounding box center [875, 441] width 188 height 188
click at [767, 374] on input "d. 6" at bounding box center [766, 369] width 1 height 10
radio input "true"
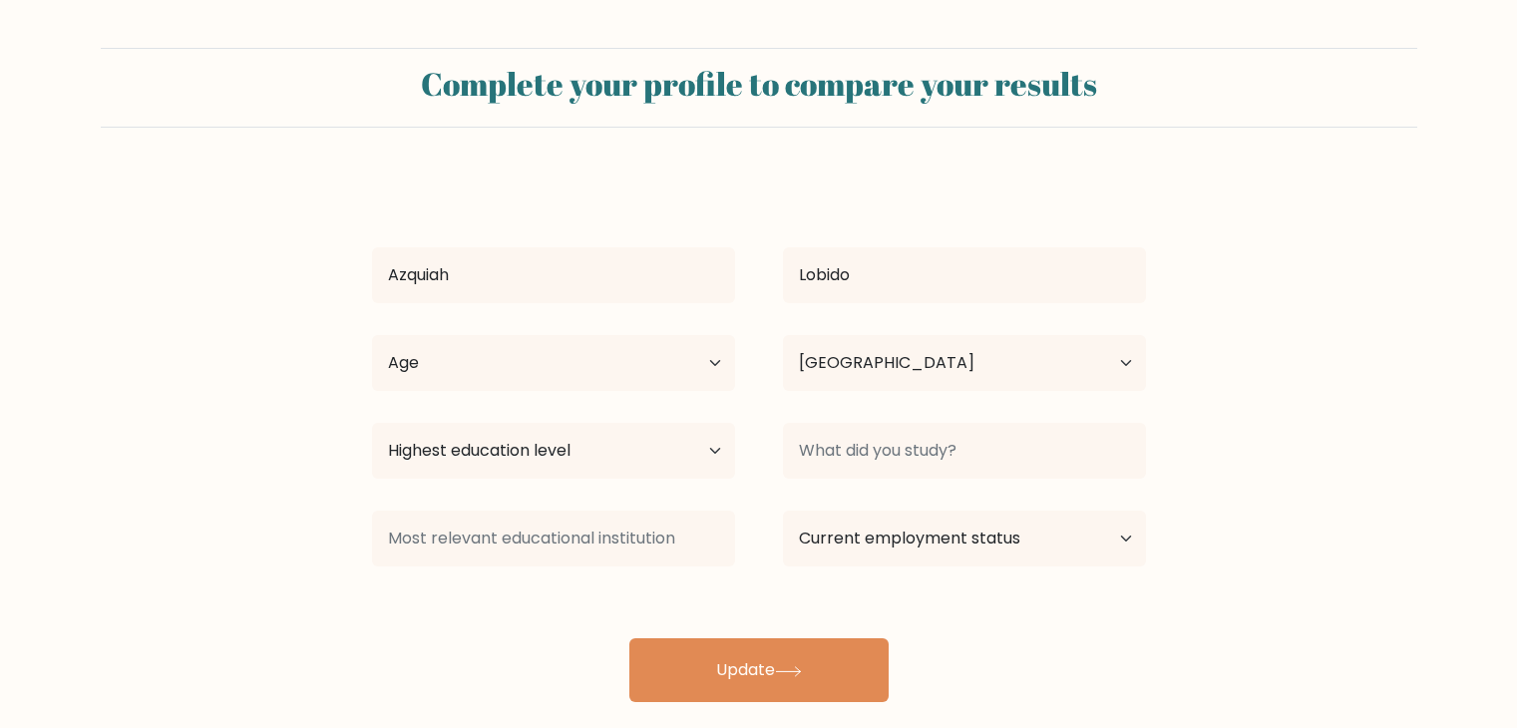
select select "PH"
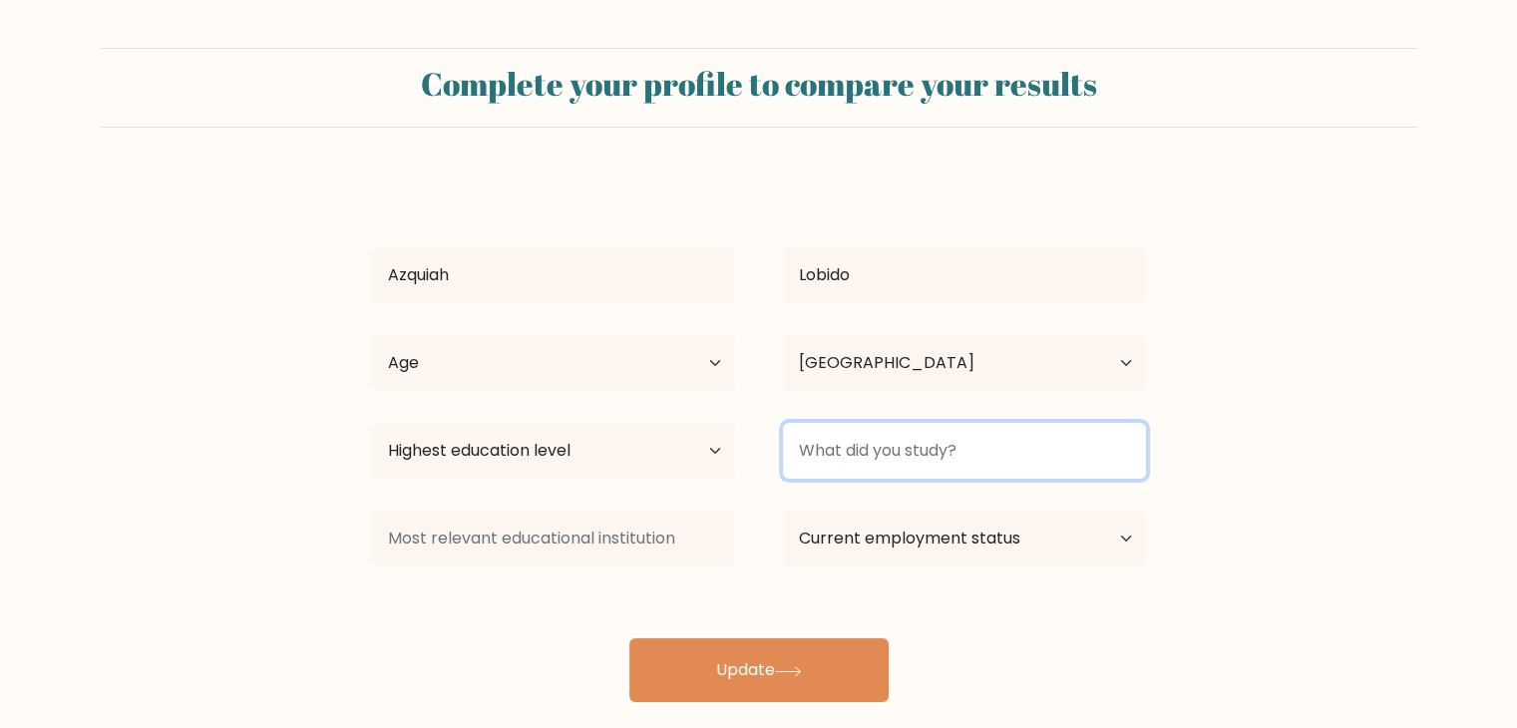
click at [954, 459] on input at bounding box center [964, 451] width 363 height 56
click at [1129, 460] on input at bounding box center [964, 451] width 363 height 56
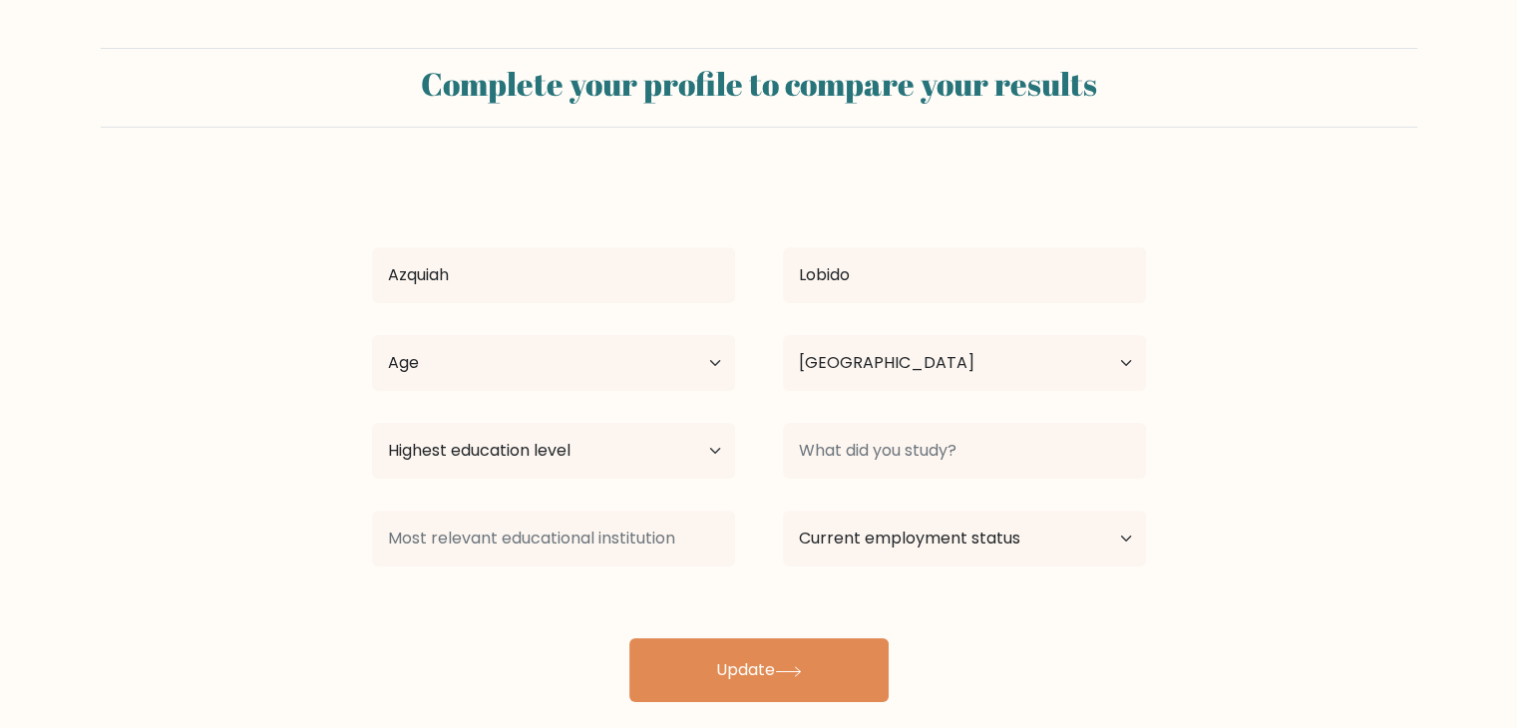
click at [1253, 460] on form "Complete your profile to compare your results Azquiah Lobido Age Under 18 years…" at bounding box center [758, 375] width 1517 height 654
click at [1032, 529] on select "Current employment status Employed Student Retired Other / prefer not to answer" at bounding box center [964, 539] width 363 height 56
select select "student"
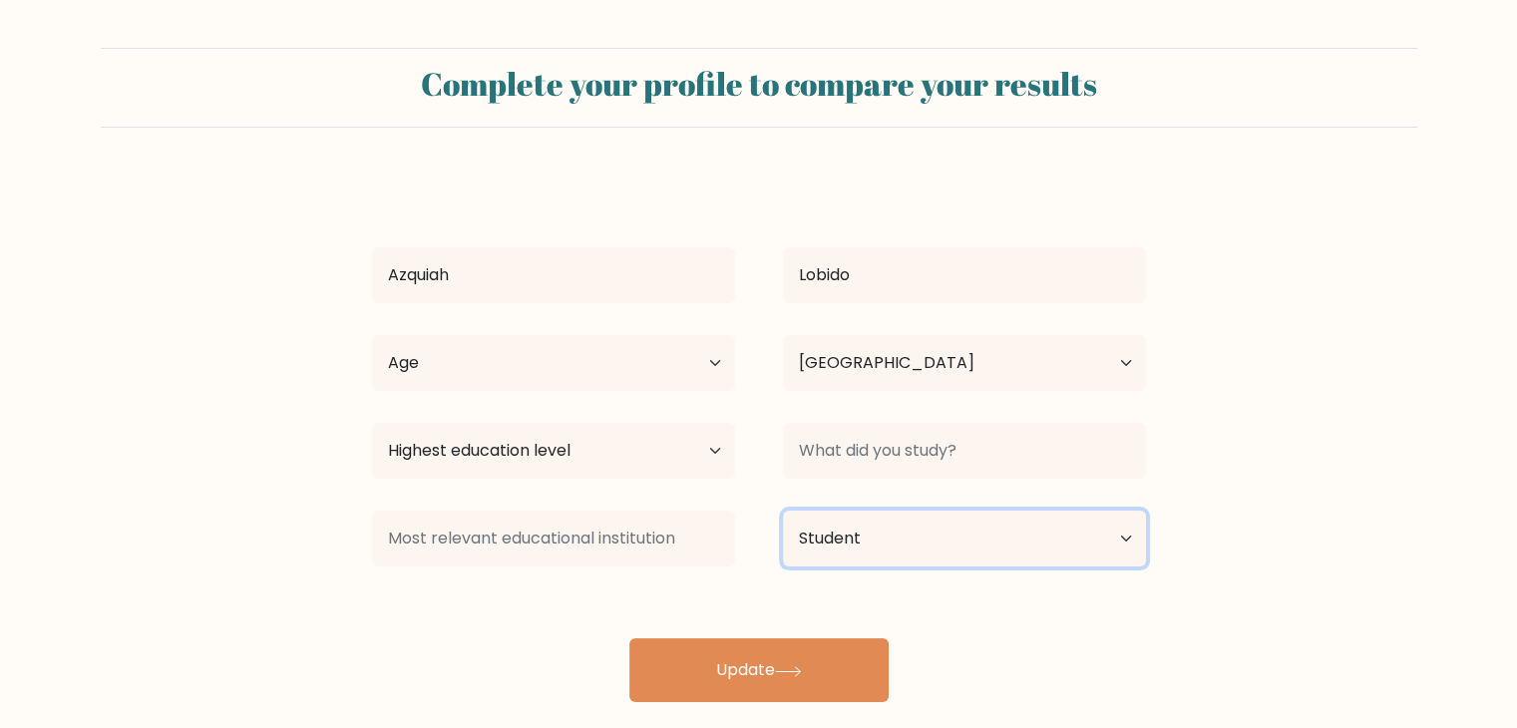
click at [783, 511] on select "Current employment status Employed Student Retired Other / prefer not to answer" at bounding box center [964, 539] width 363 height 56
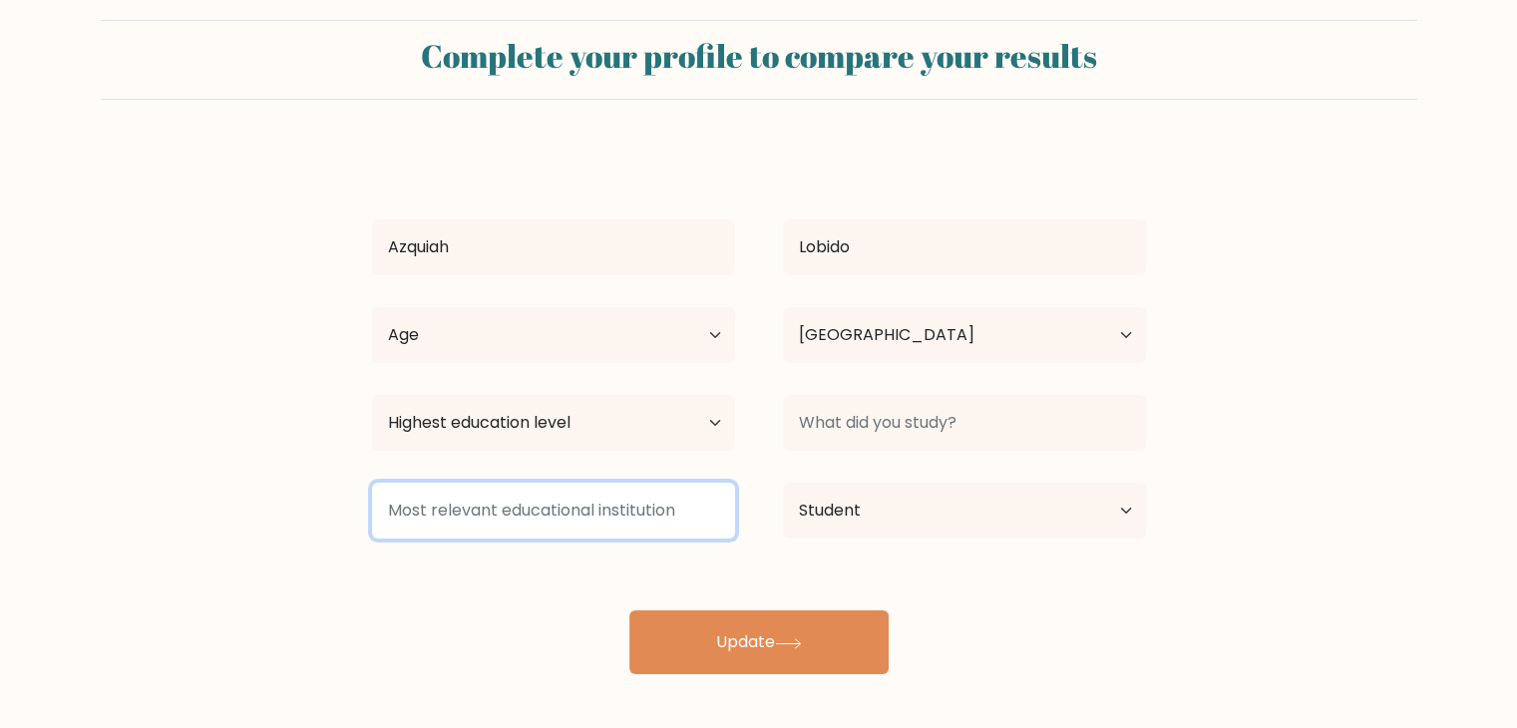
click at [627, 510] on input at bounding box center [553, 511] width 363 height 56
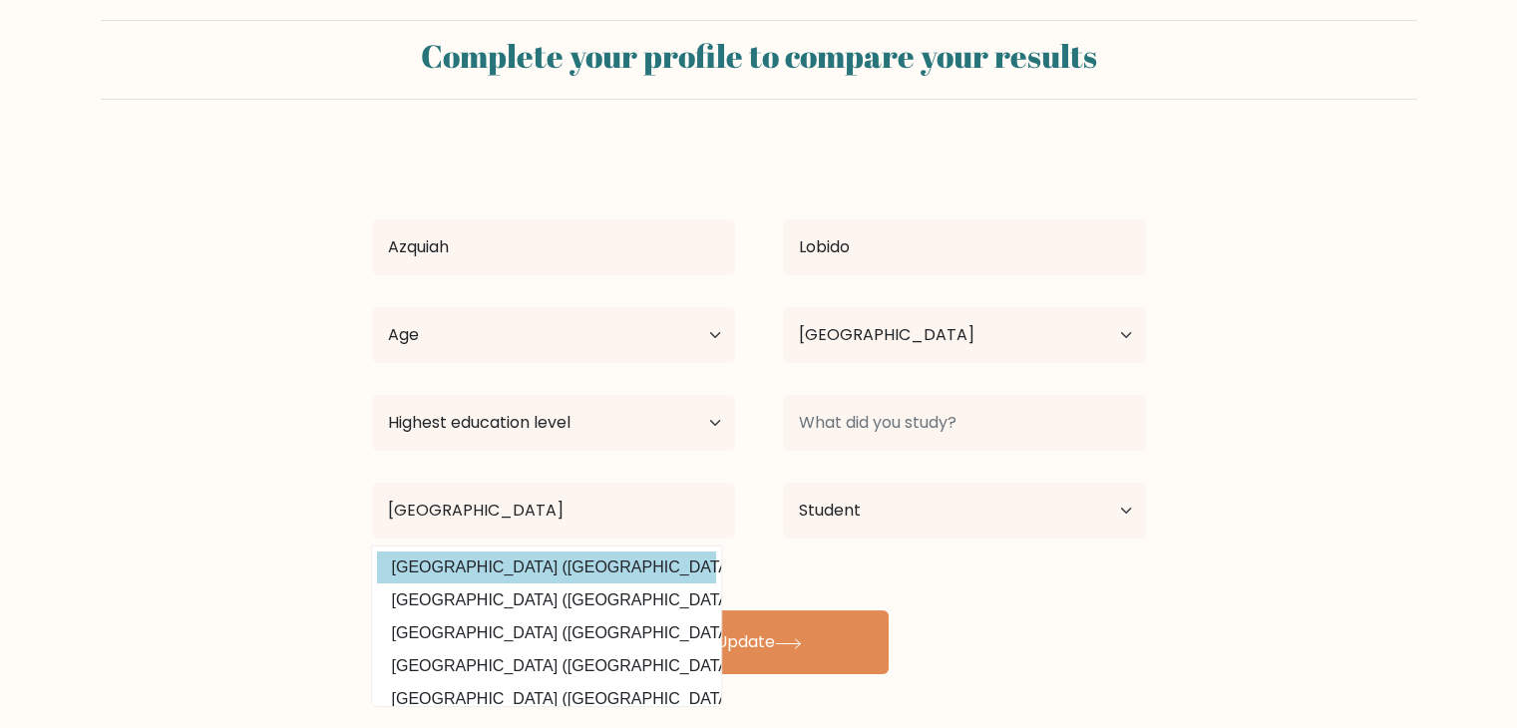
click at [615, 568] on option "Central Mindanao University (Philippines)" at bounding box center [546, 568] width 339 height 32
type input "Central Mindanao University"
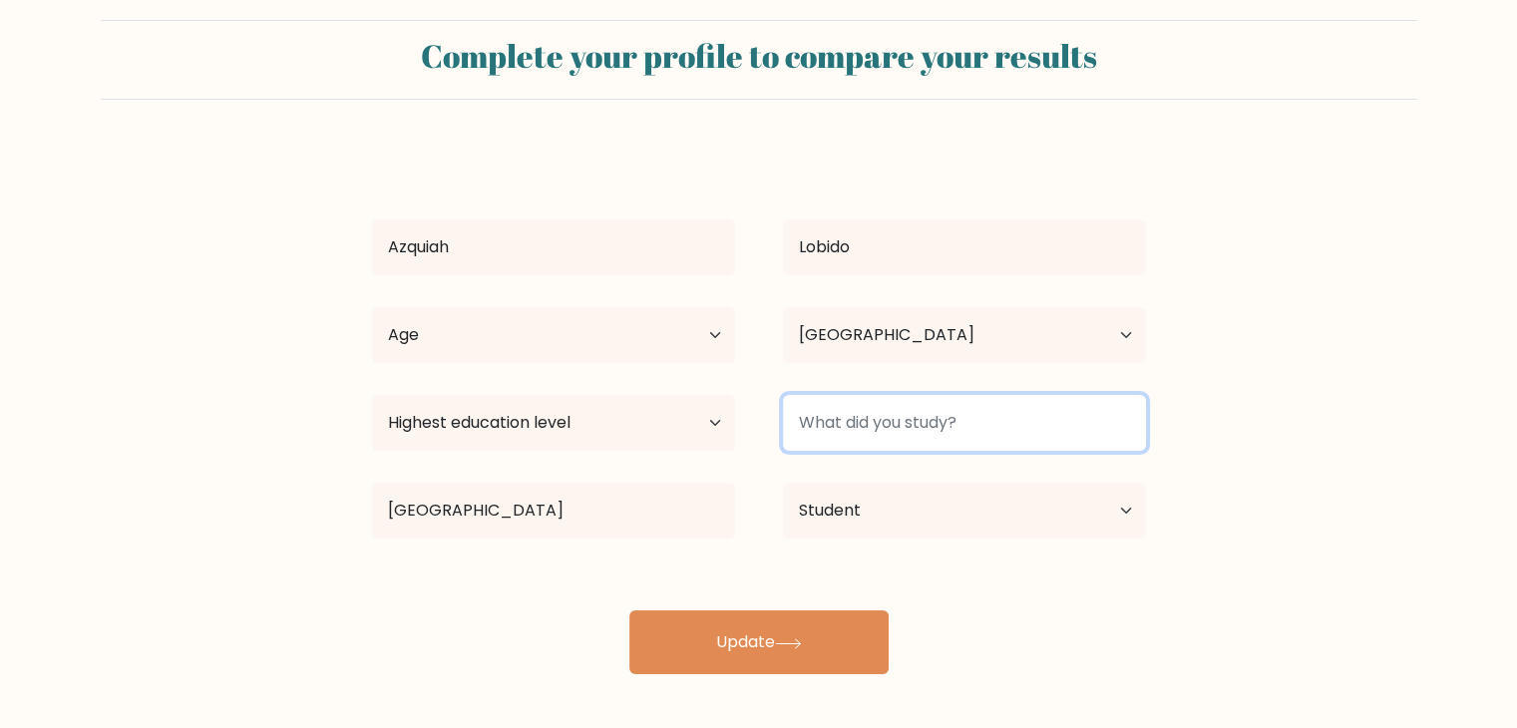
click at [900, 437] on input at bounding box center [964, 423] width 363 height 56
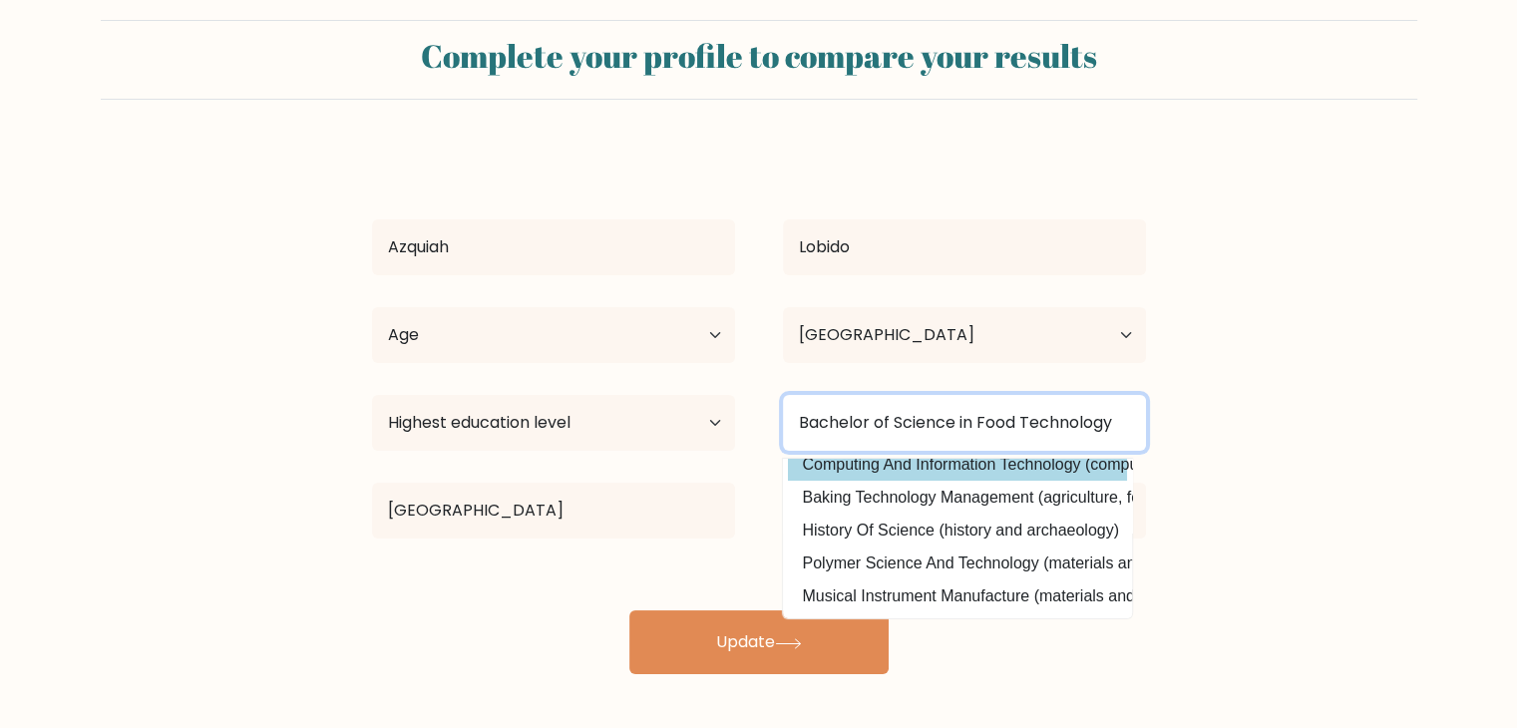
scroll to position [195, 0]
drag, startPoint x: 978, startPoint y: 424, endPoint x: 756, endPoint y: 415, distance: 221.7
click at [756, 415] on div "Highest education level No schooling Primary Lower Secondary Upper Secondary Oc…" at bounding box center [759, 423] width 822 height 72
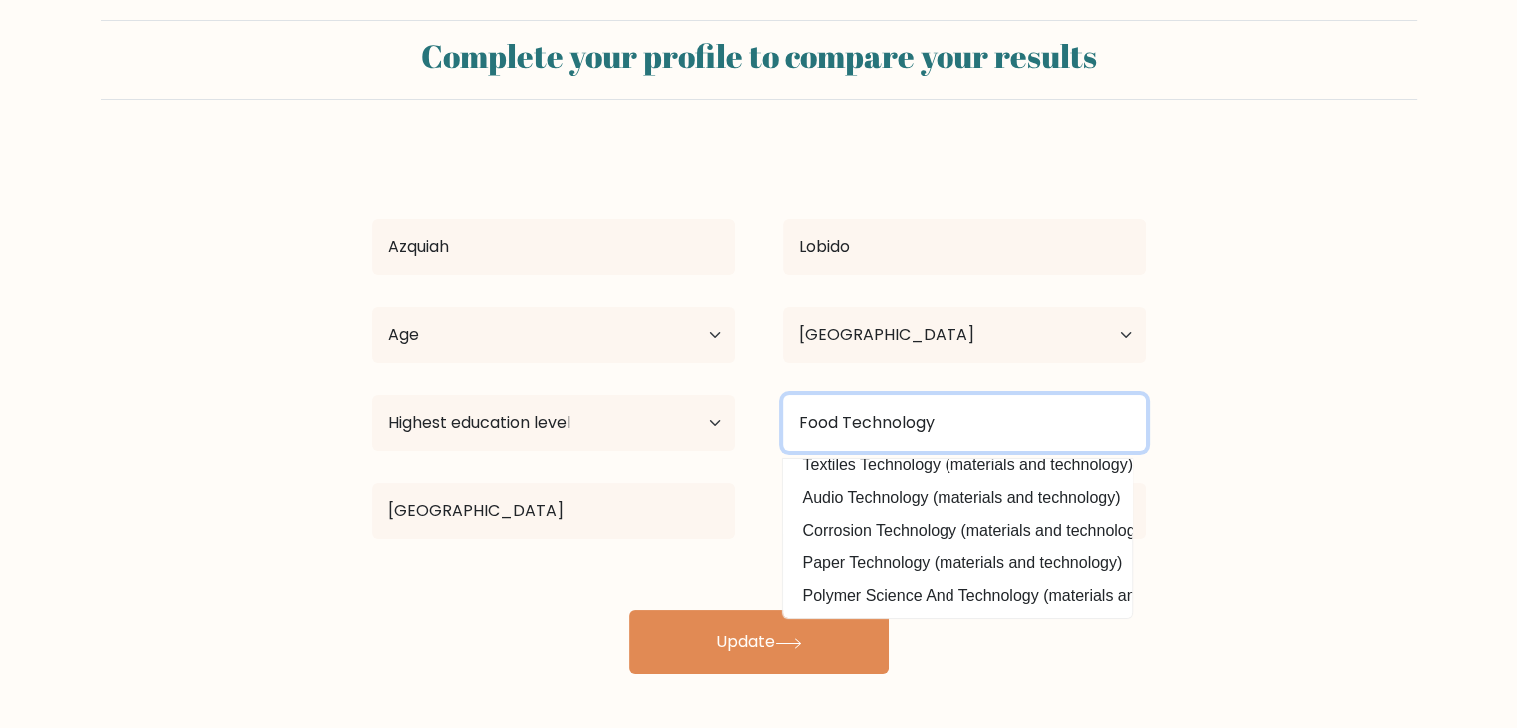
drag, startPoint x: 957, startPoint y: 429, endPoint x: 773, endPoint y: 427, distance: 183.6
click at [773, 427] on div "Food Technology Agricultural Technology (agriculture, food and related studies)…" at bounding box center [964, 423] width 411 height 72
click at [1011, 445] on input "Food Technology" at bounding box center [964, 423] width 363 height 56
drag, startPoint x: 987, startPoint y: 432, endPoint x: 846, endPoint y: 440, distance: 140.9
click at [846, 440] on input "Food Technology" at bounding box center [964, 423] width 363 height 56
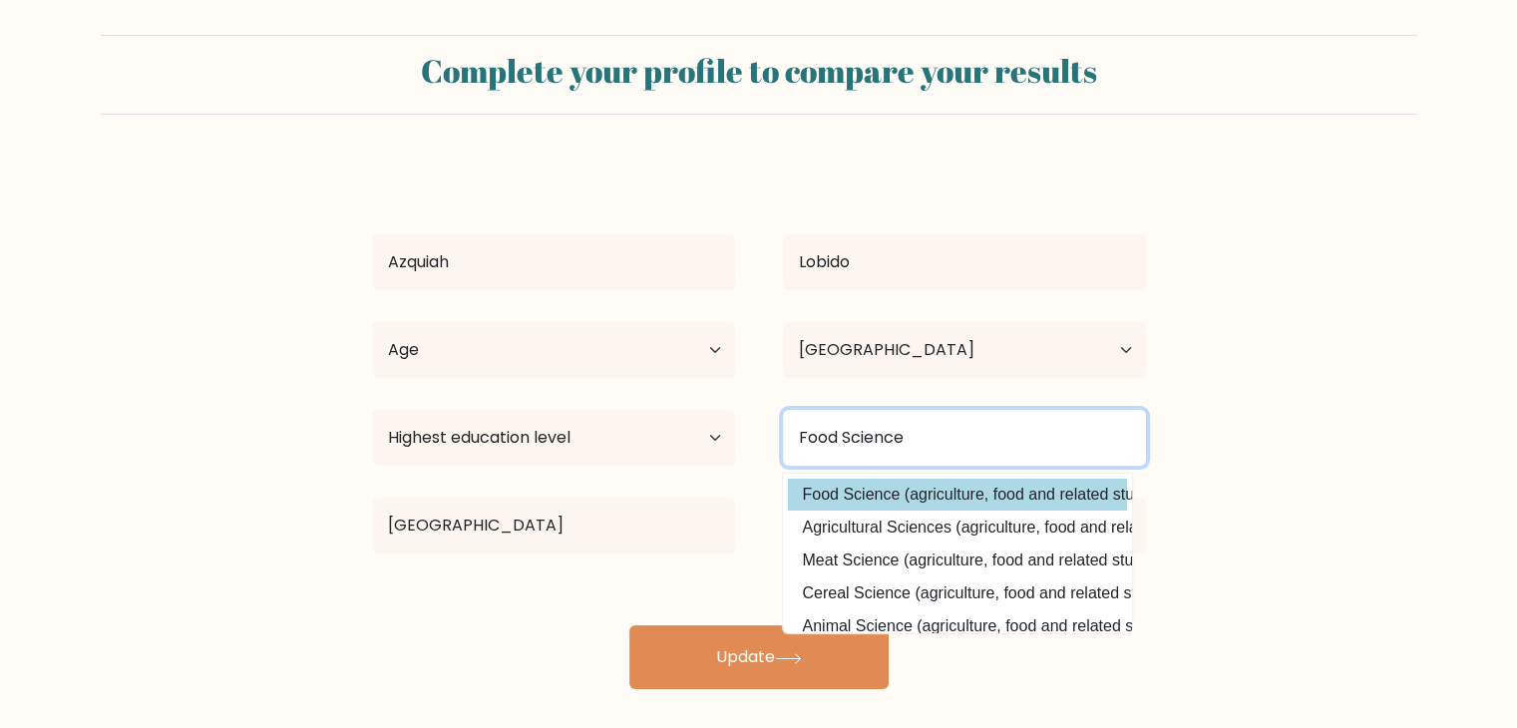
scroll to position [0, 0]
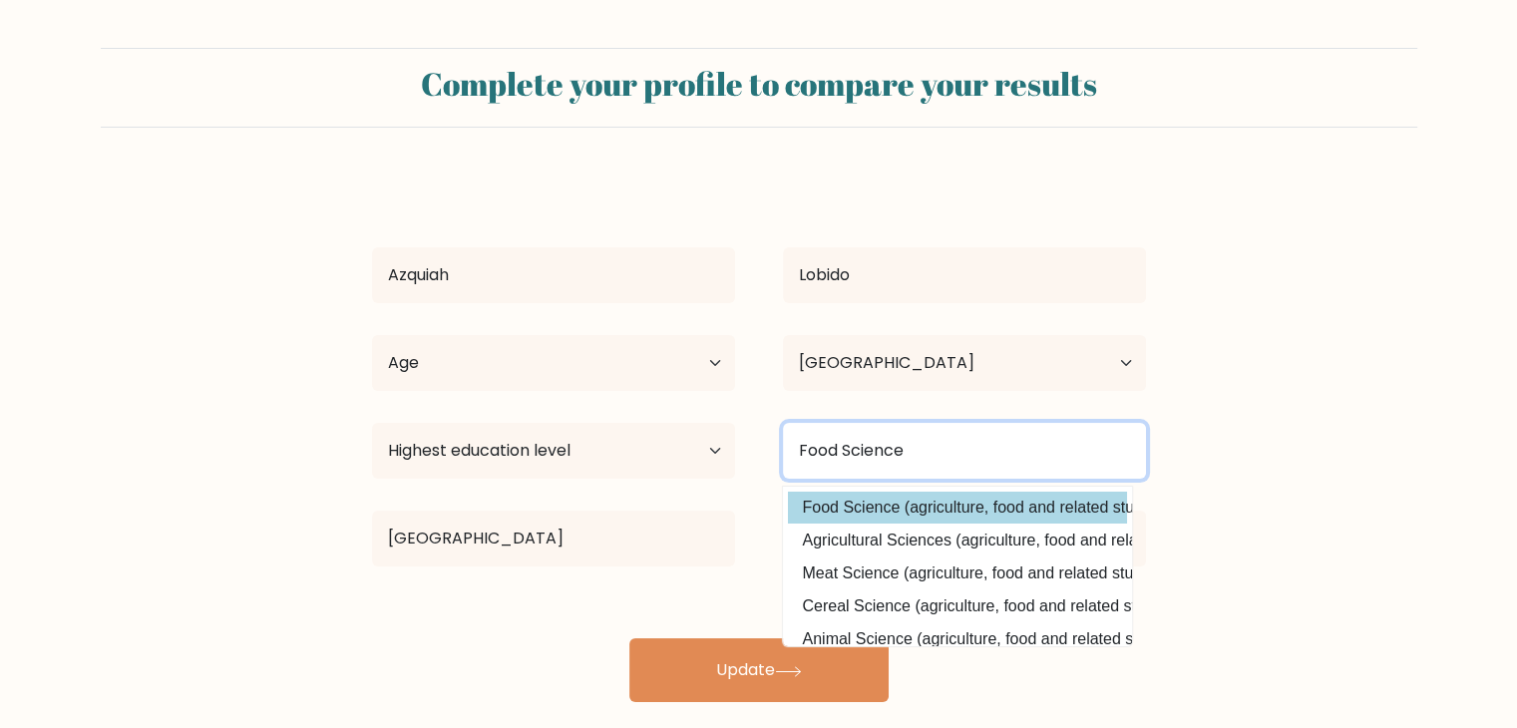
type input "Food Science"
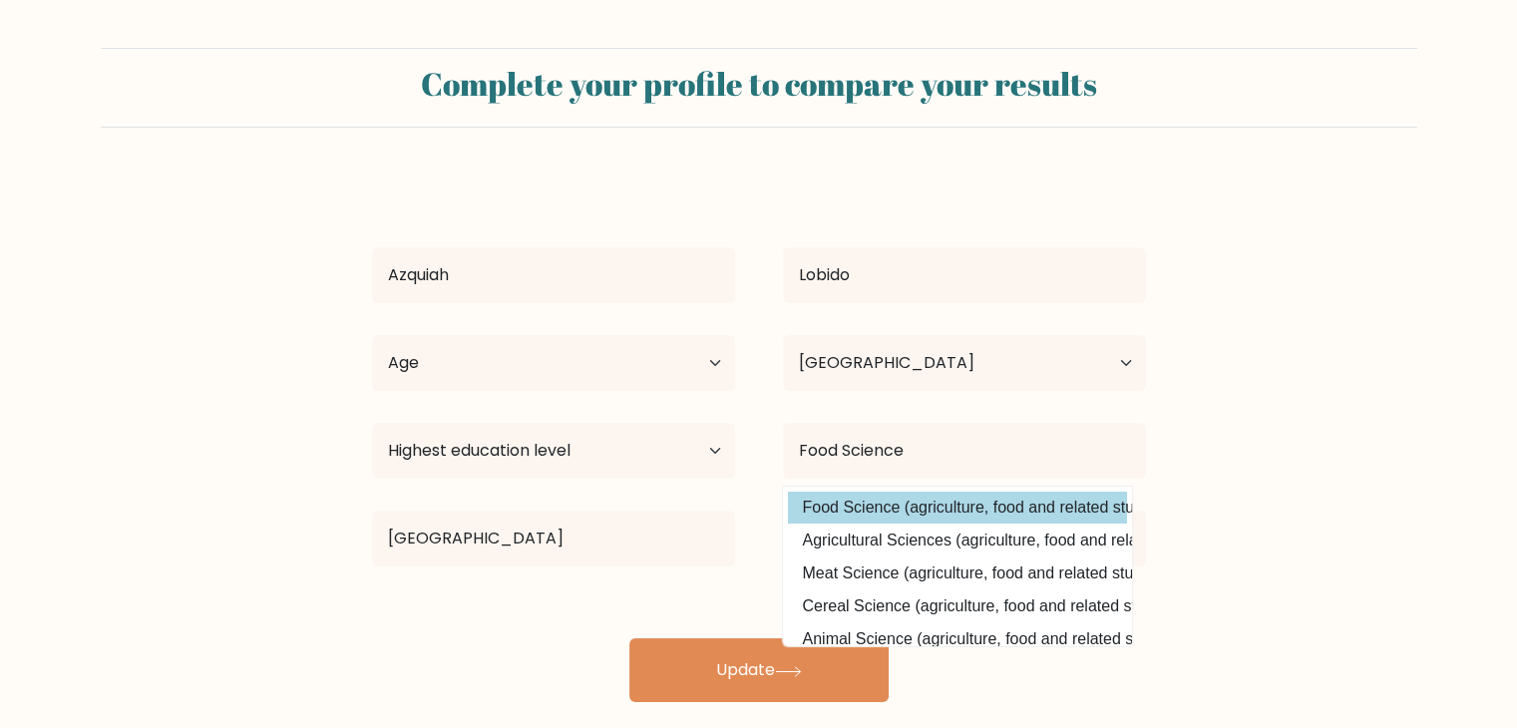
click at [970, 502] on option "Food Science (agriculture, food and related studies)" at bounding box center [957, 508] width 339 height 32
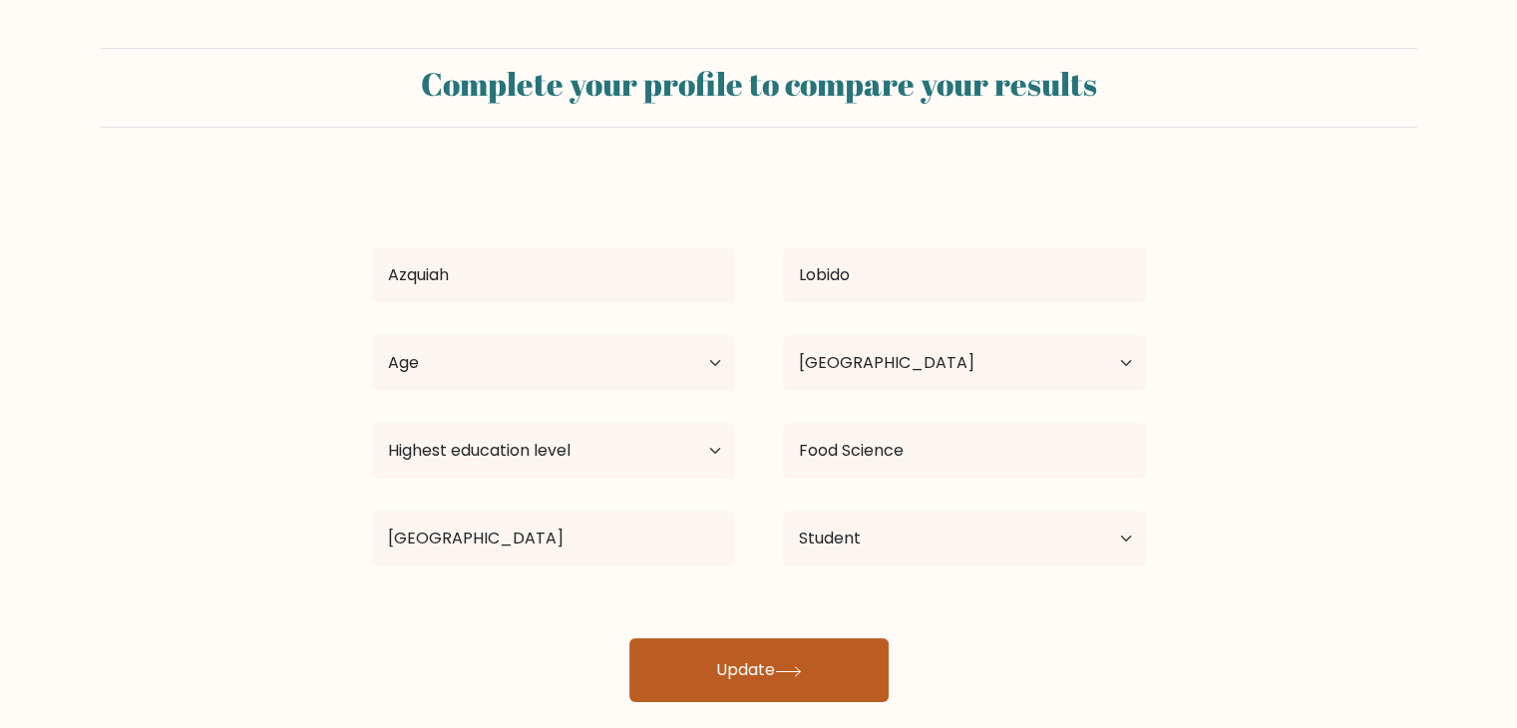
click at [802, 651] on button "Update" at bounding box center [758, 670] width 259 height 64
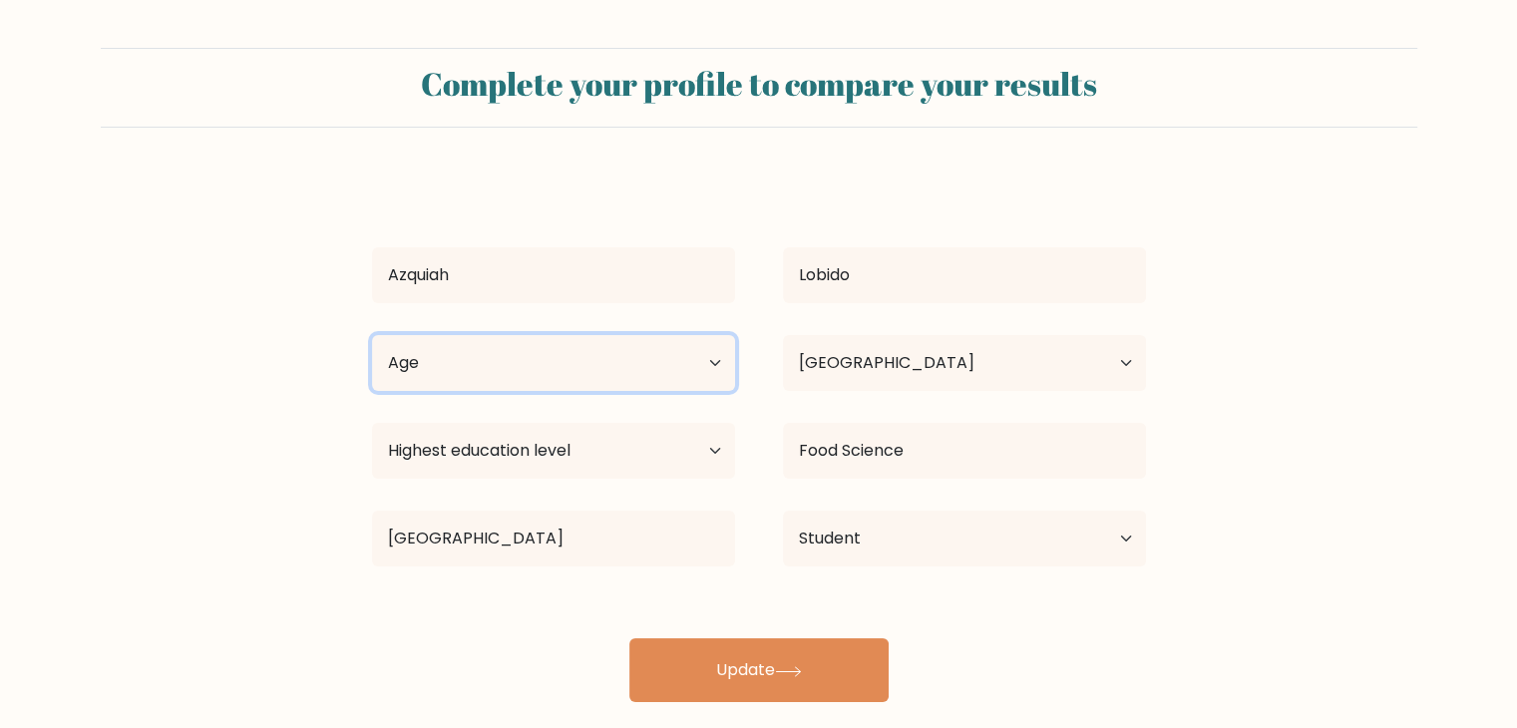
scroll to position [28, 0]
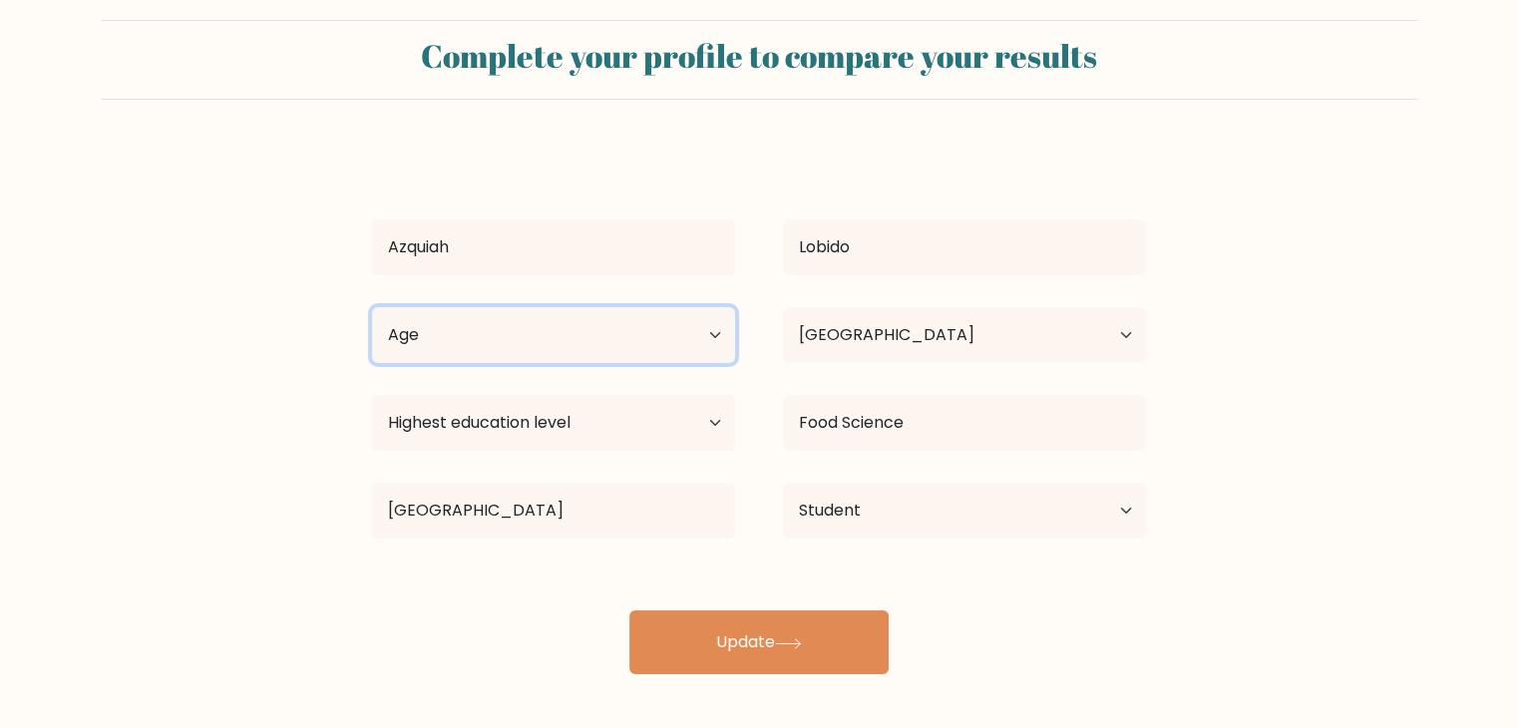
click at [696, 342] on select "Age Under 18 years old 18-24 years old 25-34 years old 35-44 years old 45-54 ye…" at bounding box center [553, 335] width 363 height 56
select select "18_24"
click at [372, 307] on select "Age Under 18 years old 18-24 years old 25-34 years old 35-44 years old 45-54 ye…" at bounding box center [553, 335] width 363 height 56
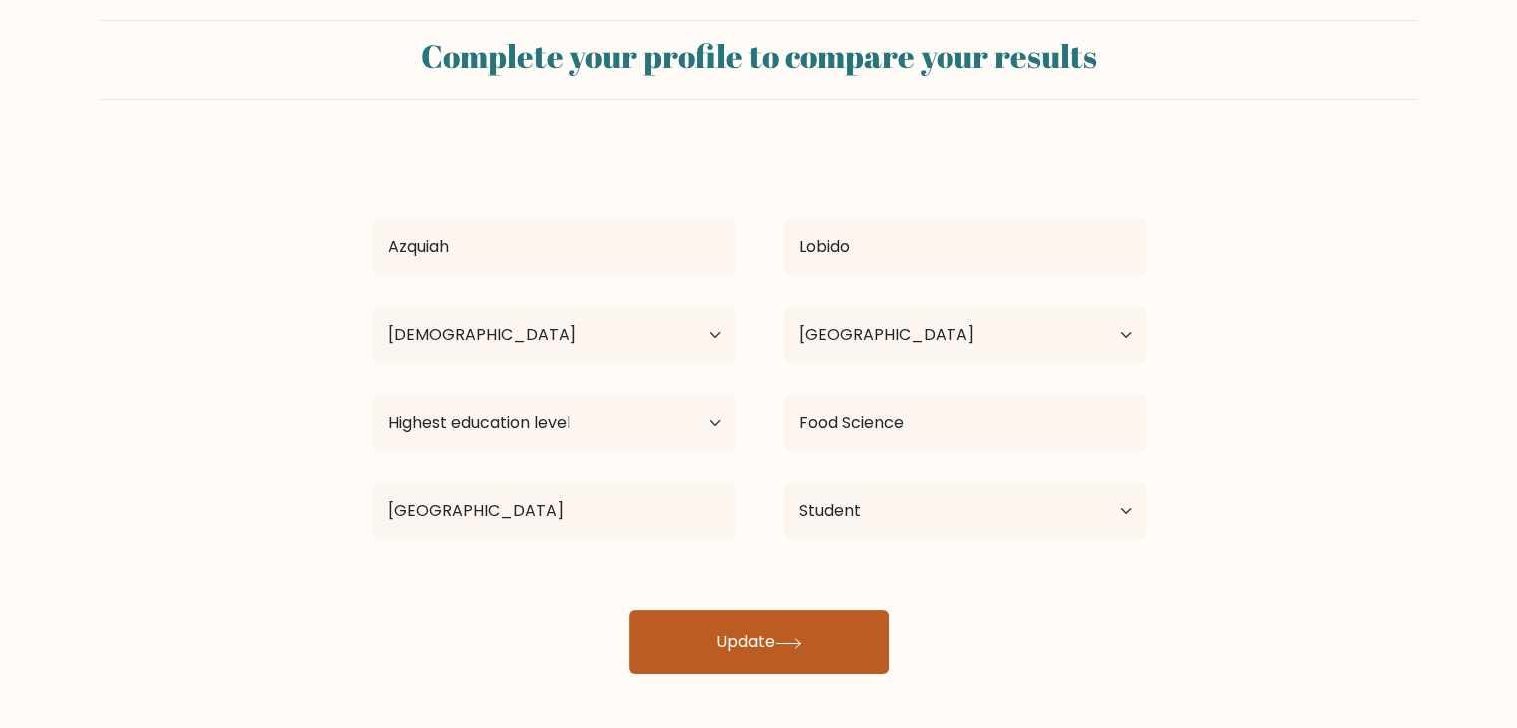
click at [822, 643] on button "Update" at bounding box center [758, 643] width 259 height 64
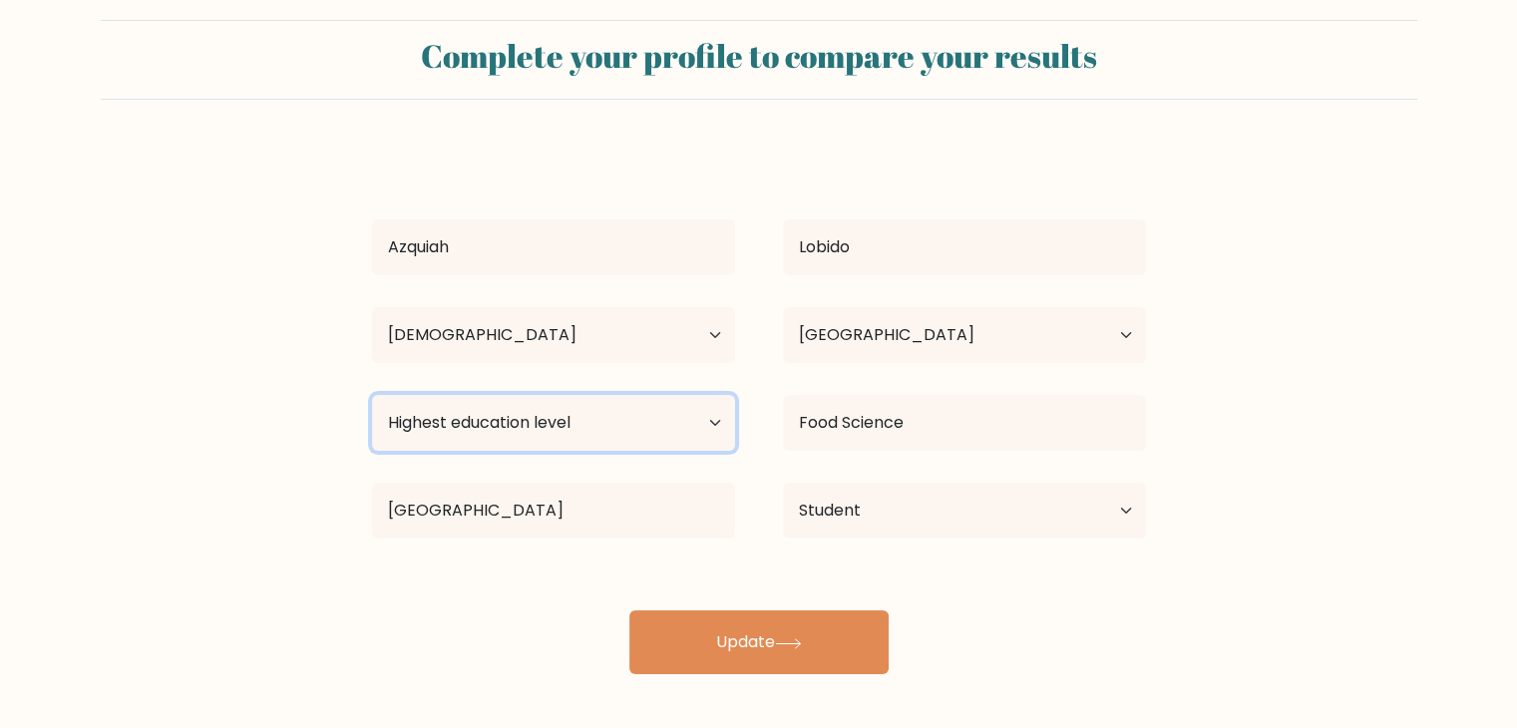
click at [507, 415] on select "Highest education level No schooling Primary Lower Secondary Upper Secondary Oc…" at bounding box center [553, 423] width 363 height 56
select select "bachelors_degree"
click at [372, 395] on select "Highest education level No schooling Primary Lower Secondary Upper Secondary Oc…" at bounding box center [553, 423] width 363 height 56
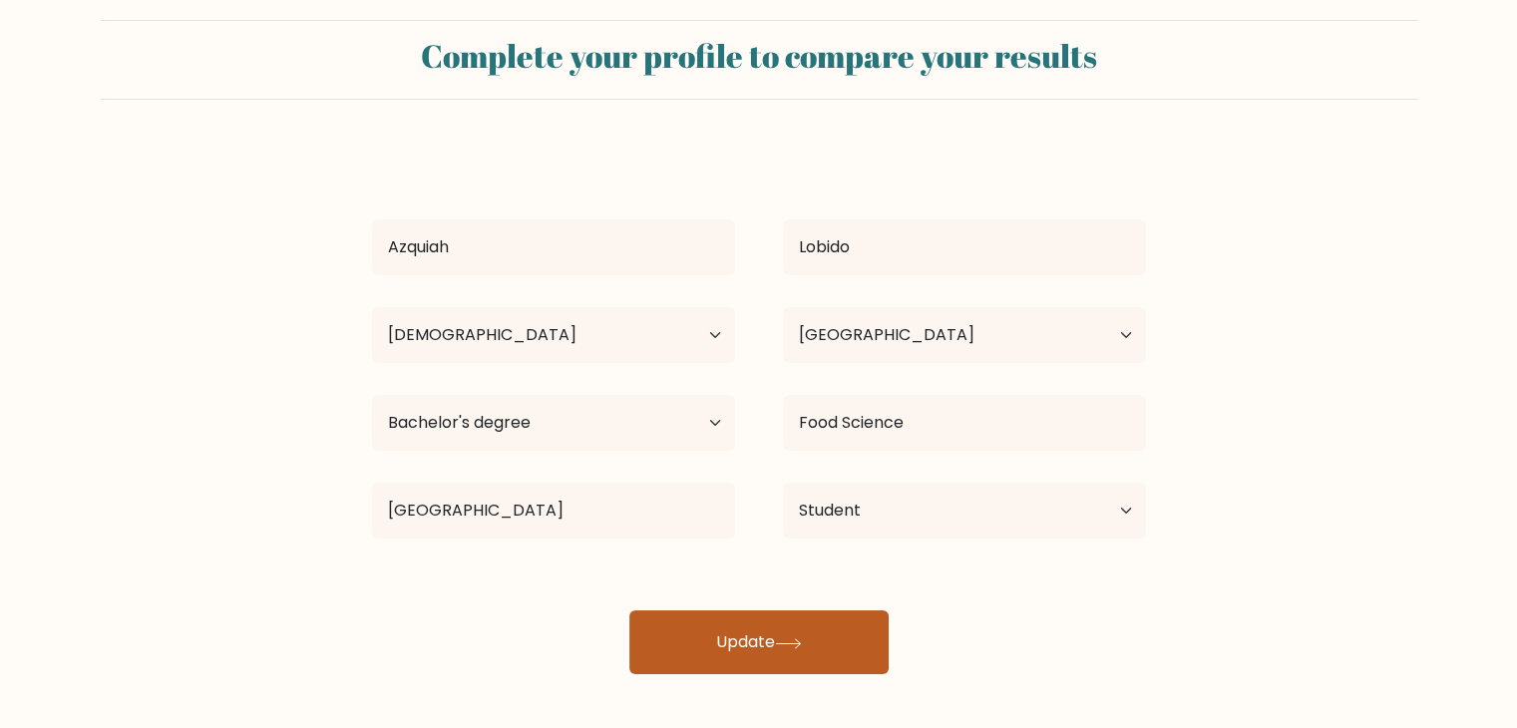
click at [704, 635] on button "Update" at bounding box center [758, 643] width 259 height 64
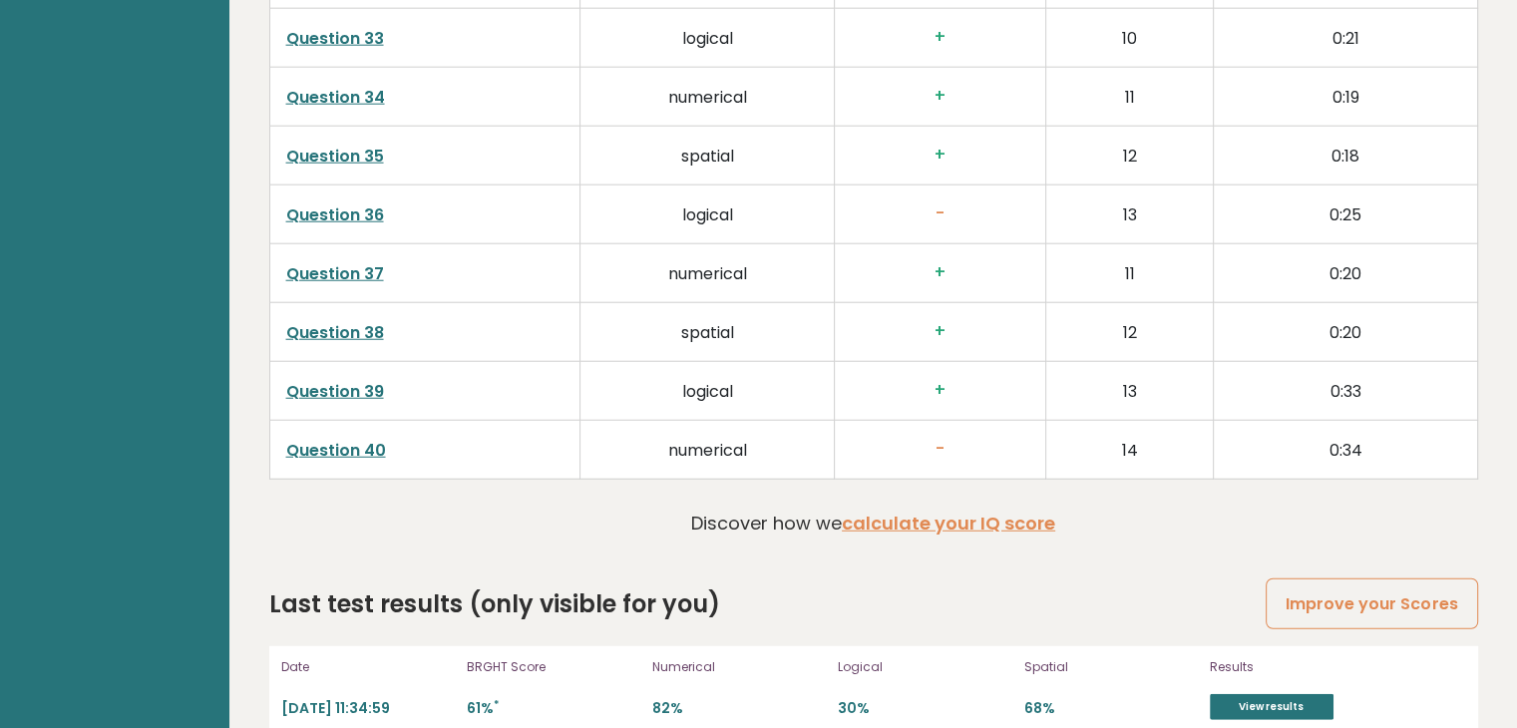
scroll to position [5188, 0]
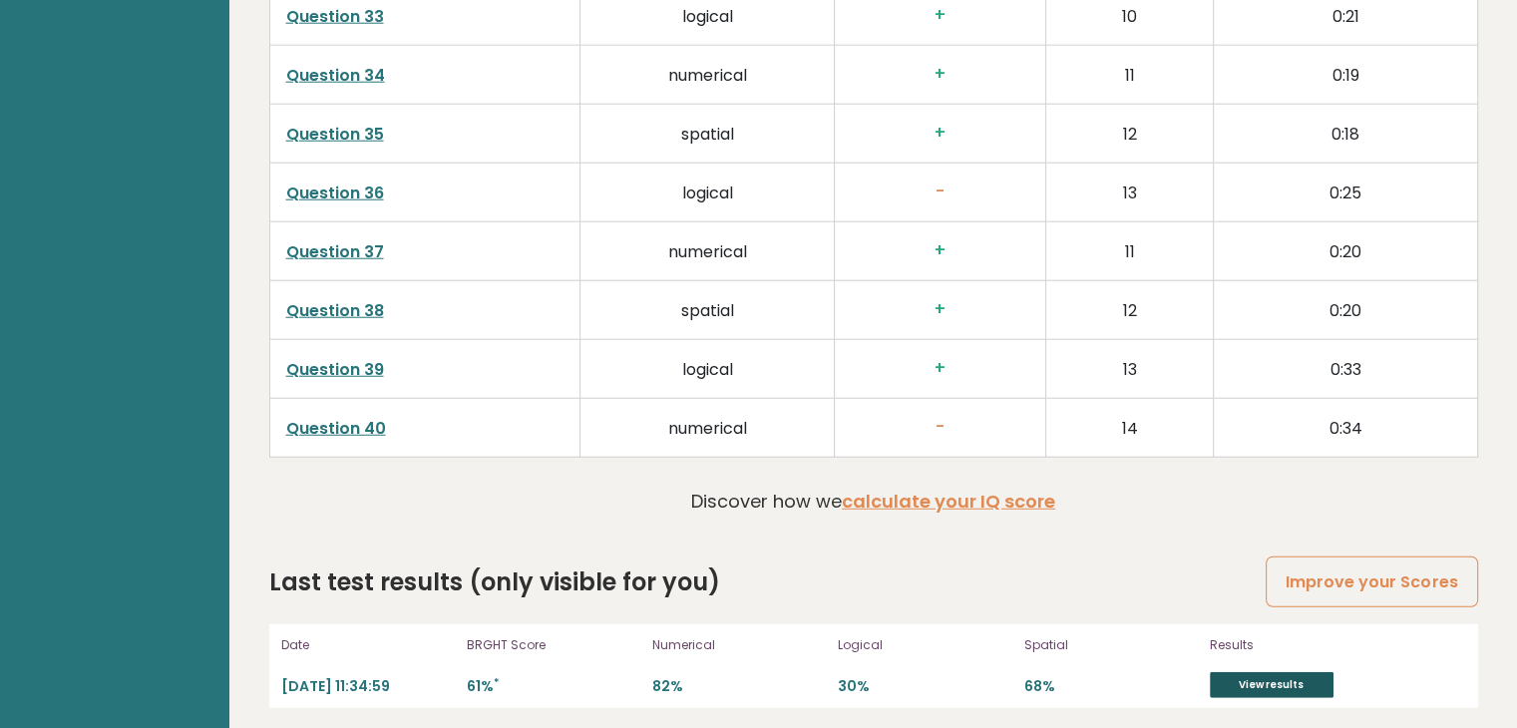
click at [1256, 675] on link "View results" at bounding box center [1272, 685] width 124 height 26
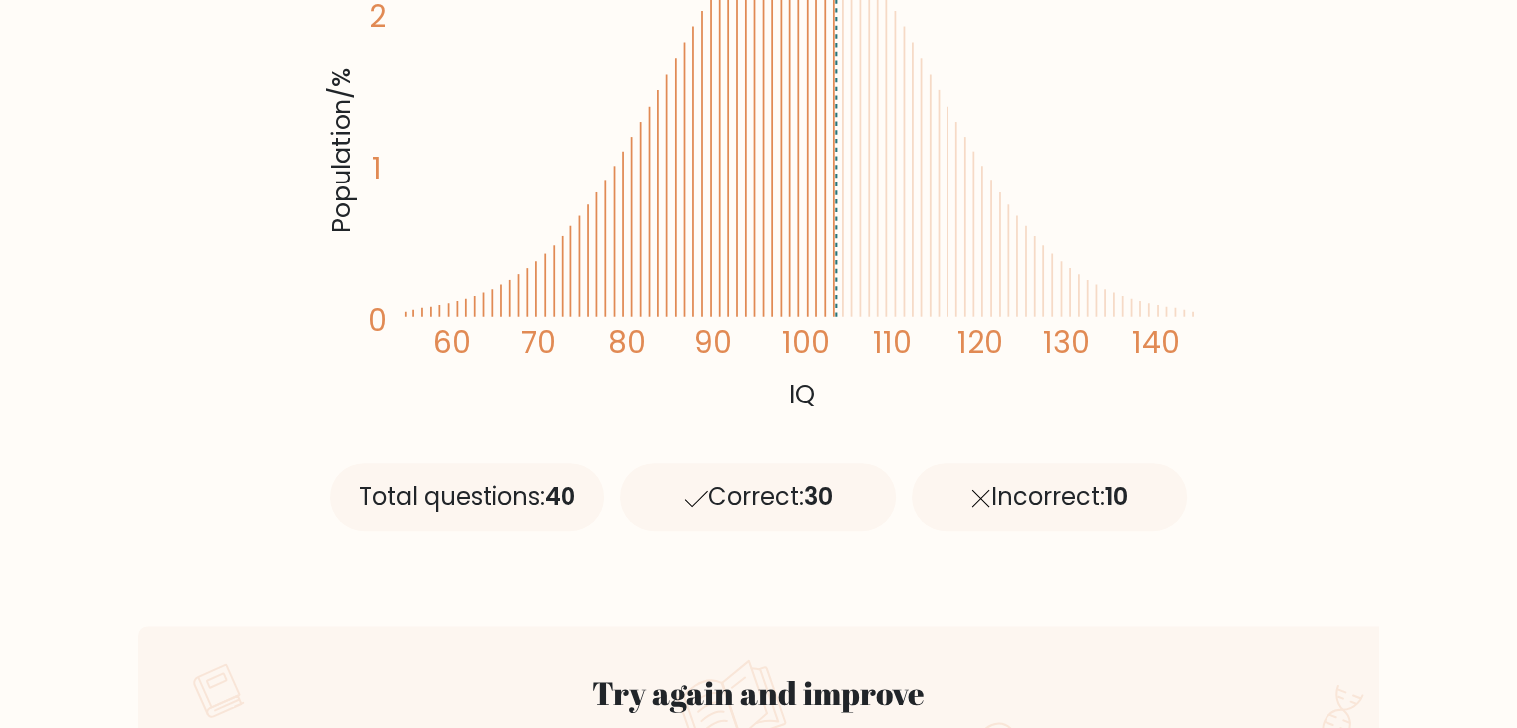
scroll to position [499, 0]
